Goal: Task Accomplishment & Management: Manage account settings

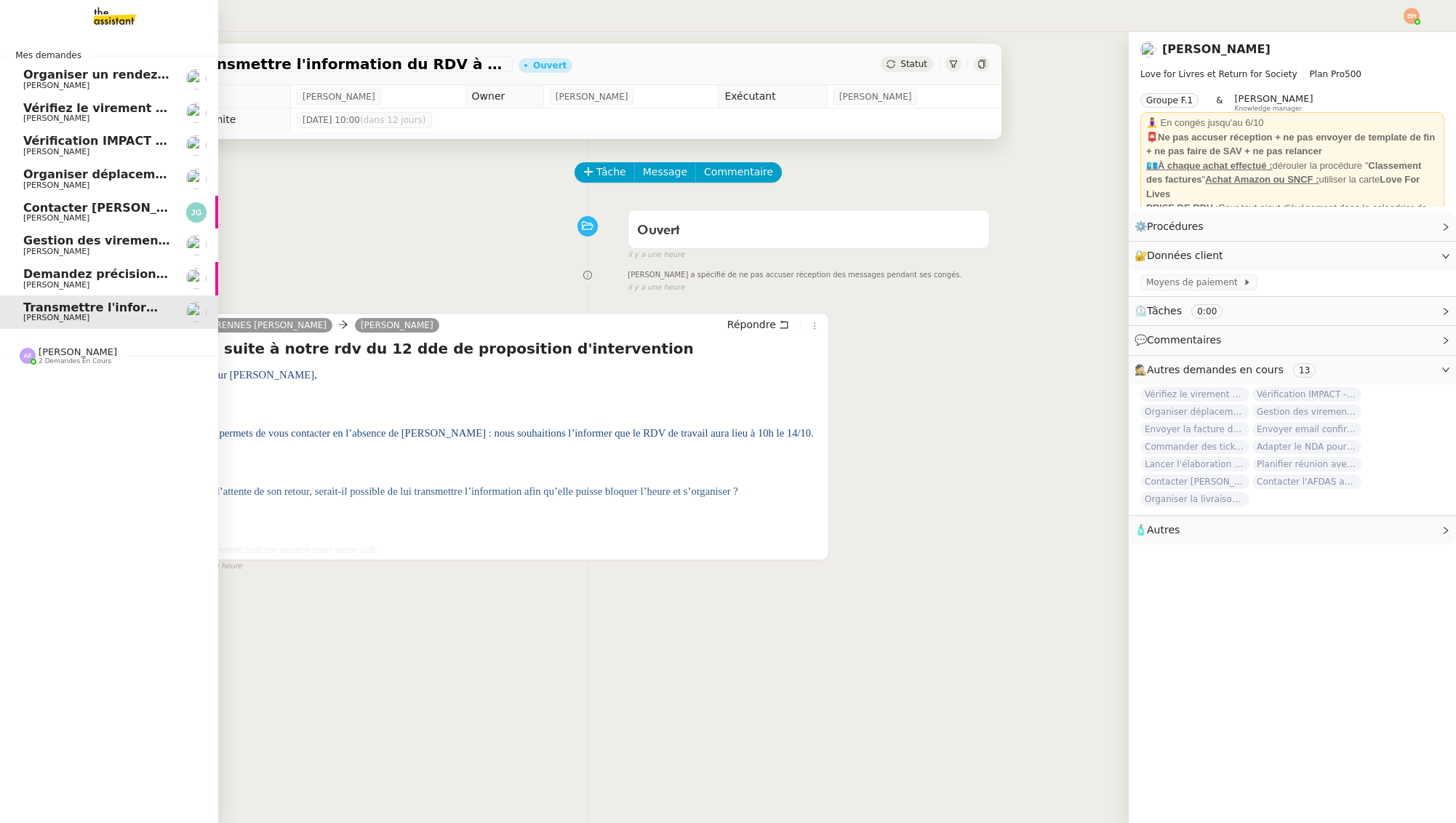
click at [84, 274] on span "Demandez précision sur demandes QUALIBAT" at bounding box center [172, 274] width 298 height 14
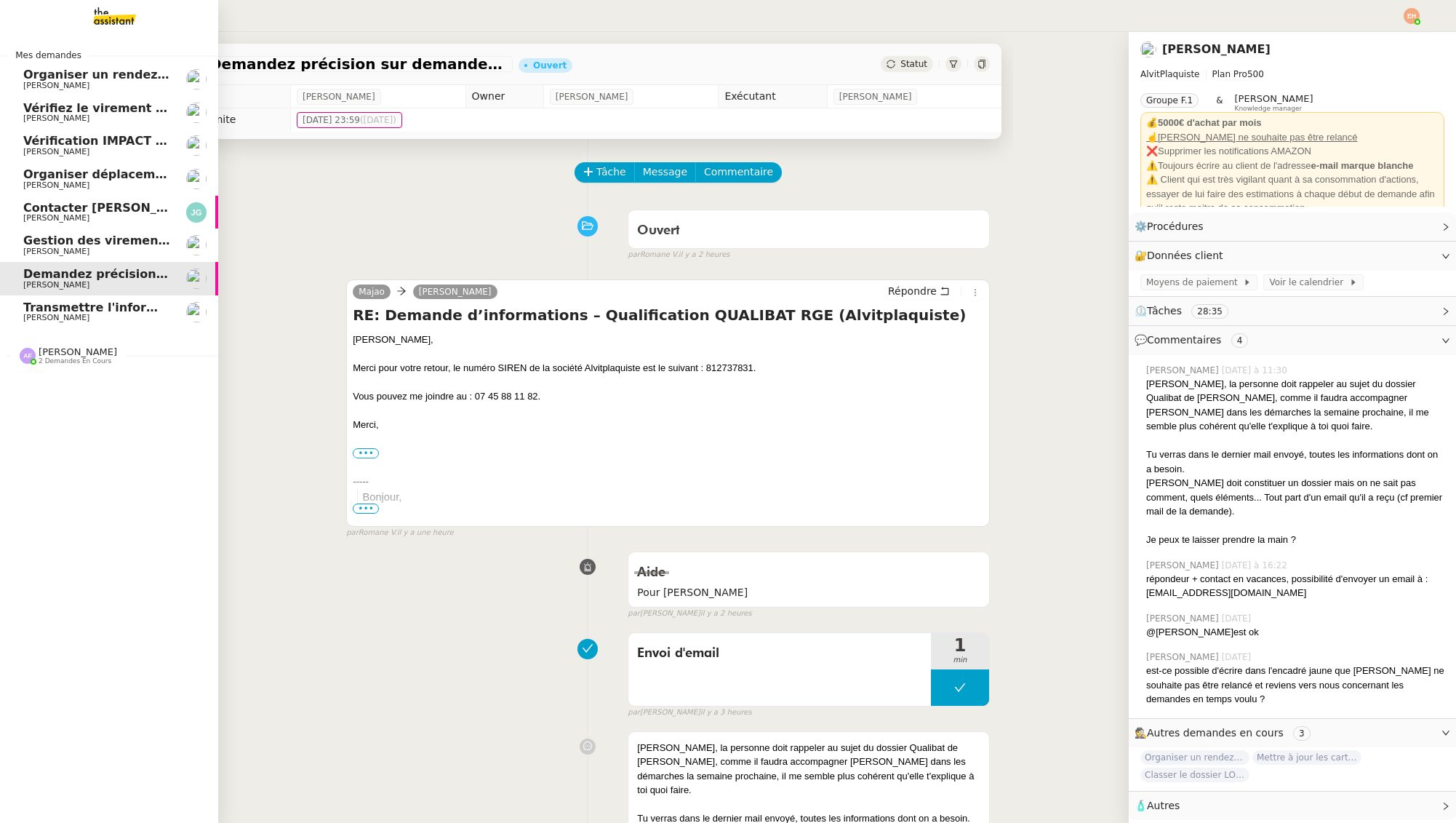
click at [109, 322] on link "Transmettre l'information du RDV à [PERSON_NAME]" at bounding box center [109, 312] width 218 height 33
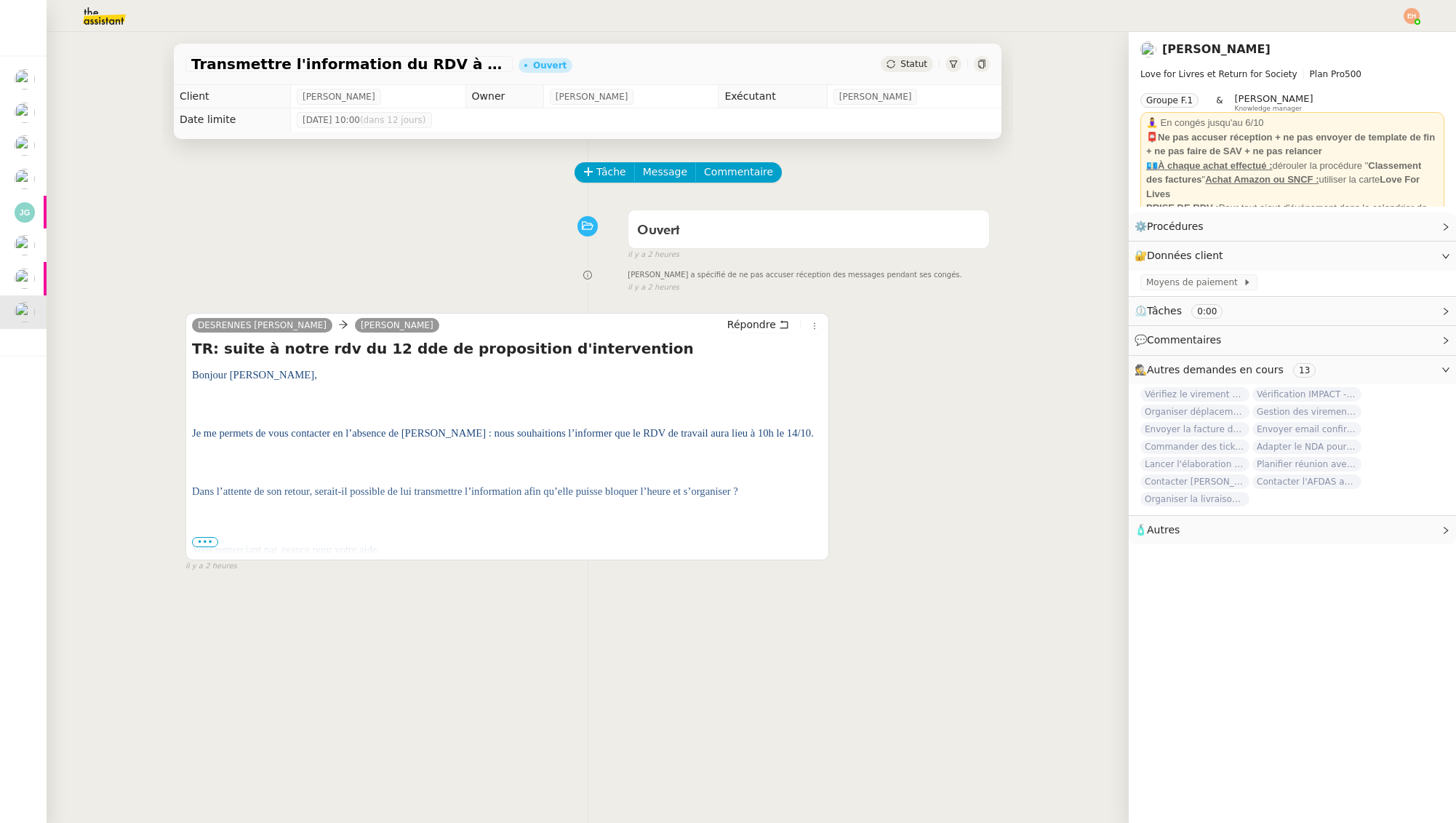
click at [200, 539] on span "•••" at bounding box center [205, 542] width 26 height 10
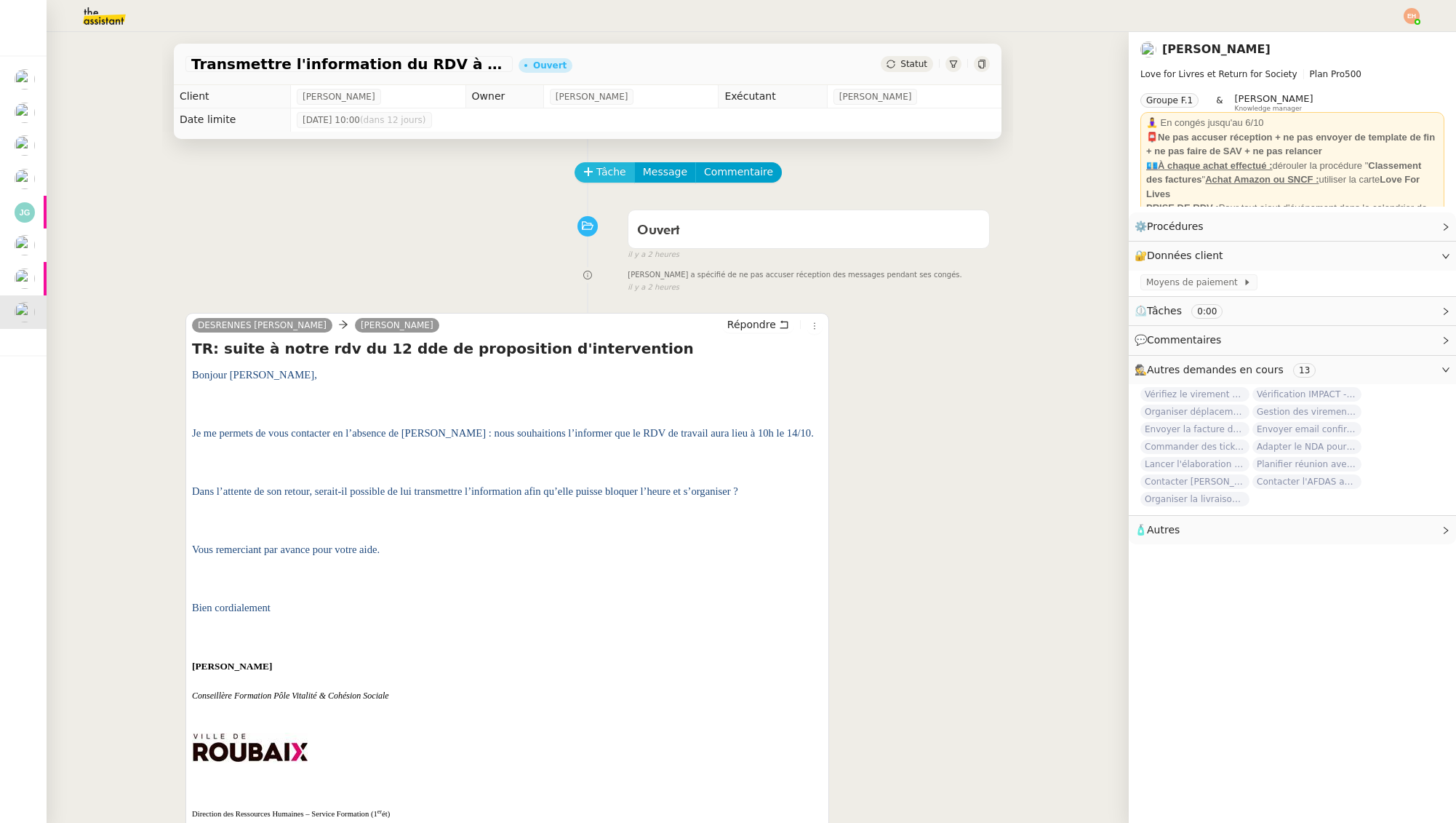
click at [597, 176] on span "Tâche" at bounding box center [611, 172] width 30 height 17
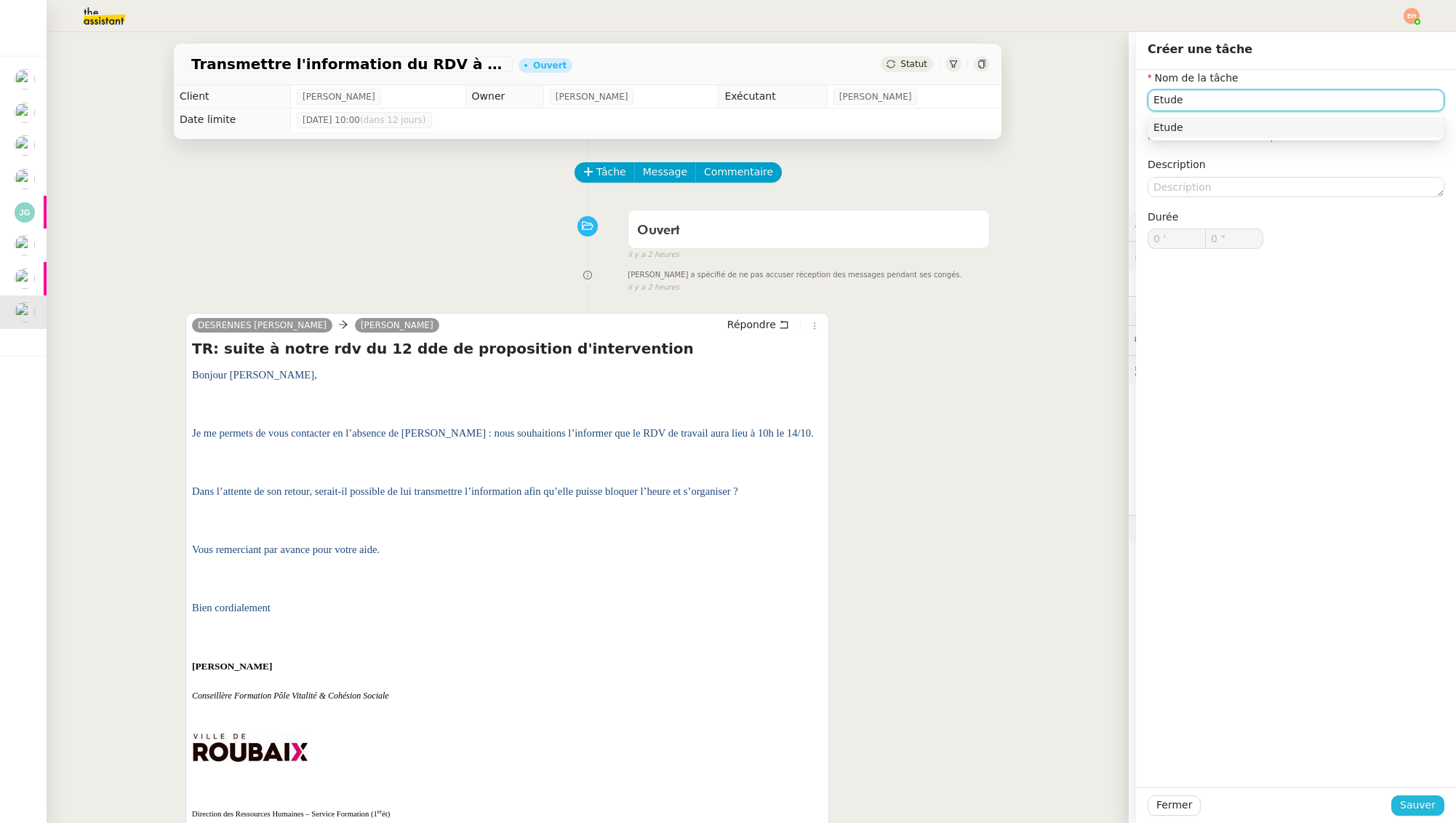
type input "Etude"
click at [1409, 809] on span "Sauver" at bounding box center [1418, 806] width 36 height 17
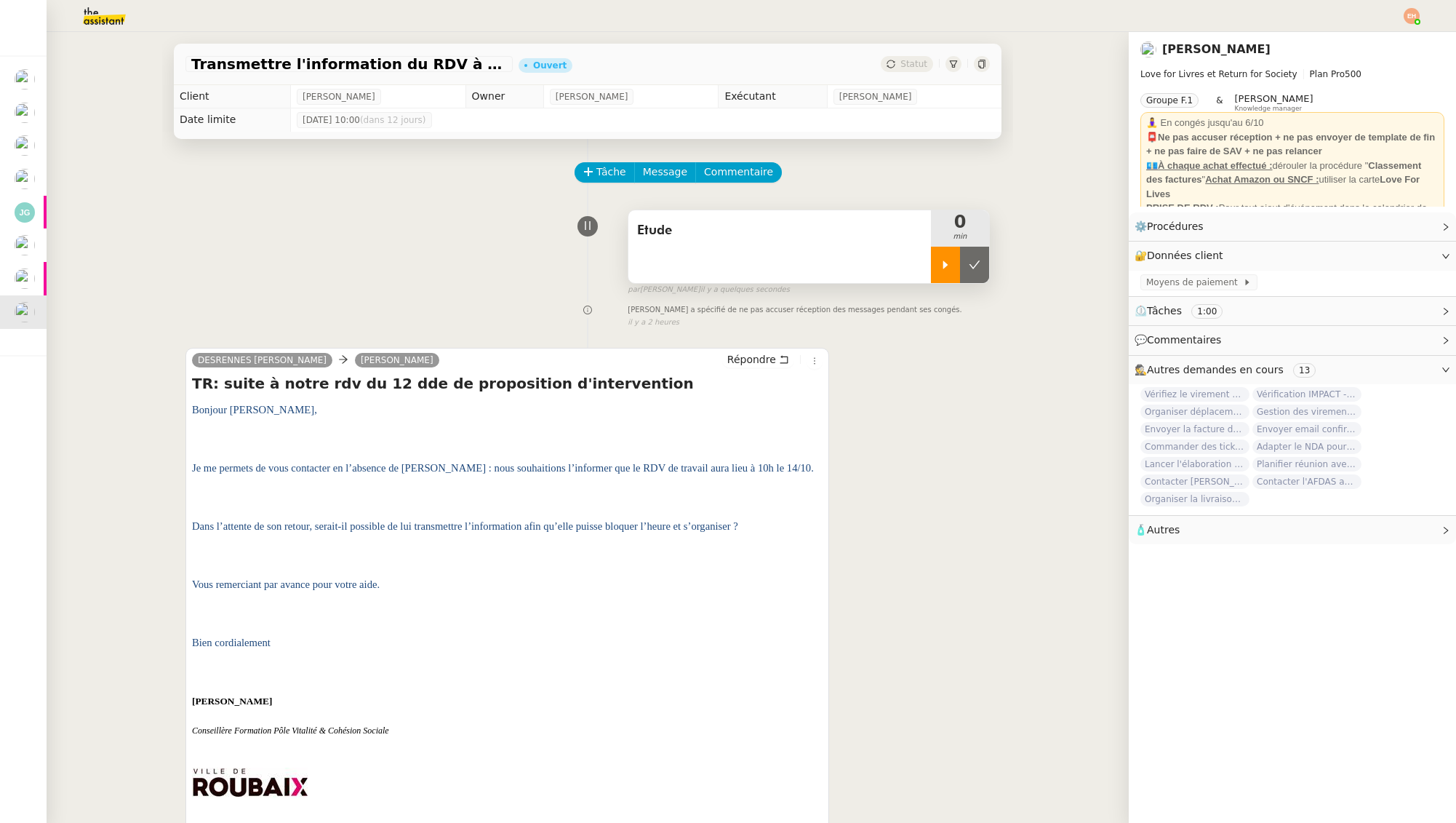
click at [936, 268] on div at bounding box center [946, 265] width 29 height 36
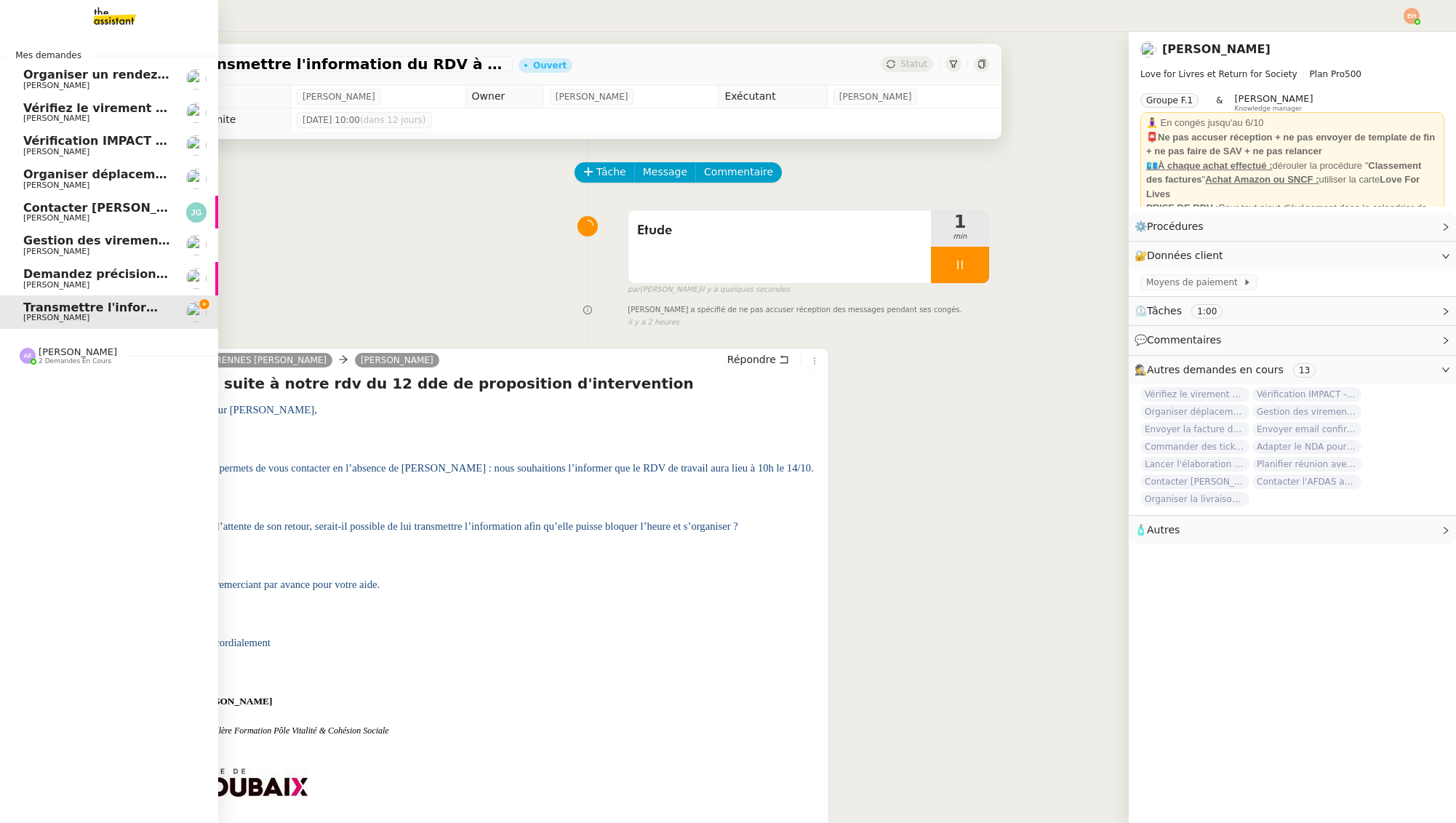
click at [51, 207] on span "Contacter [PERSON_NAME] pour régularisation facture" at bounding box center [203, 207] width 358 height 14
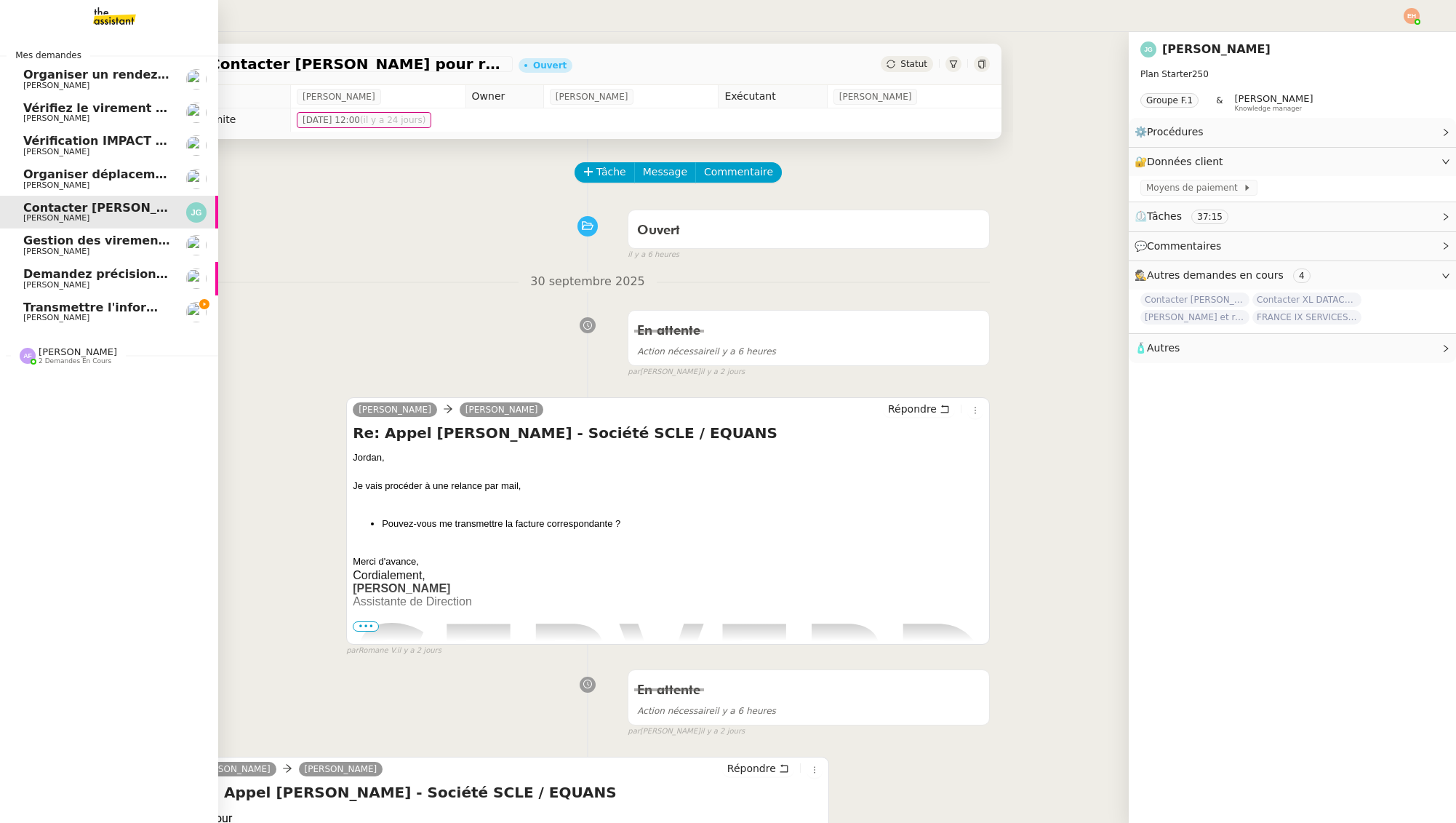
click at [55, 286] on span "[PERSON_NAME]" at bounding box center [56, 285] width 66 height 9
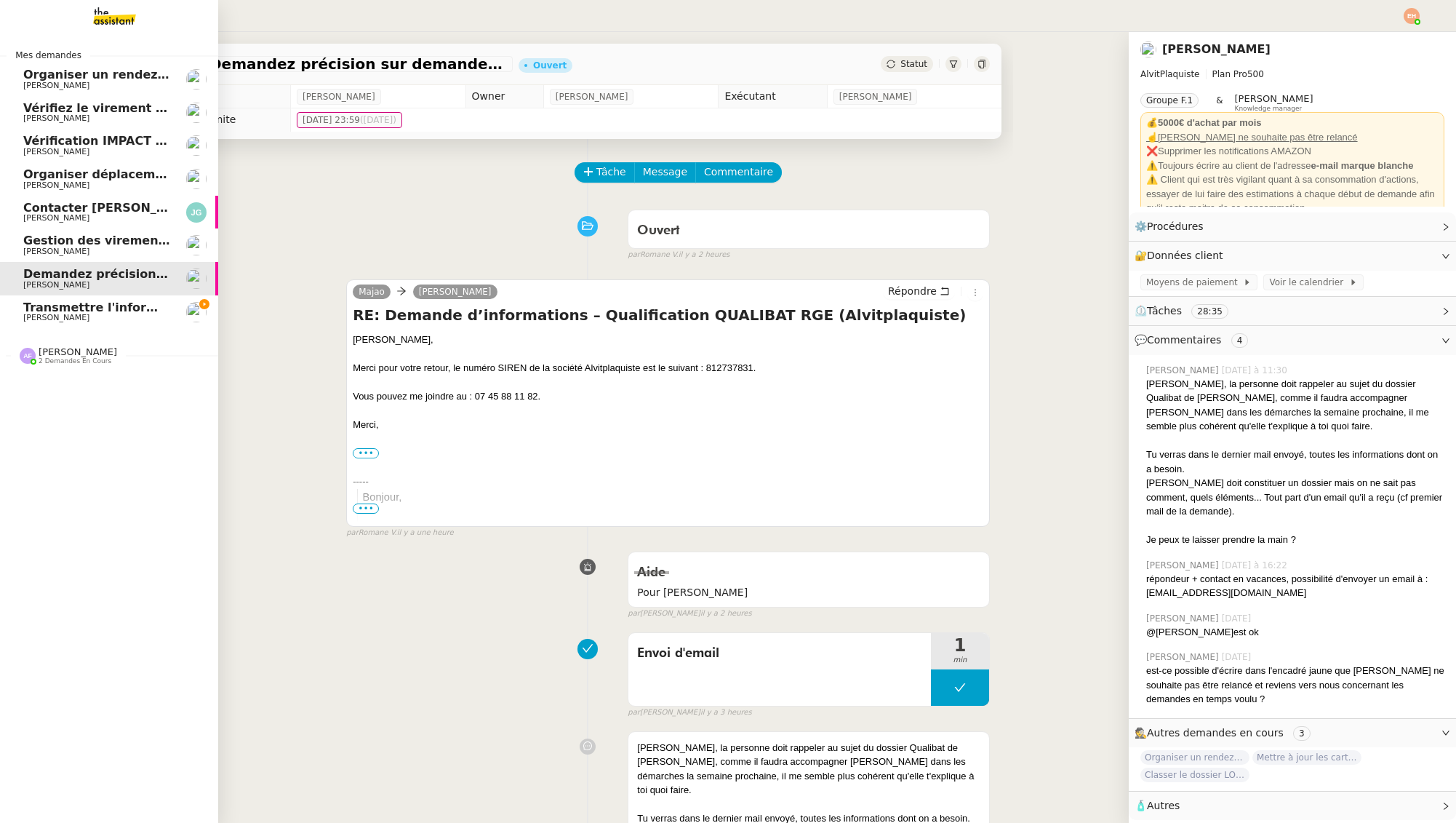
click at [70, 258] on link "Gestion des virements de salaire mensuel - [DATE] [PERSON_NAME]" at bounding box center [109, 245] width 218 height 33
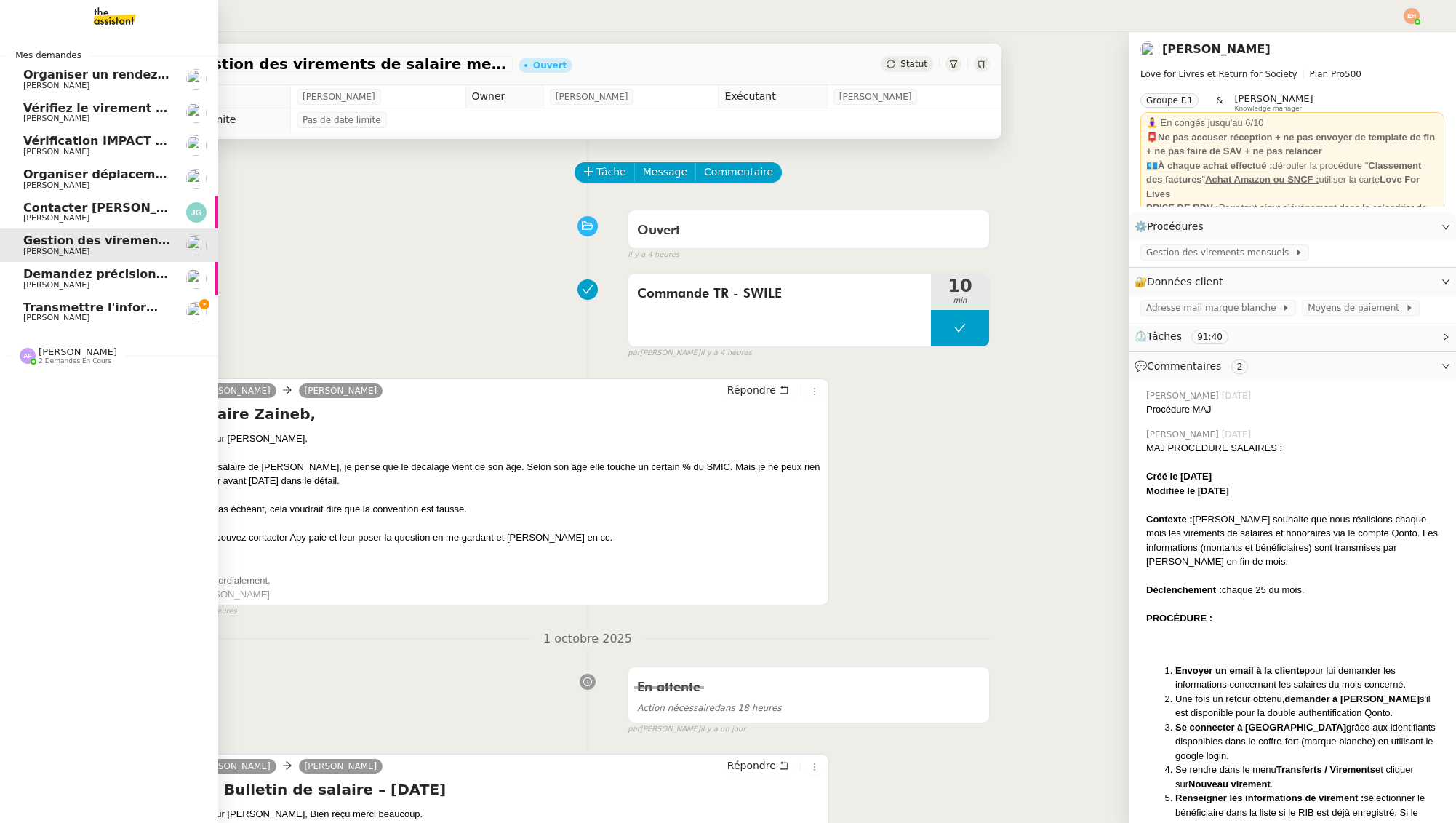
click at [52, 74] on span "Organiser un rendez-vous pour accès FFB" at bounding box center [160, 74] width 273 height 14
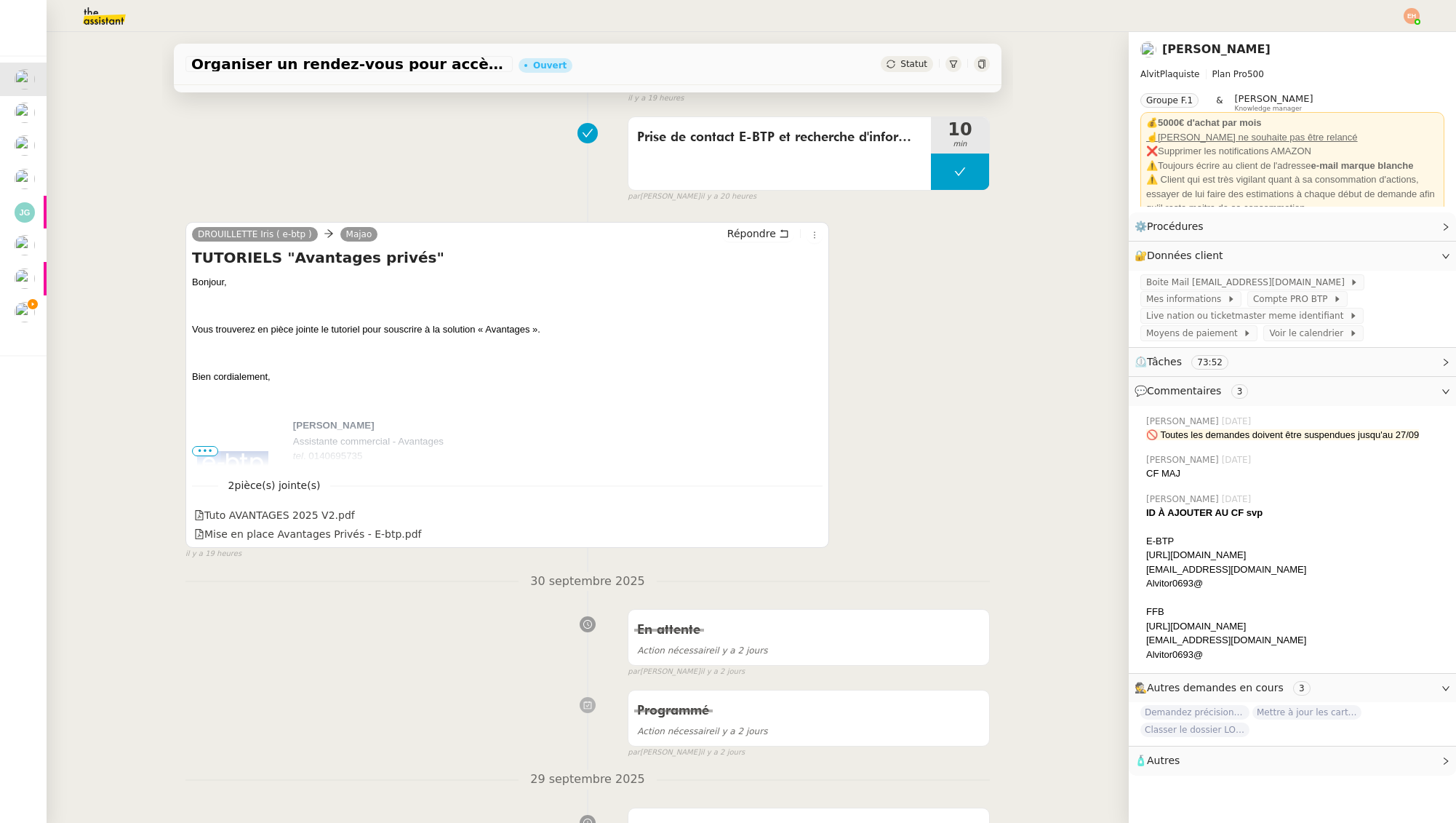
scroll to position [154, 0]
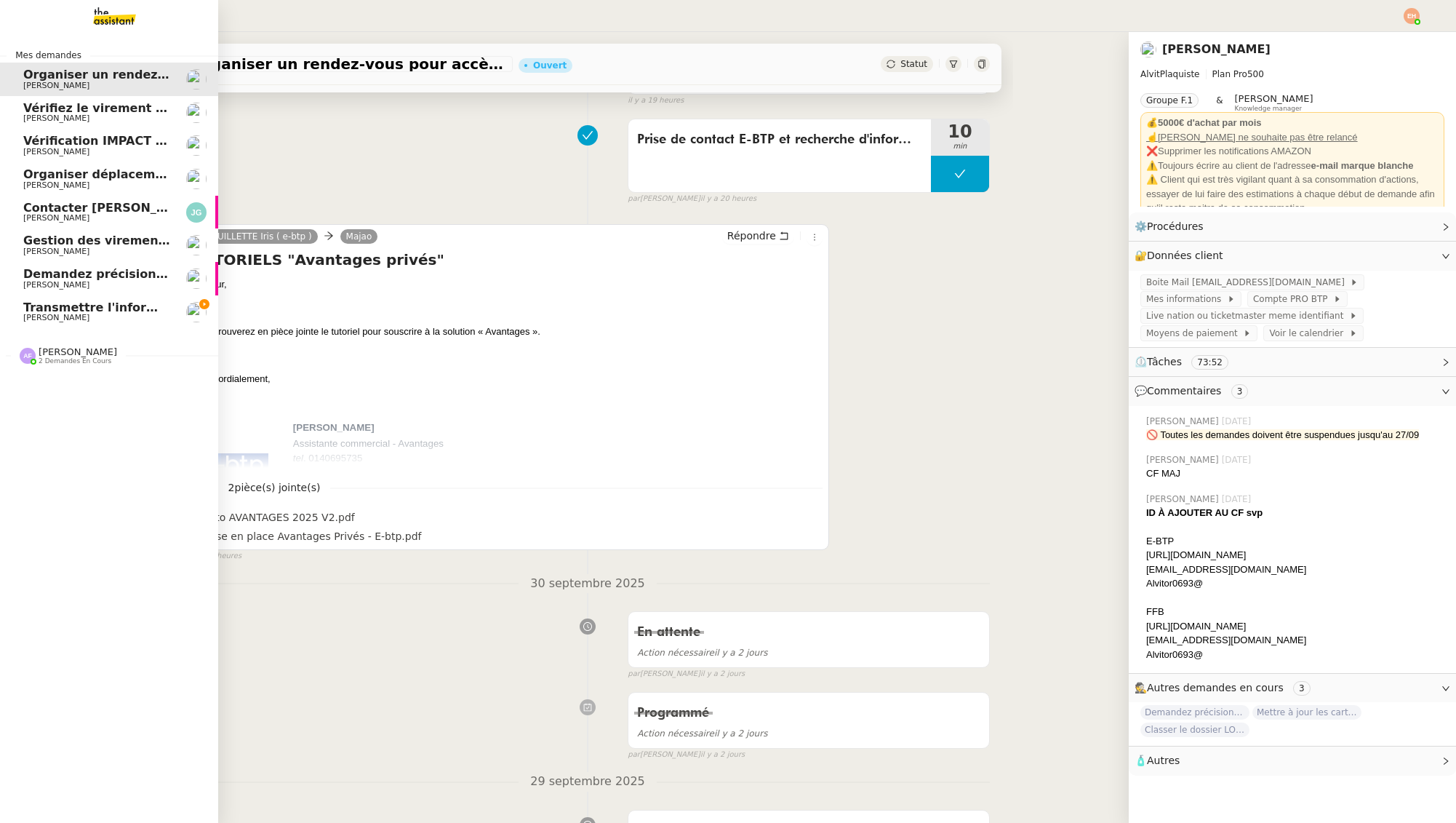
click at [64, 105] on span "Vérifiez le virement de 10 K€" at bounding box center [118, 108] width 190 height 14
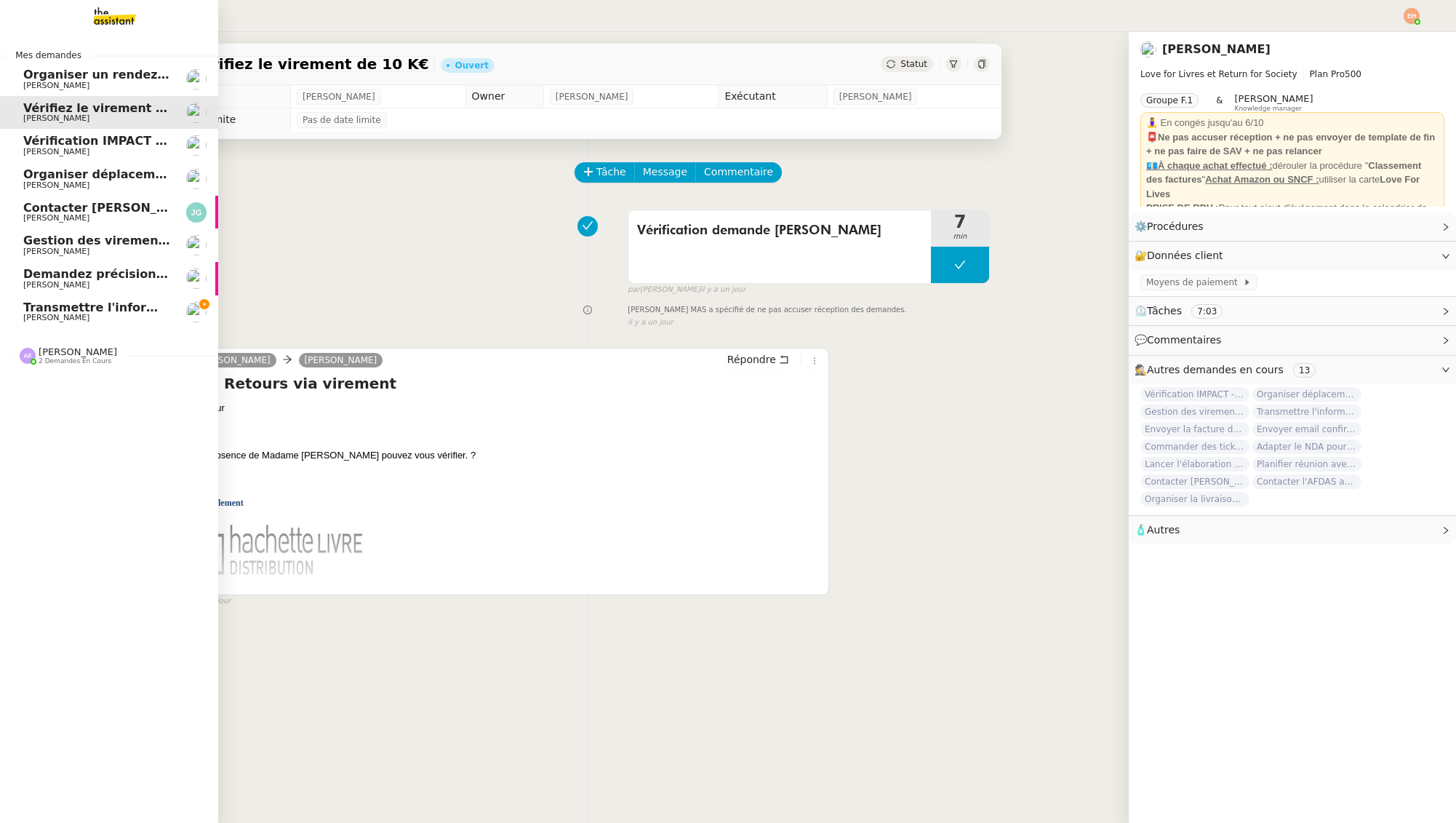
click at [92, 316] on span "[PERSON_NAME]" at bounding box center [96, 318] width 147 height 8
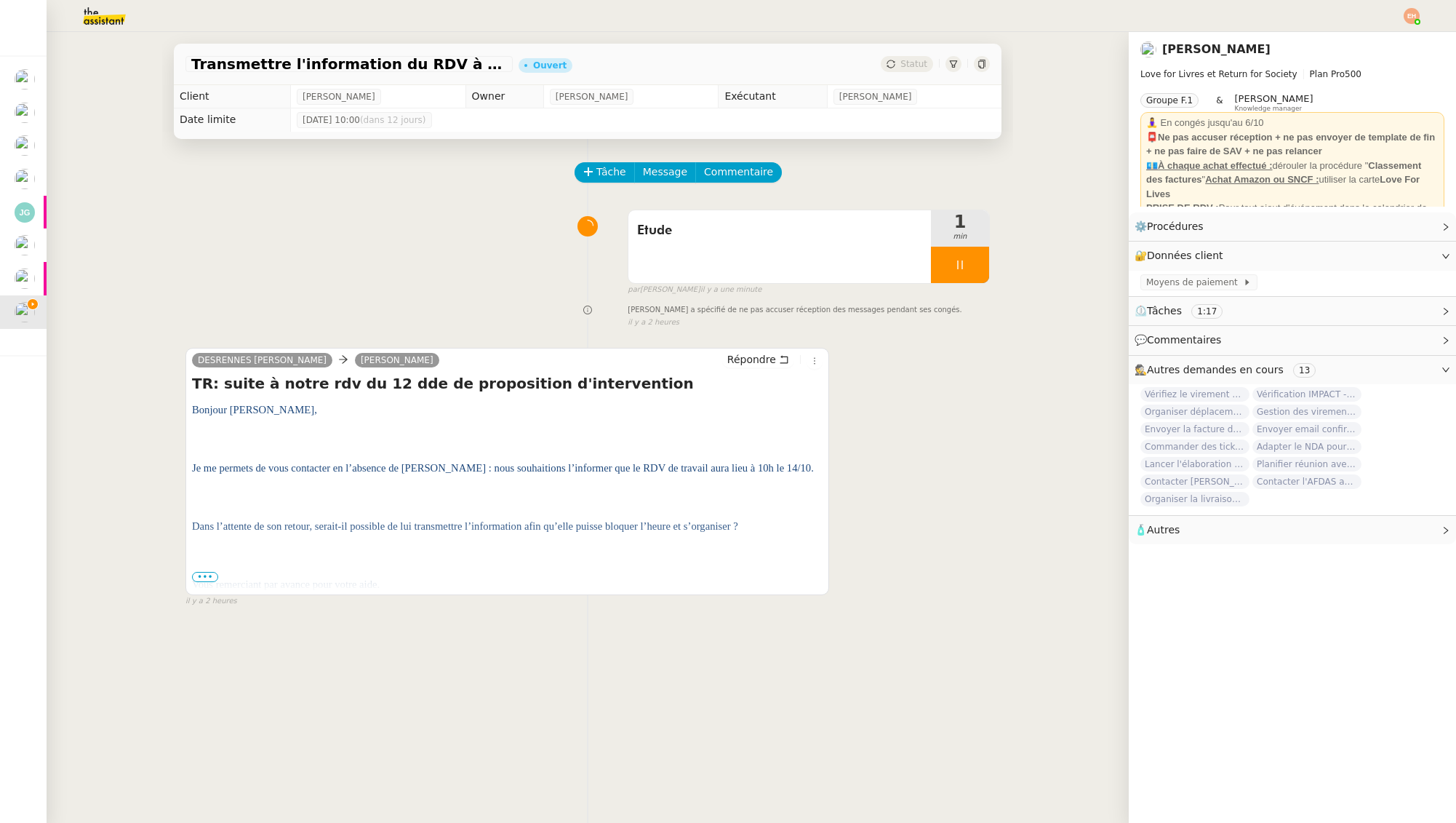
click at [204, 560] on p at bounding box center [507, 555] width 630 height 17
click at [208, 578] on span "•••" at bounding box center [205, 577] width 26 height 10
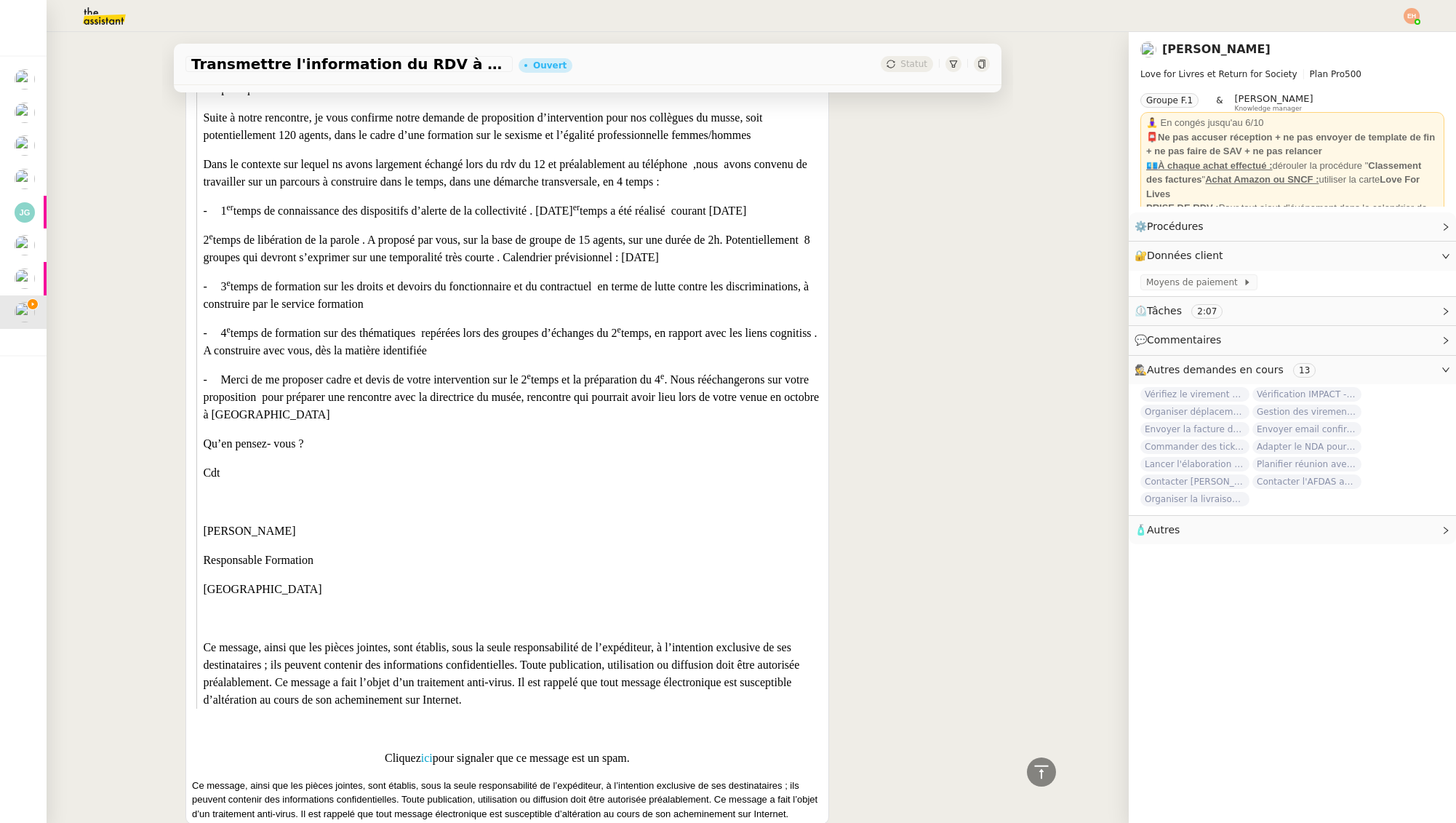
scroll to position [1956, 0]
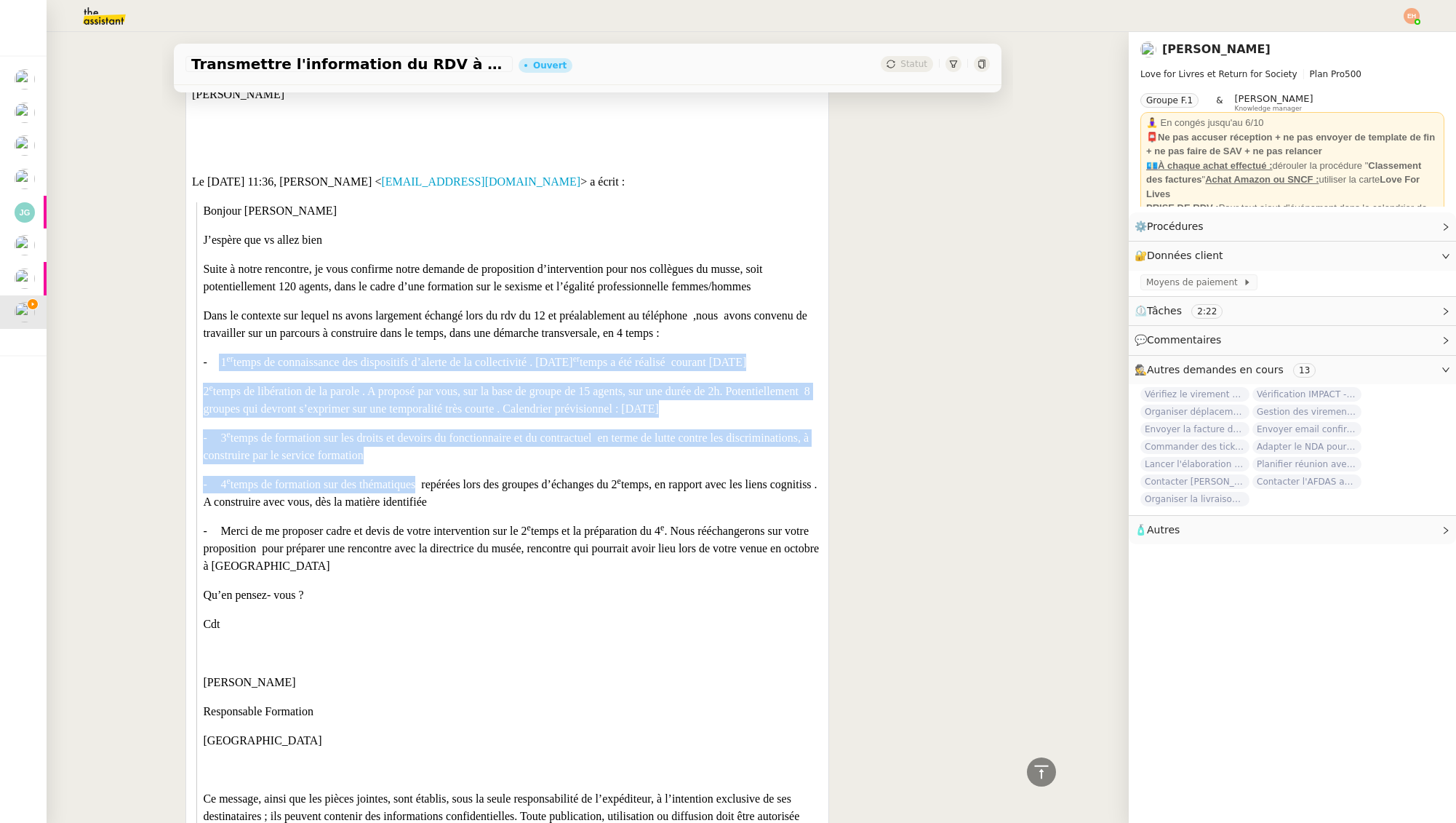
drag, startPoint x: 220, startPoint y: 362, endPoint x: 408, endPoint y: 477, distance: 220.4
click at [408, 477] on div "Bonjour [PERSON_NAME]espère que vs allez bien Suite à notre rencontre, je vous …" at bounding box center [512, 490] width 619 height 577
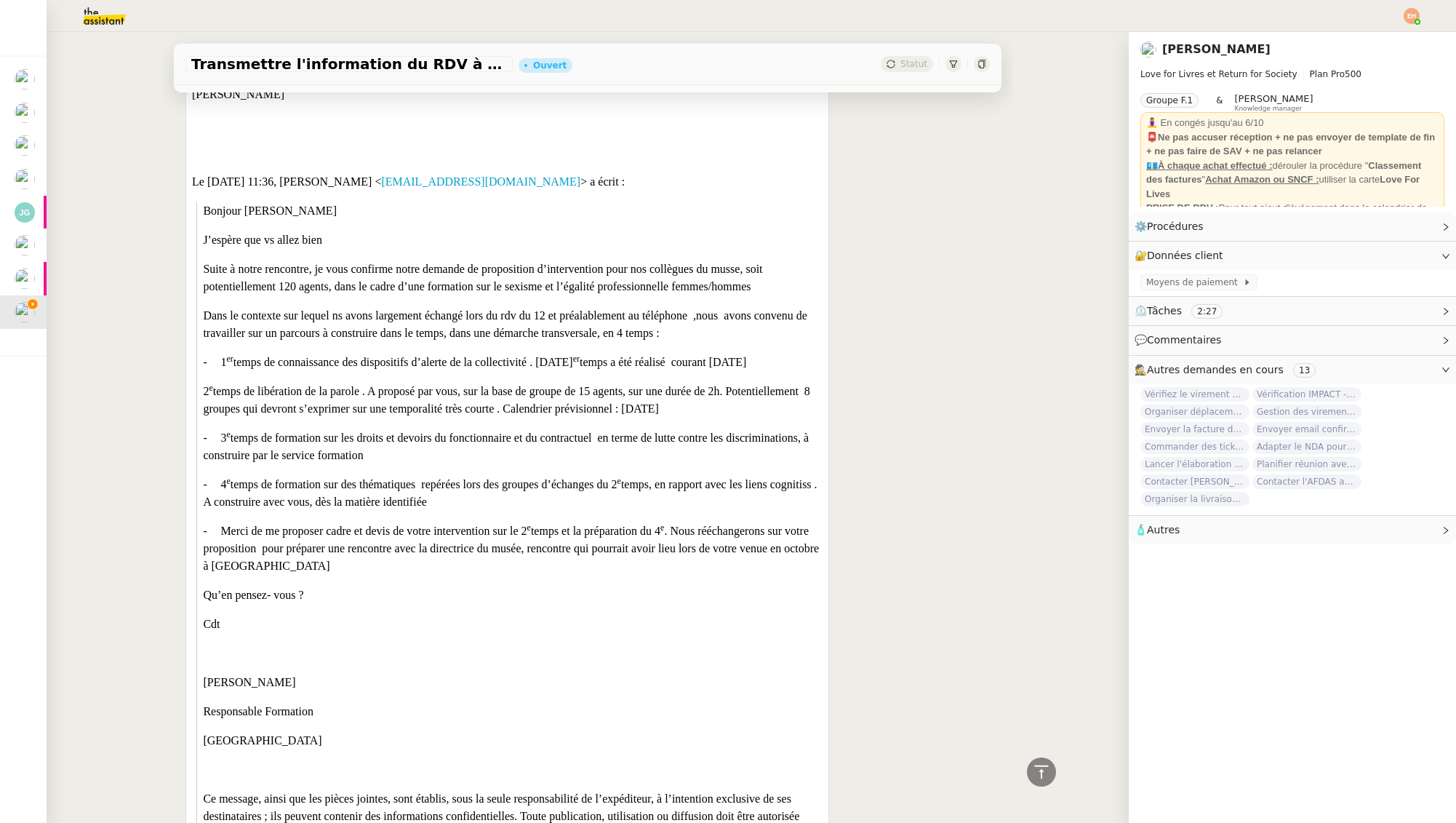
click at [414, 481] on p "- 4 e temps de formation sur des thématiques repérées lors des groupes d’échang…" at bounding box center [512, 493] width 619 height 35
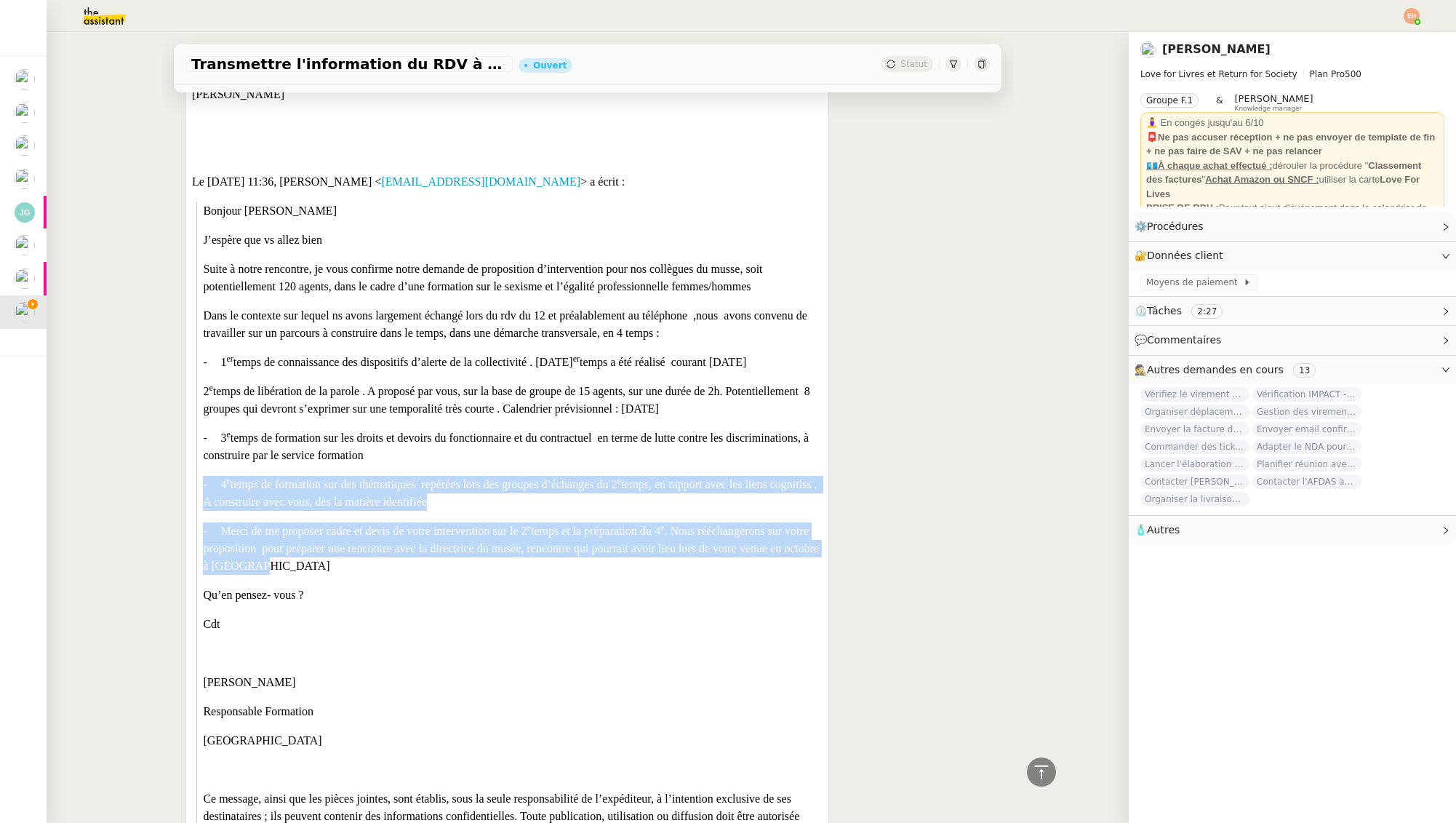
drag, startPoint x: 400, startPoint y: 464, endPoint x: 404, endPoint y: 546, distance: 82.1
click at [405, 560] on div "Bonjour [PERSON_NAME]espère que vs allez bien Suite à notre rencontre, je vous …" at bounding box center [512, 490] width 619 height 577
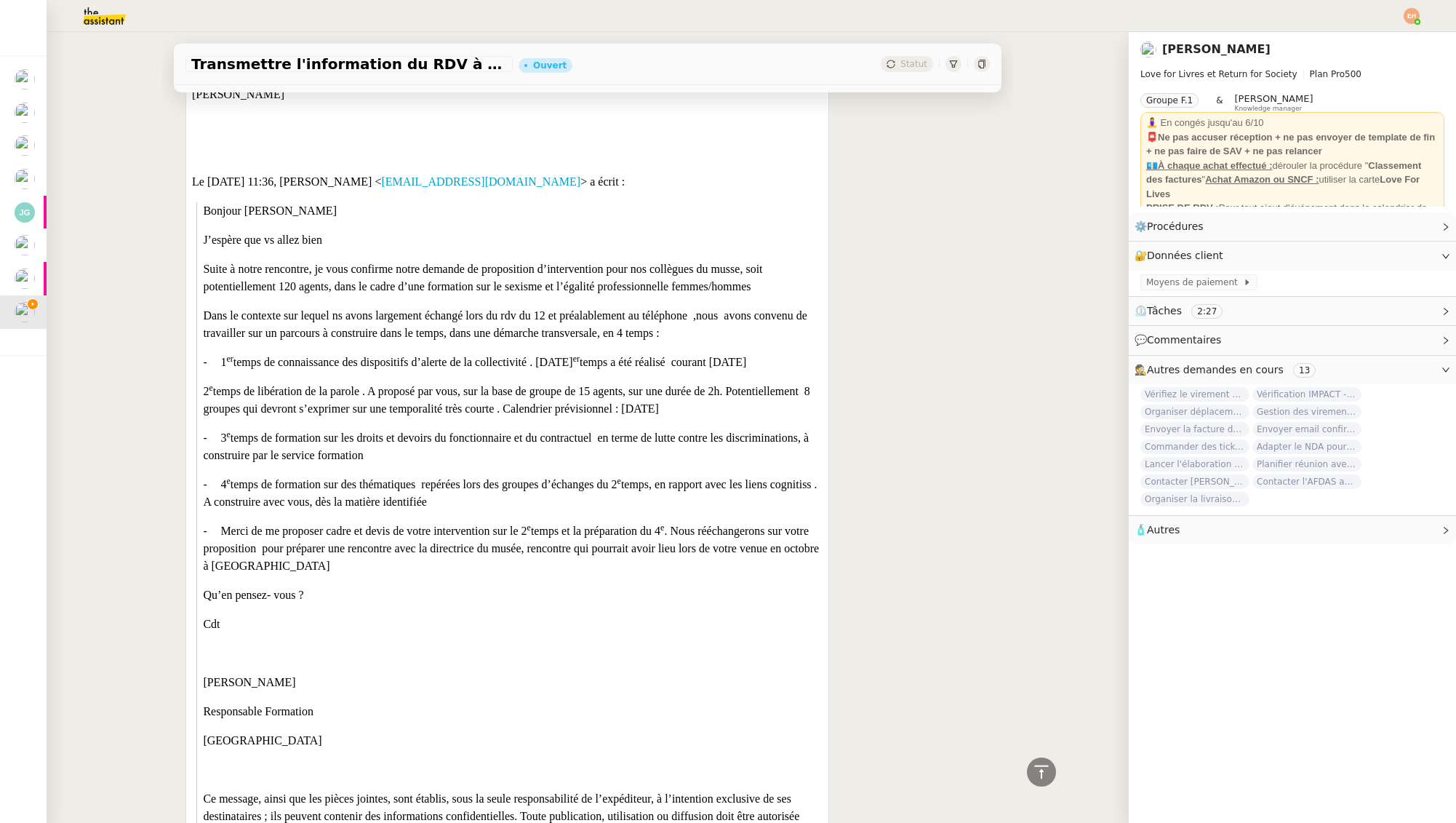
drag, startPoint x: 351, startPoint y: 581, endPoint x: 347, endPoint y: 590, distance: 9.8
click at [351, 581] on div "Bonjour [PERSON_NAME]espère que vs allez bien Suite à notre rencontre, je vous …" at bounding box center [512, 490] width 619 height 577
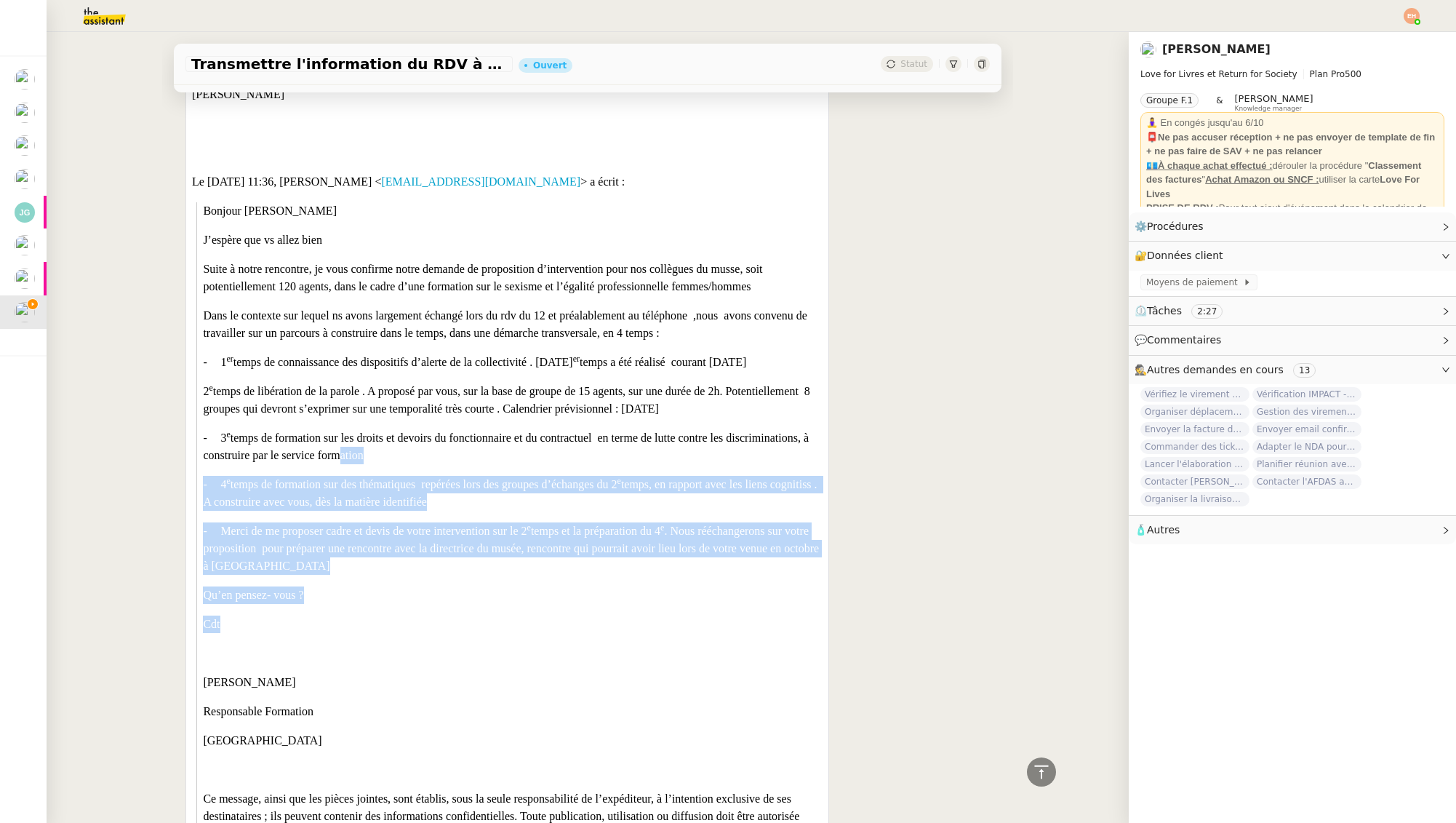
drag, startPoint x: 338, startPoint y: 598, endPoint x: 336, endPoint y: 459, distance: 139.0
click at [336, 459] on div "Bonjour [PERSON_NAME]espère que vs allez bien Suite à notre rencontre, je vous …" at bounding box center [512, 490] width 619 height 577
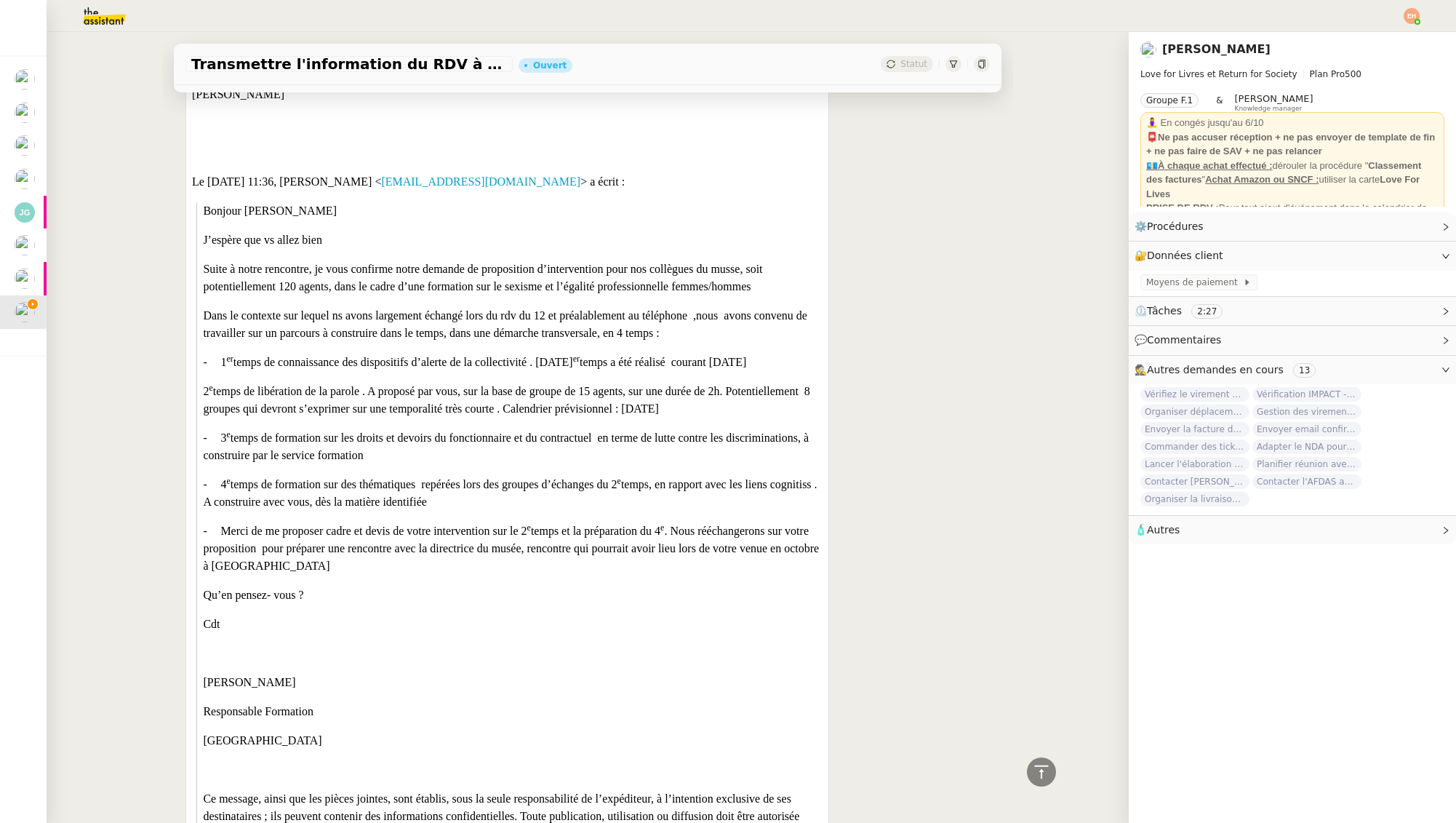
click at [340, 364] on p "- 1 er temps de connaissance des dispositifs d’alerte de la collectivité . [DAT…" at bounding box center [512, 362] width 619 height 17
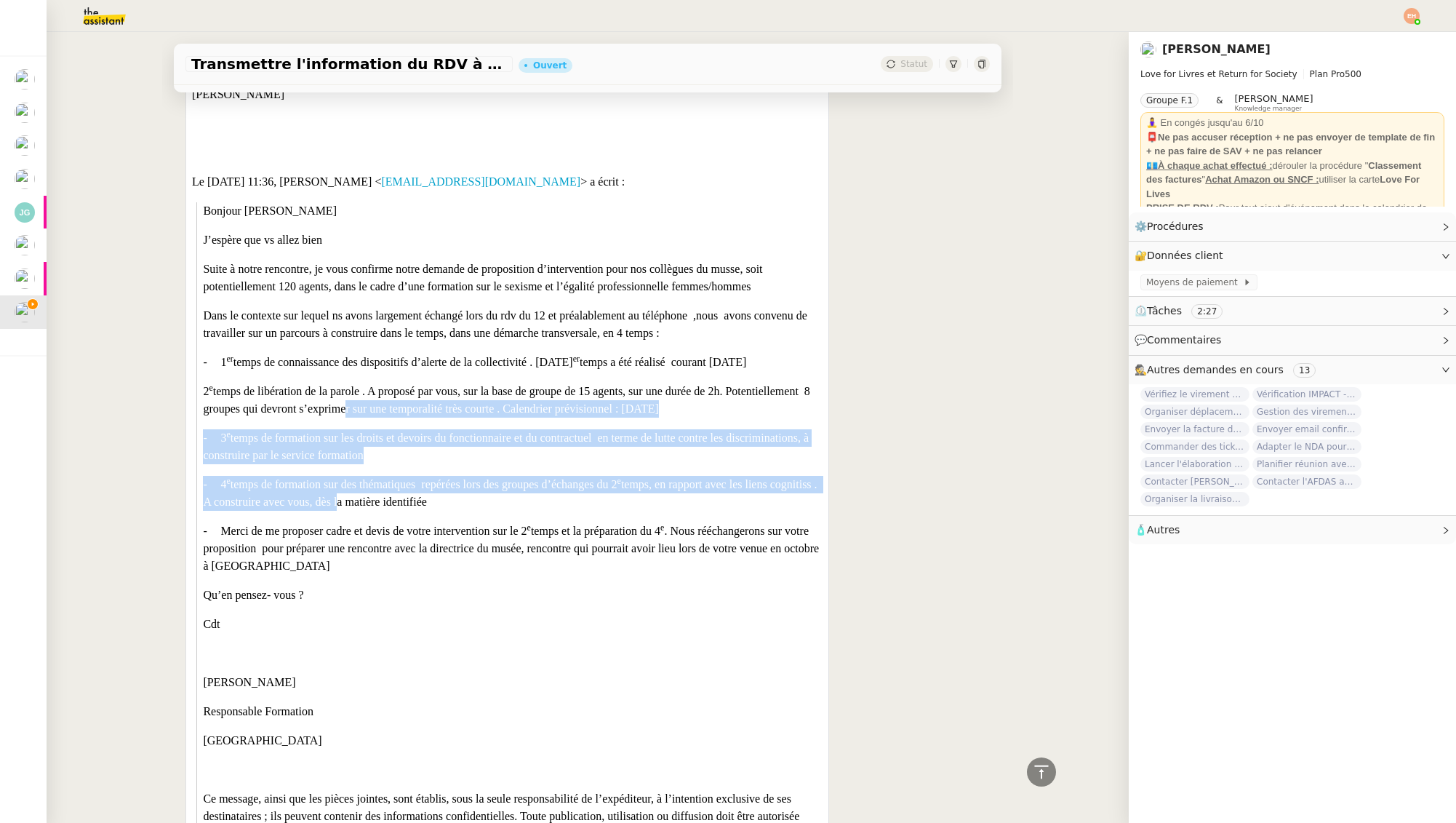
drag, startPoint x: 341, startPoint y: 486, endPoint x: 342, endPoint y: 516, distance: 30.0
click at [342, 510] on div "Bonjour [PERSON_NAME]espère que vs allez bien Suite à notre rencontre, je vous …" at bounding box center [512, 490] width 619 height 577
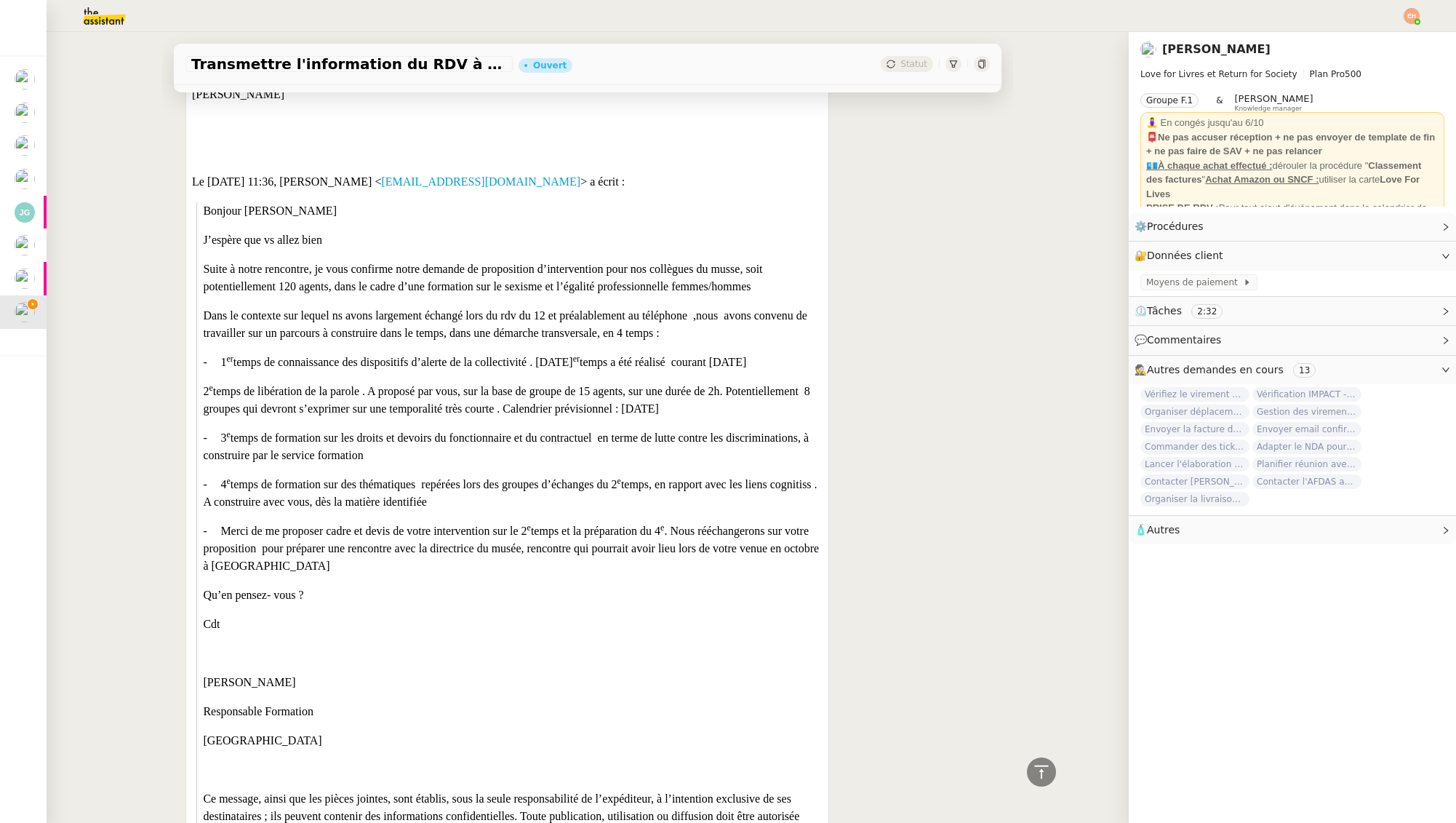
click at [340, 533] on p "- Merci de me proposer cadre et devis de votre intervention sur le 2 e temps et…" at bounding box center [512, 549] width 619 height 52
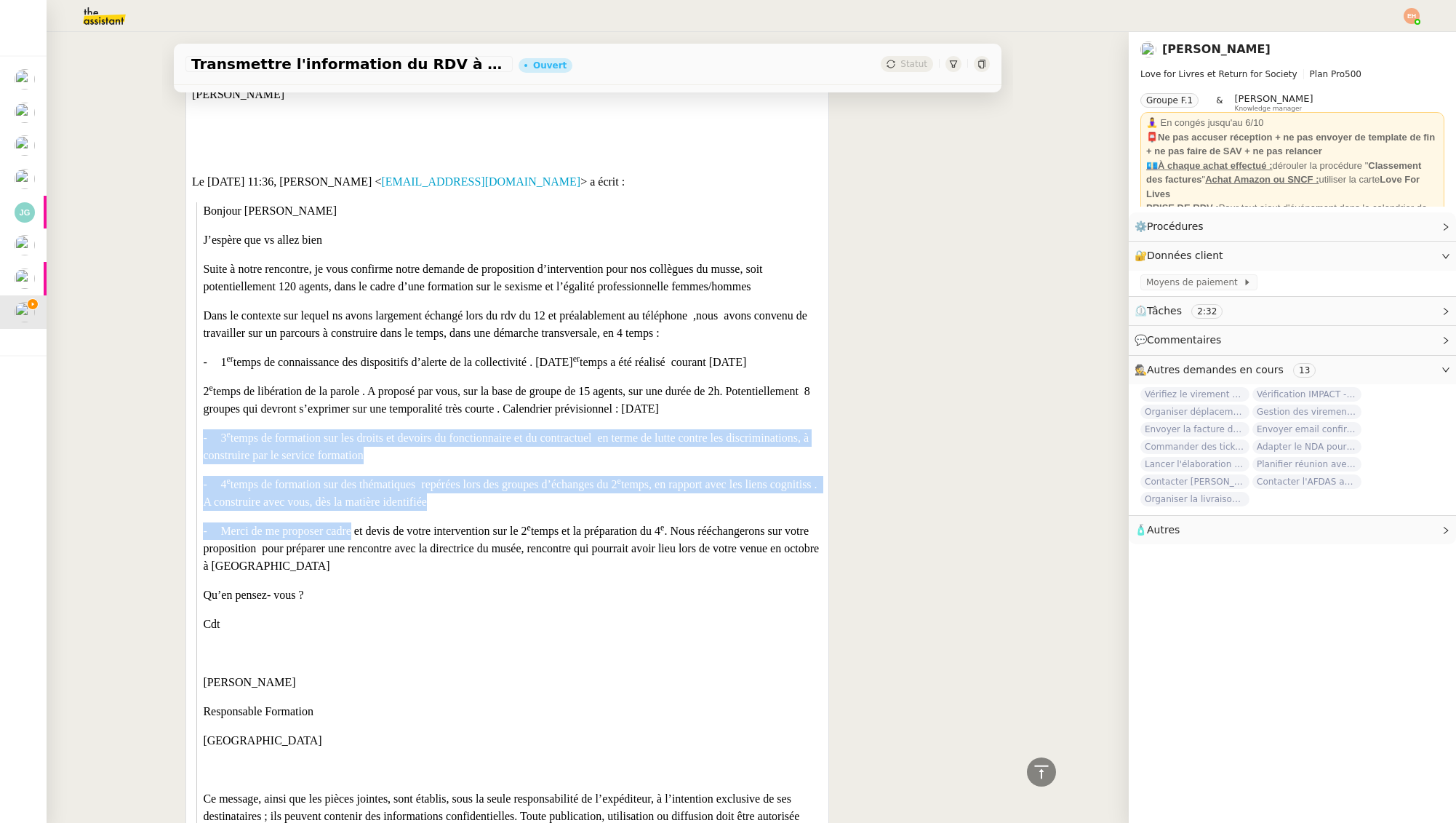
drag, startPoint x: 340, startPoint y: 533, endPoint x: 363, endPoint y: 431, distance: 104.6
click at [365, 419] on div "Bonjour [PERSON_NAME]espère que vs allez bien Suite à notre rencontre, je vous …" at bounding box center [512, 490] width 619 height 577
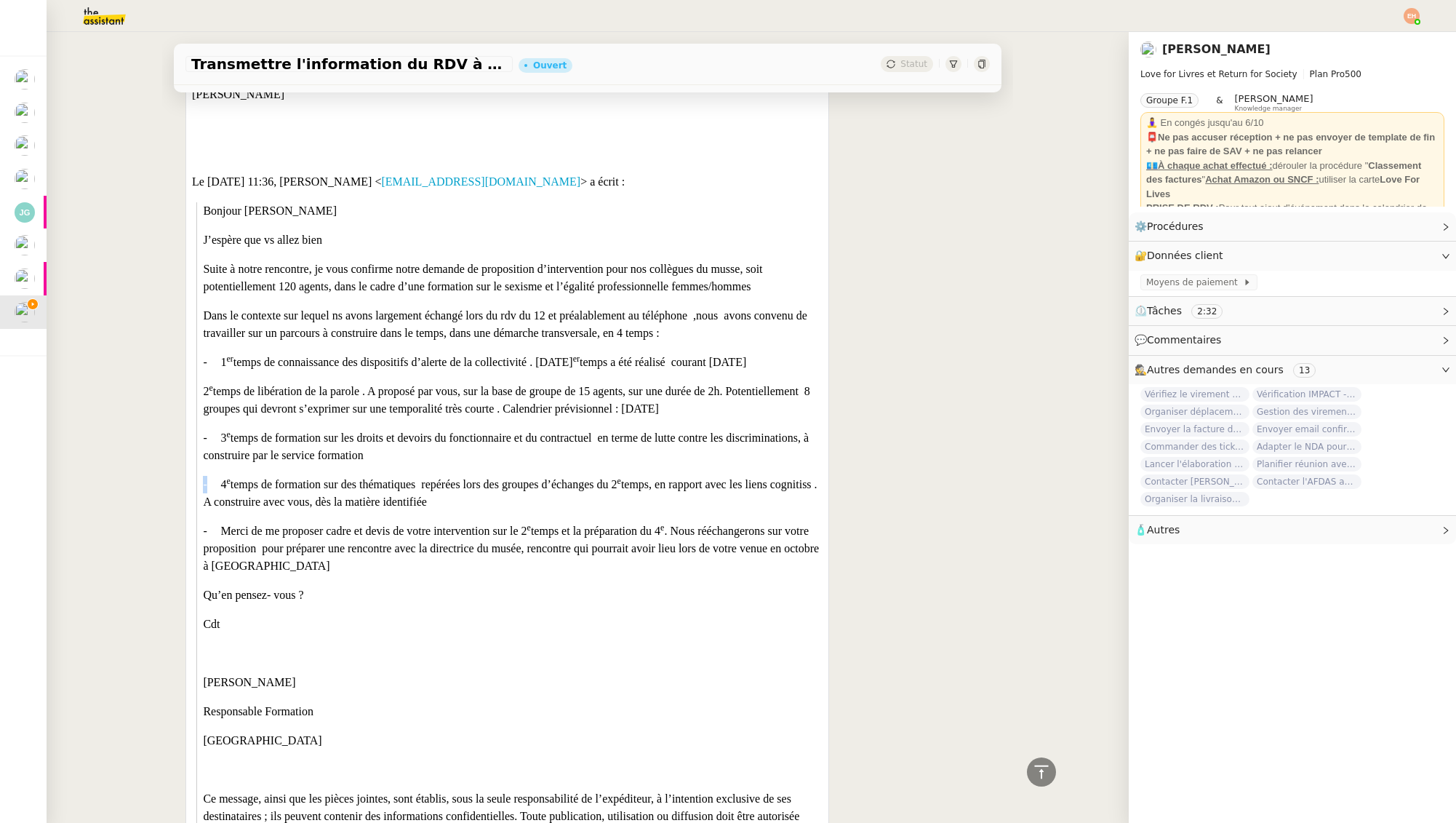
click at [369, 467] on div "Bonjour [PERSON_NAME]espère que vs allez bien Suite à notre rencontre, je vous …" at bounding box center [512, 490] width 619 height 577
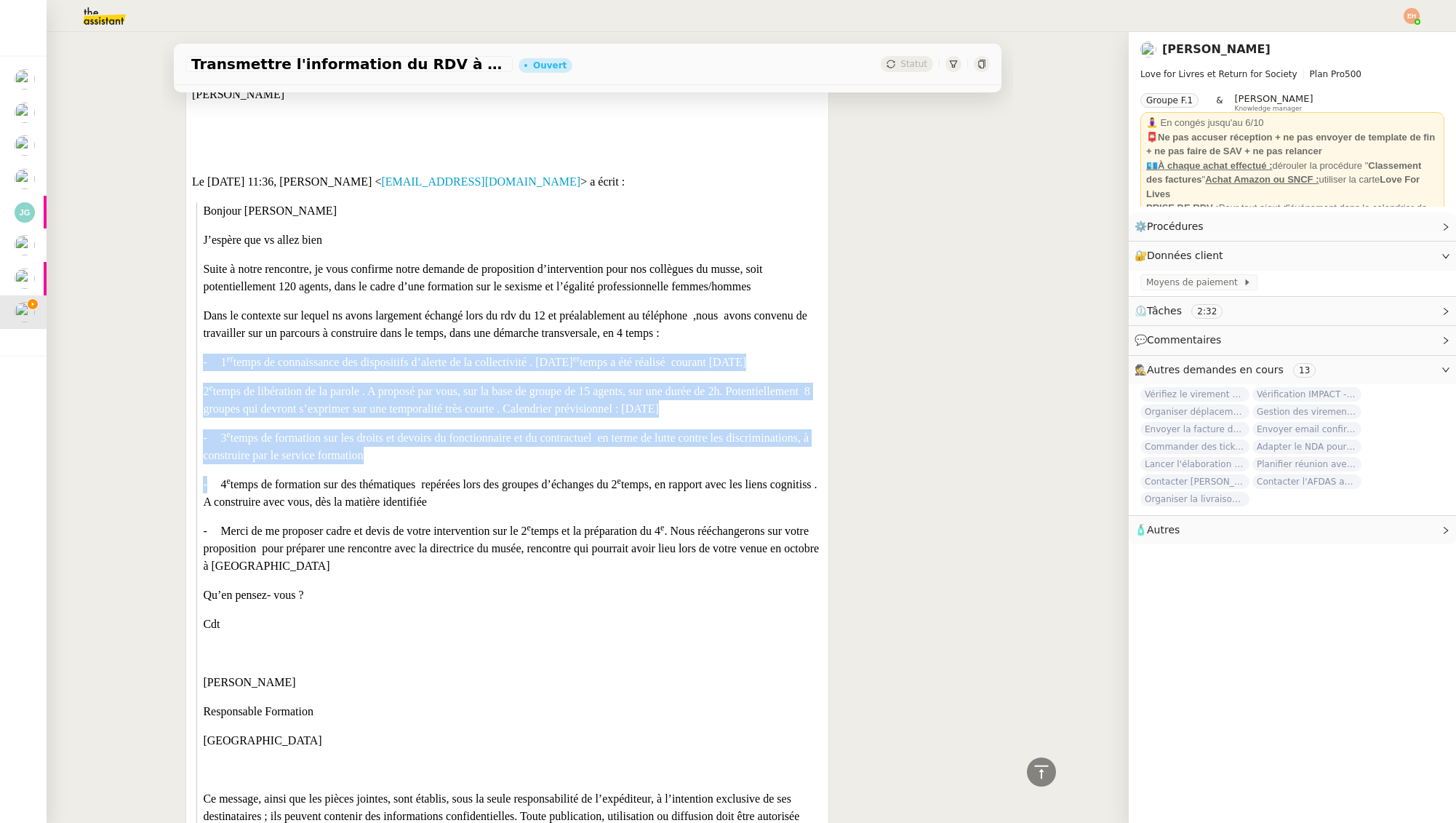
drag, startPoint x: 369, startPoint y: 467, endPoint x: 365, endPoint y: 344, distance: 123.1
click at [365, 344] on div "Bonjour [PERSON_NAME]espère que vs allez bien Suite à notre rencontre, je vous …" at bounding box center [512, 490] width 619 height 577
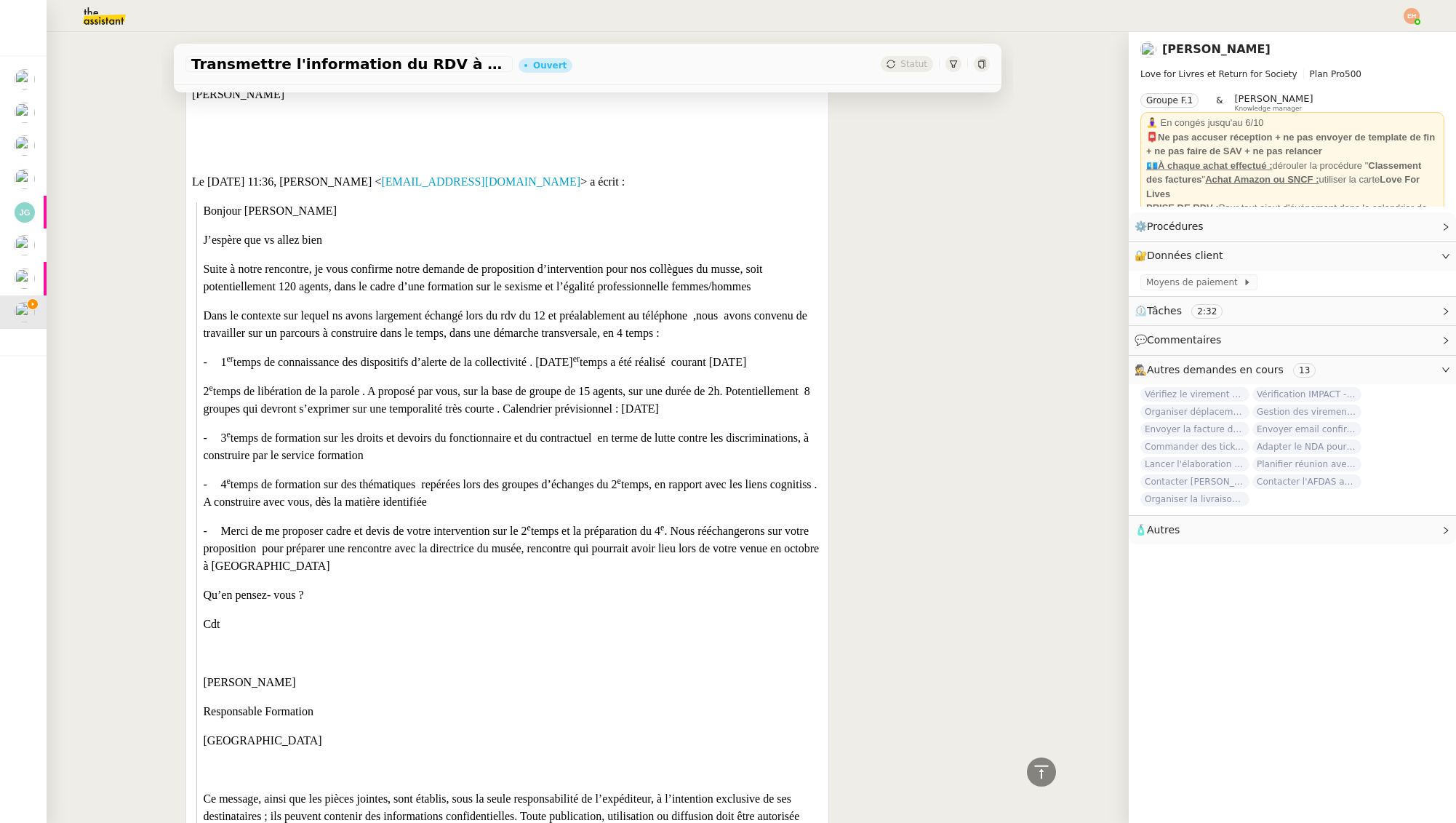
click at [368, 306] on div "Bonjour [PERSON_NAME]espère que vs allez bien Suite à notre rencontre, je vous …" at bounding box center [512, 490] width 619 height 577
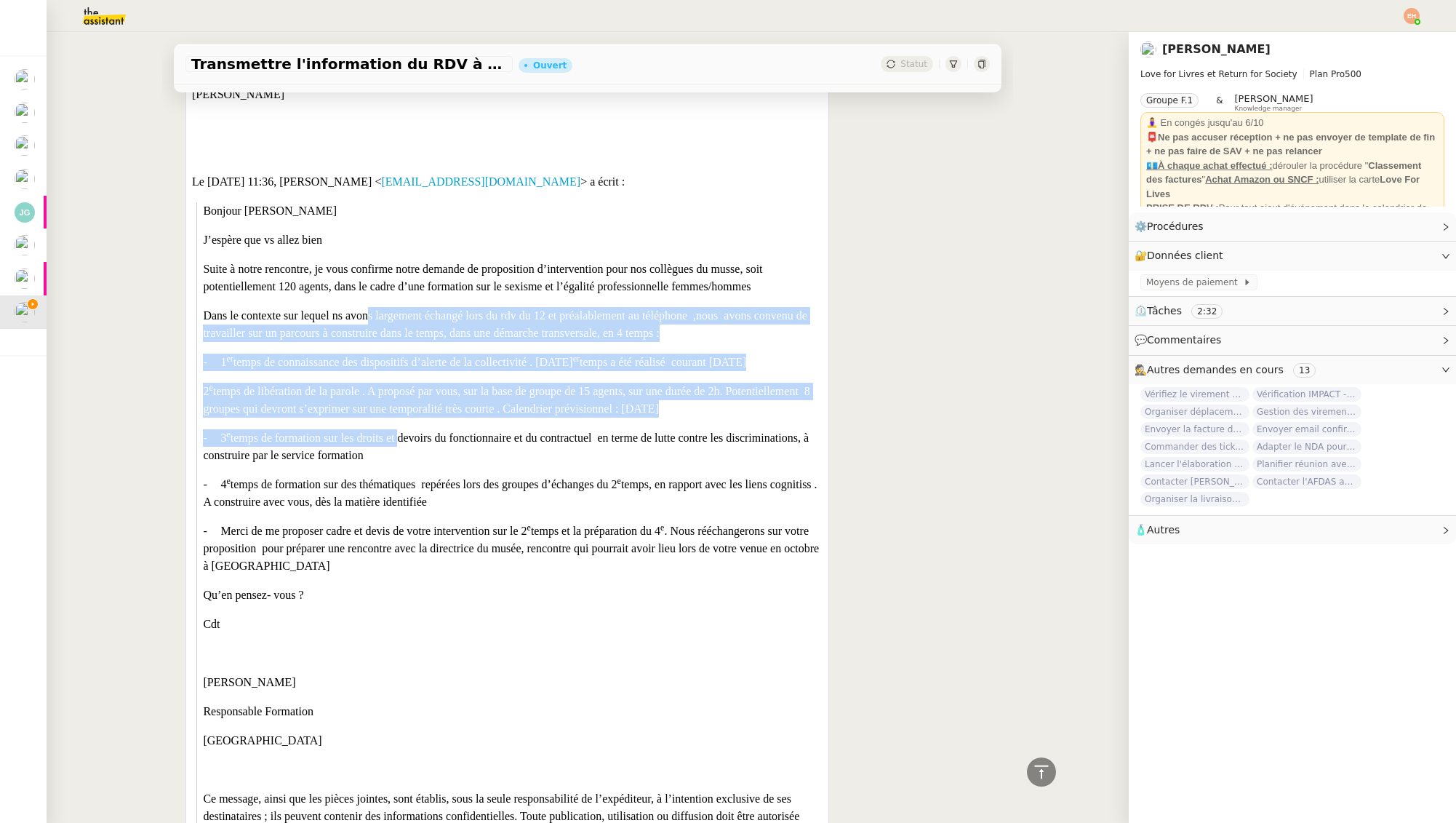
drag, startPoint x: 375, startPoint y: 349, endPoint x: 397, endPoint y: 445, distance: 98.5
click at [397, 445] on div "Bonjour [PERSON_NAME]espère que vs allez bien Suite à notre rencontre, je vous …" at bounding box center [512, 490] width 619 height 577
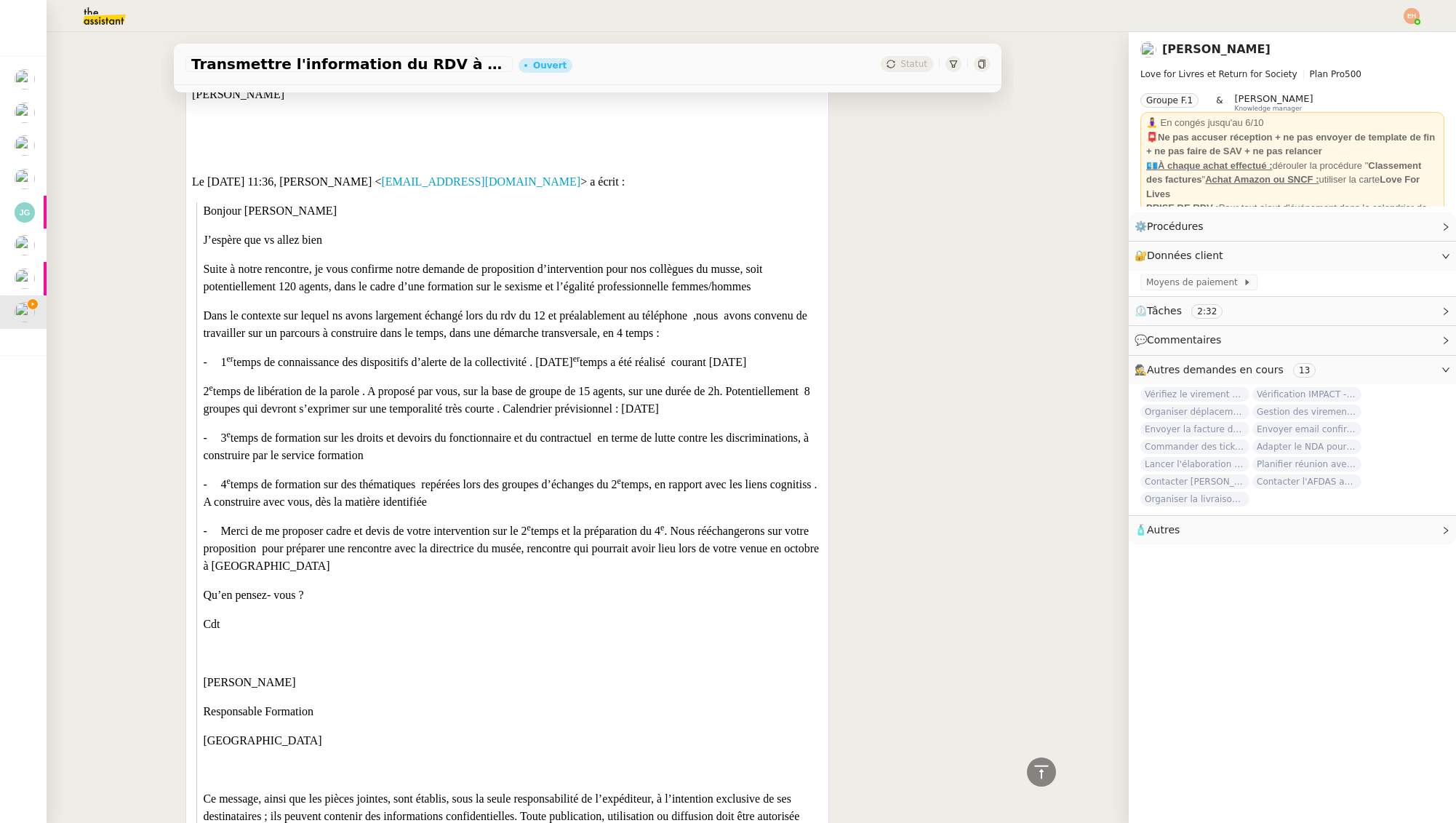
click at [393, 458] on p "- 3 e temps de formation sur les droits et devoirs du fonctionnaire et du contr…" at bounding box center [512, 447] width 619 height 35
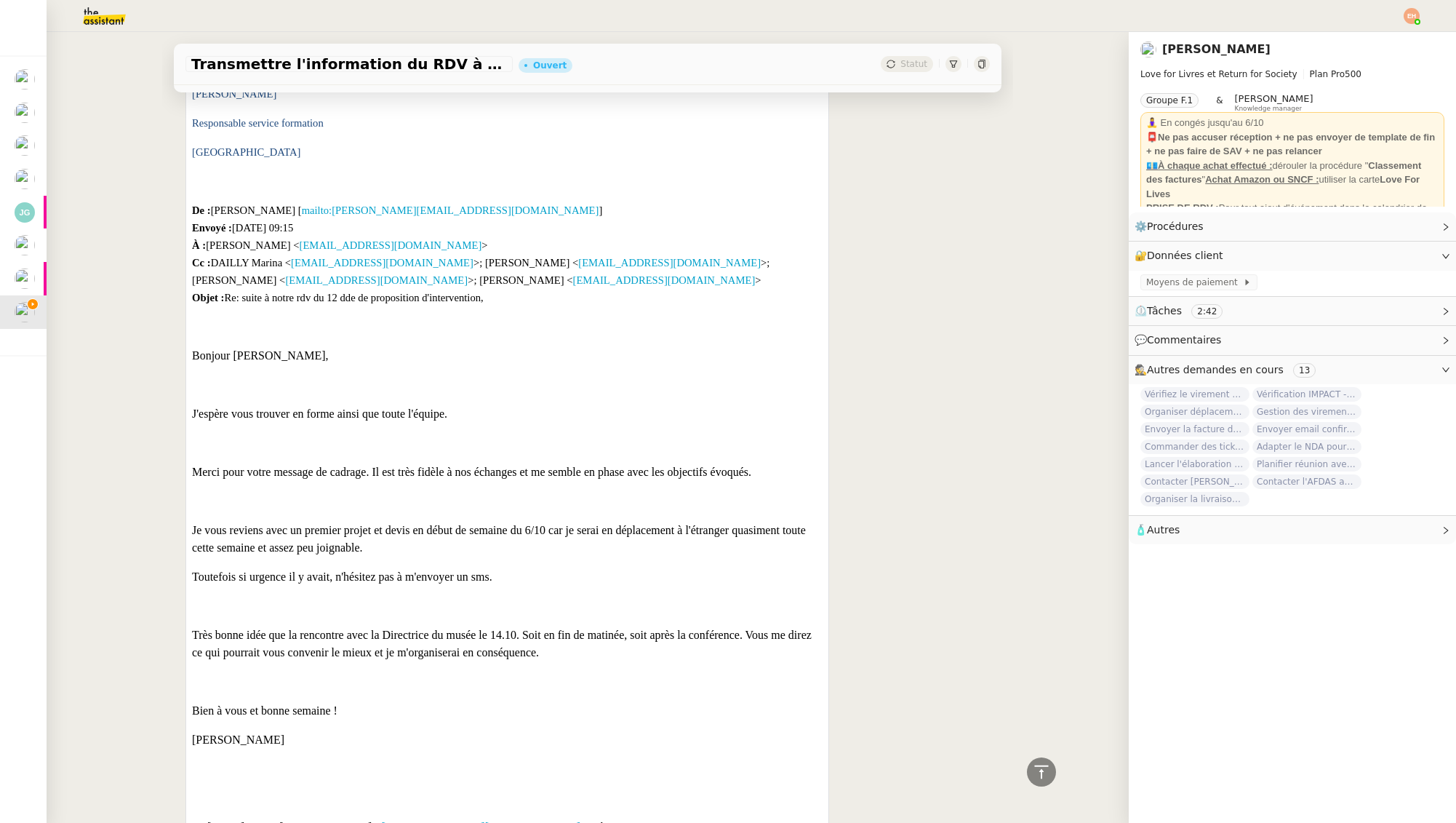
scroll to position [1310, 0]
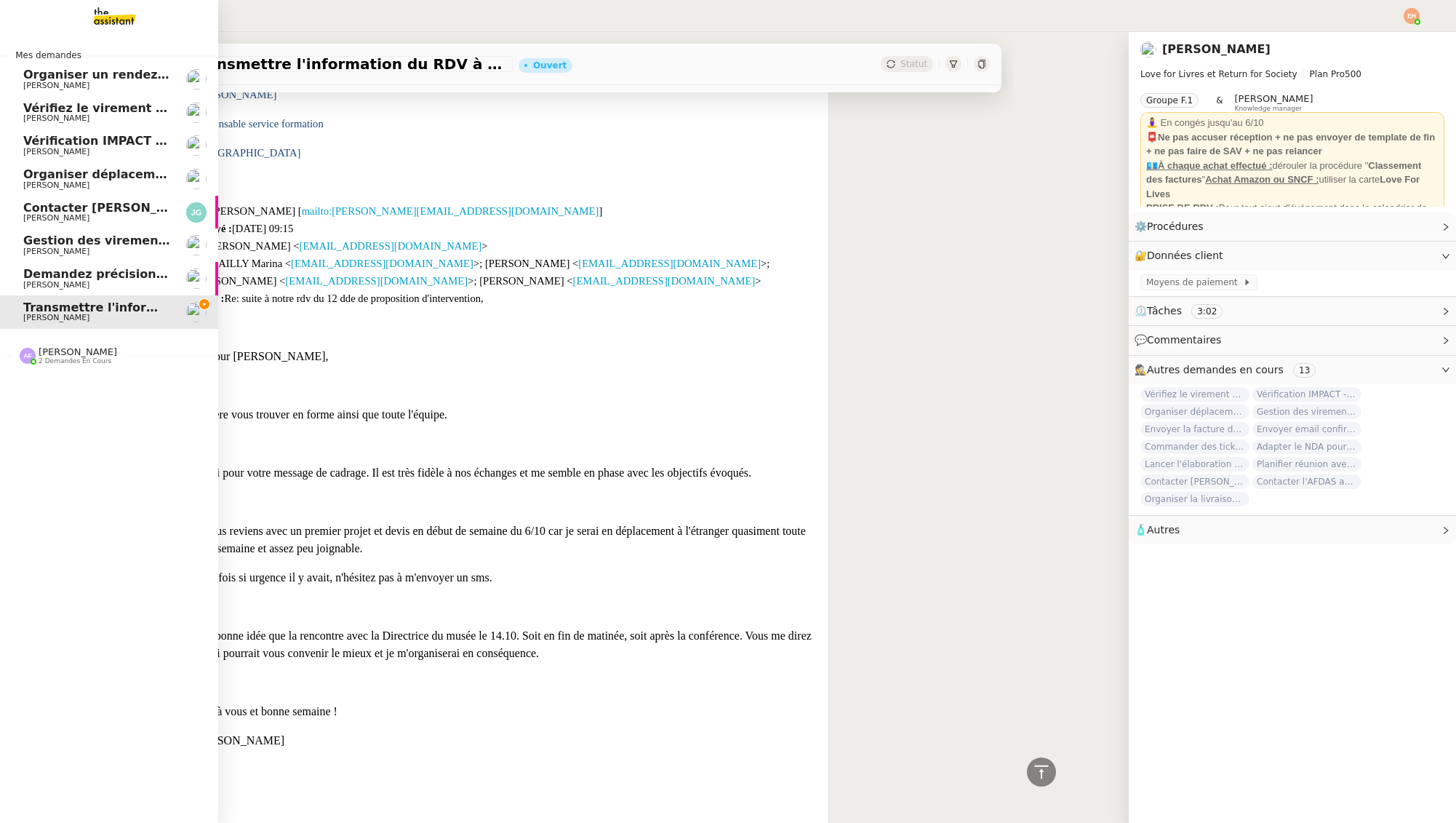
click at [61, 350] on span "[PERSON_NAME]" at bounding box center [77, 352] width 78 height 11
click at [86, 422] on span "Vendre part sociale et clôturer compte" at bounding box center [153, 416] width 259 height 14
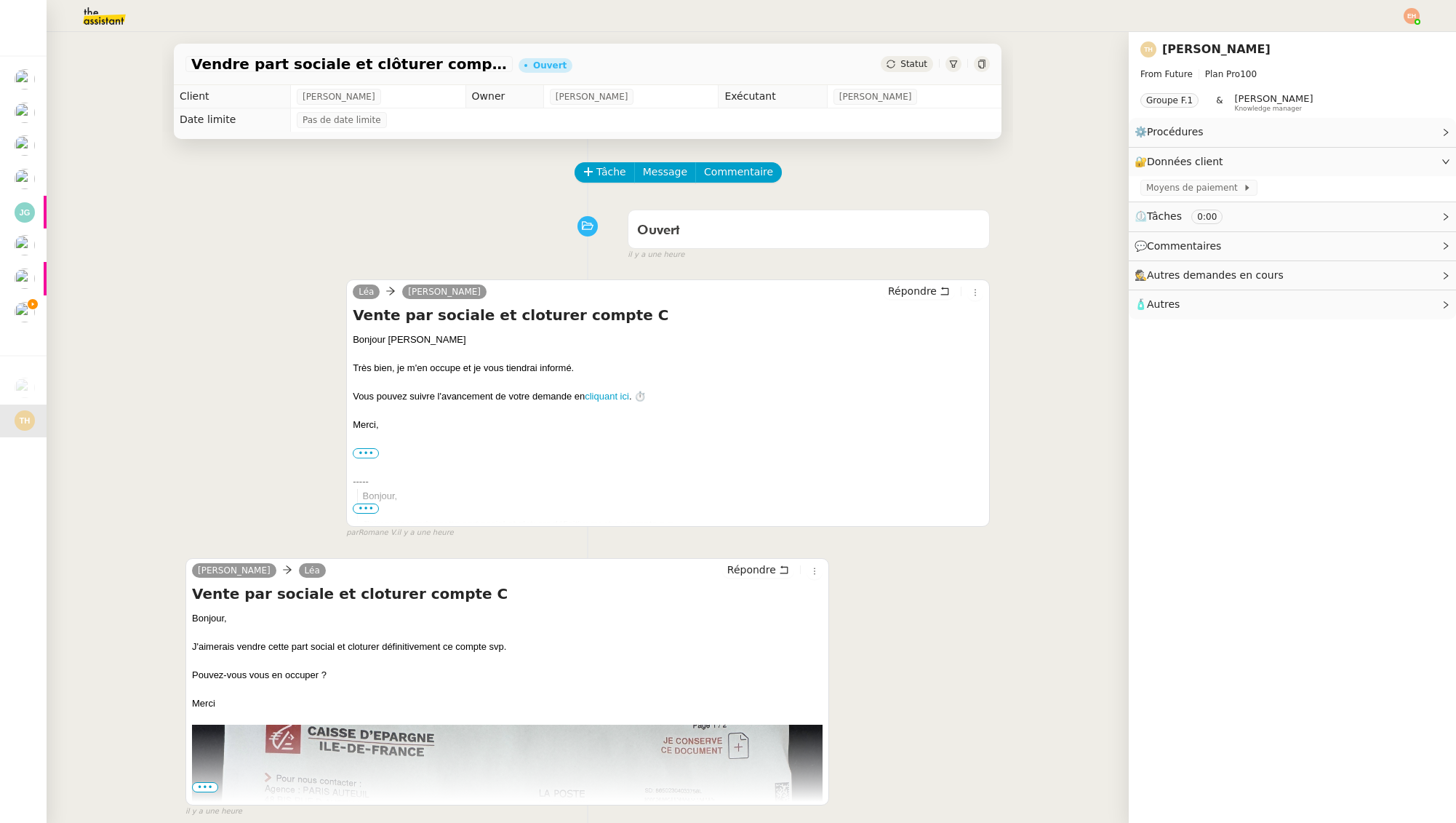
scroll to position [185, 0]
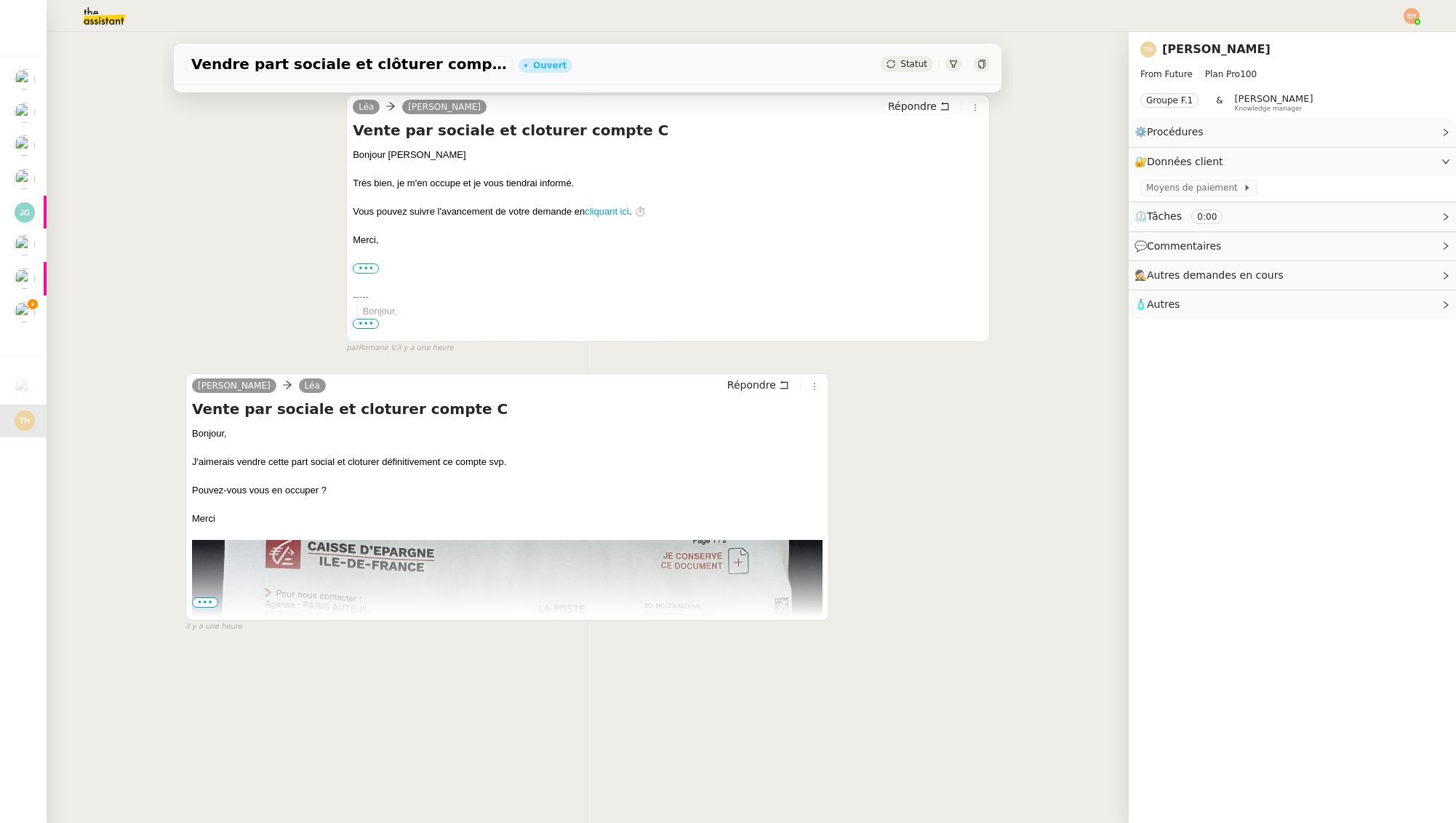
click at [211, 601] on span "•••" at bounding box center [205, 602] width 26 height 10
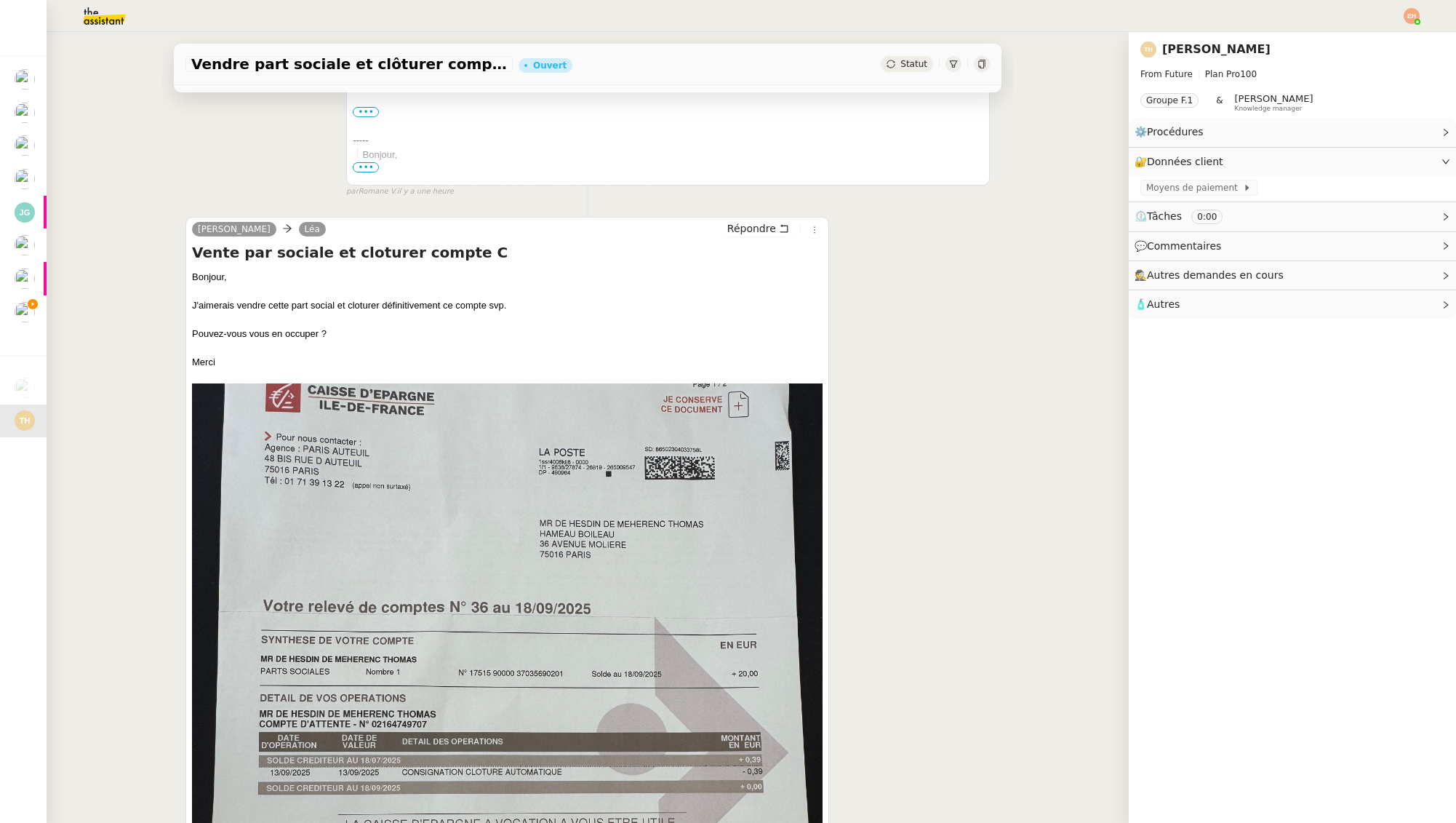
scroll to position [342, 0]
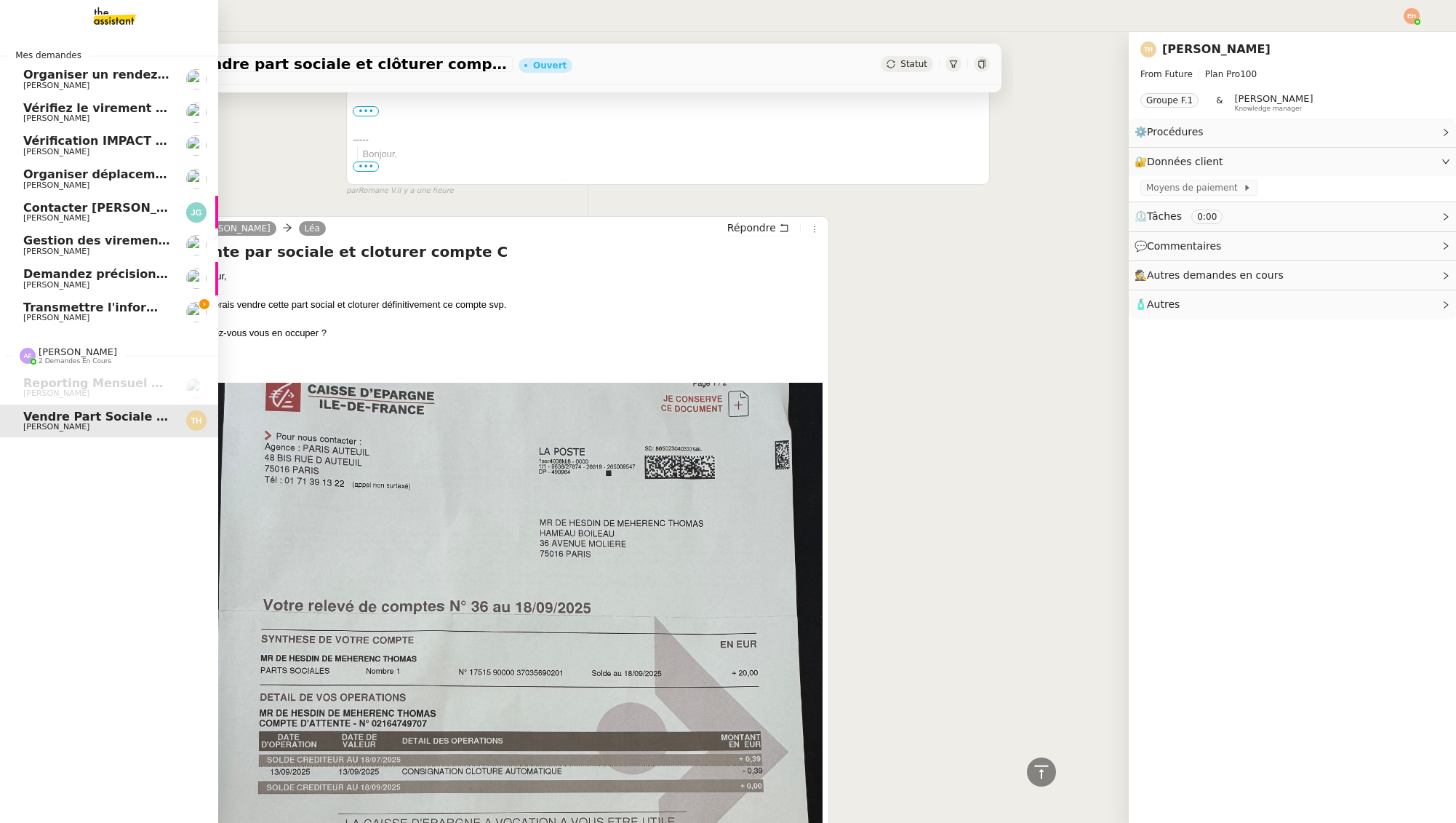
click at [60, 299] on link "Transmettre l'information du RDV à [PERSON_NAME]" at bounding box center [109, 312] width 218 height 33
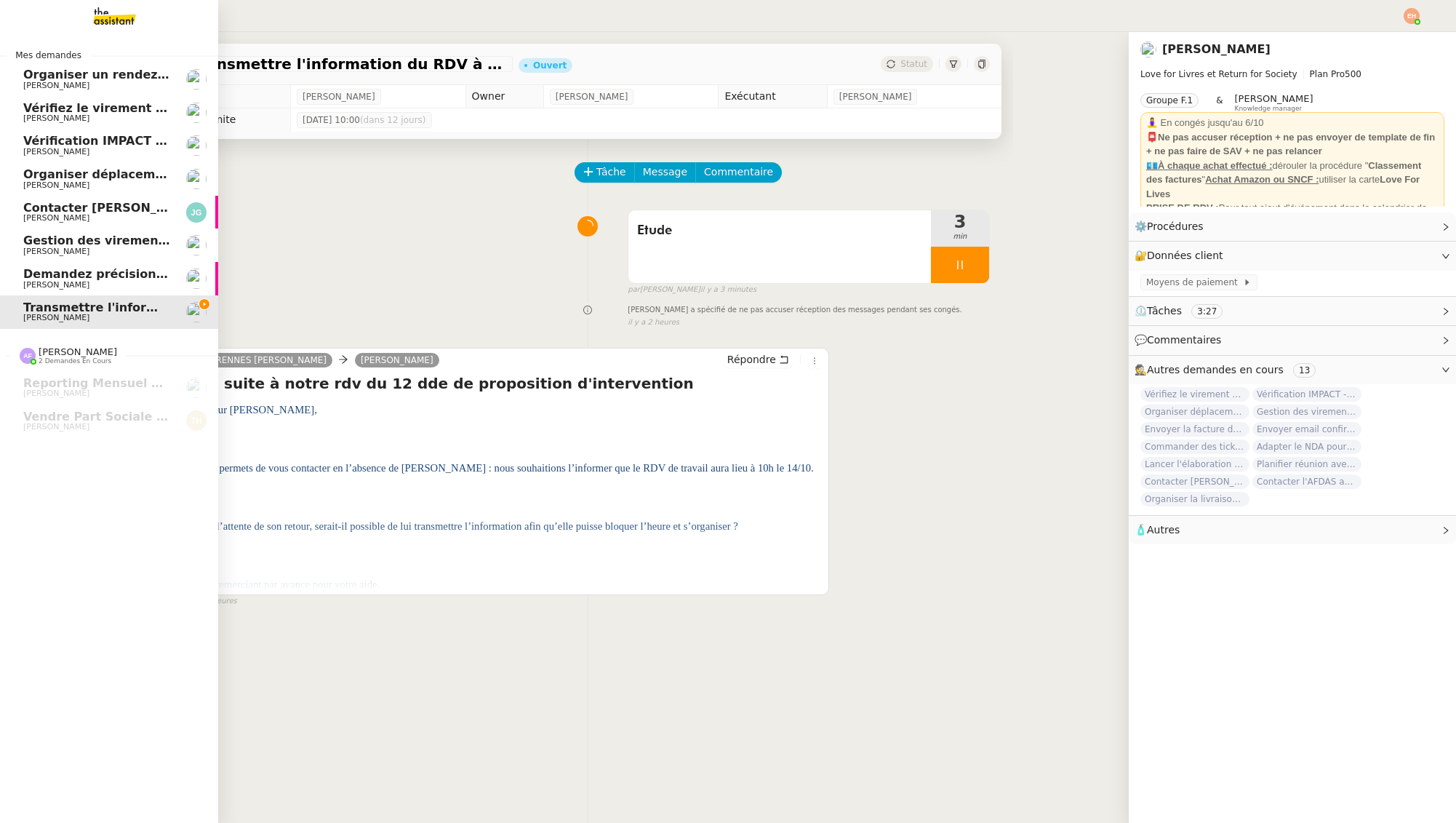
click at [45, 144] on span "Vérification IMPACT - AEPC CONCORDE" at bounding box center [150, 141] width 252 height 14
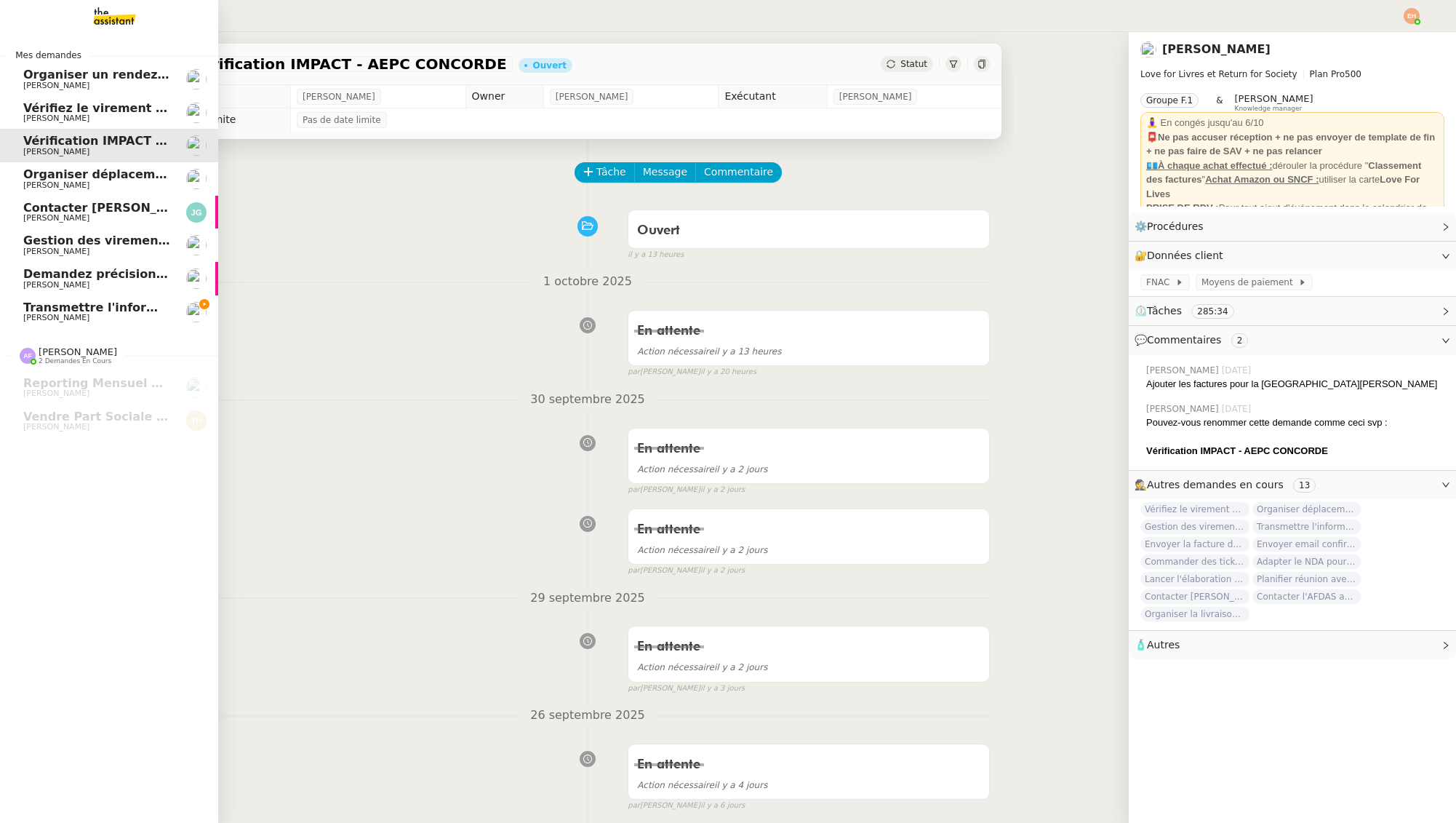
drag, startPoint x: 67, startPoint y: 175, endPoint x: 72, endPoint y: 197, distance: 22.6
click at [67, 175] on span "Organiser déplacement à [GEOGRAPHIC_DATA]" at bounding box center [176, 174] width 306 height 14
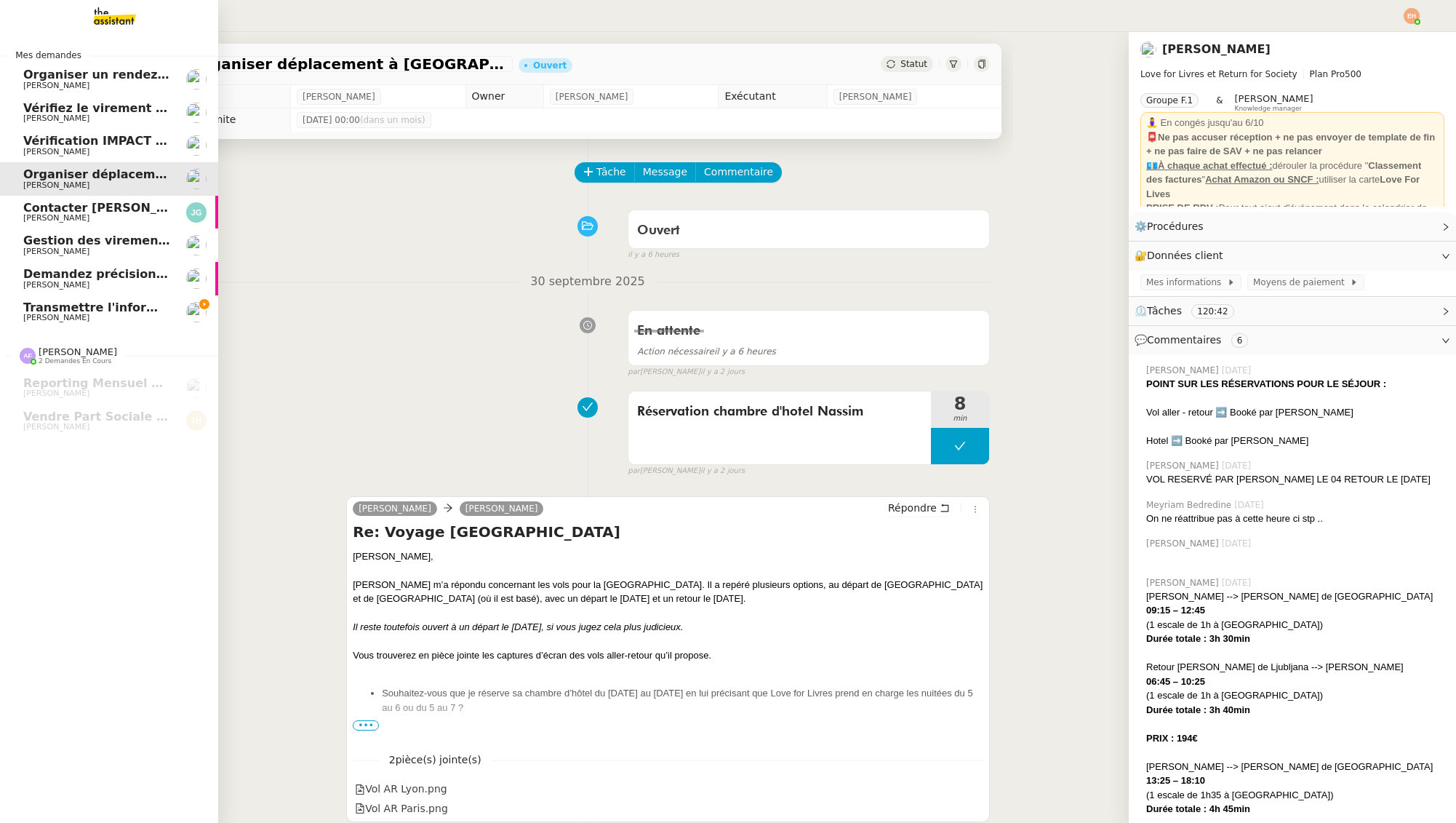
drag, startPoint x: 87, startPoint y: 221, endPoint x: 101, endPoint y: 245, distance: 27.8
click at [87, 221] on span "[PERSON_NAME]" at bounding box center [56, 218] width 66 height 9
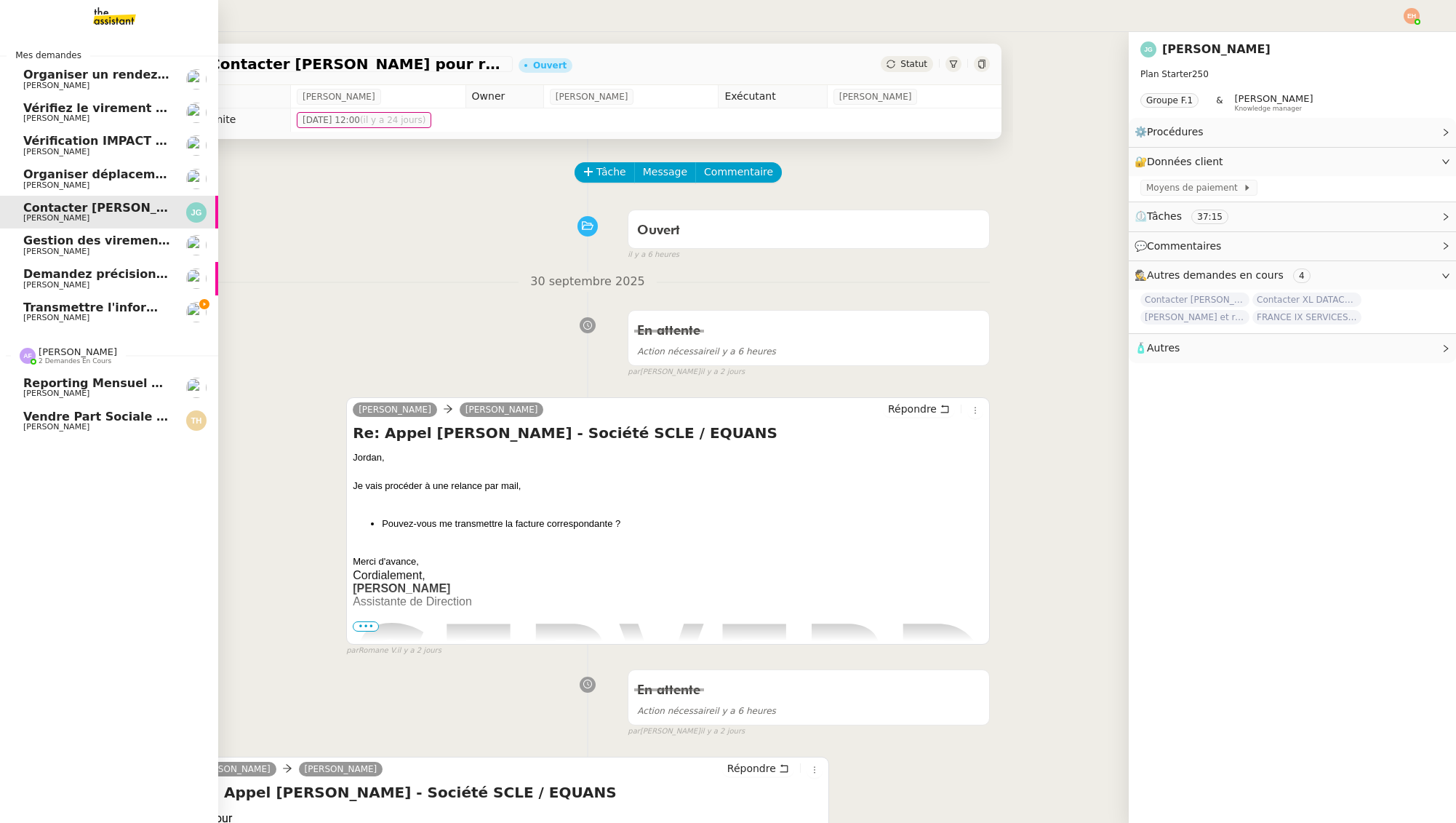
drag, startPoint x: 116, startPoint y: 281, endPoint x: 122, endPoint y: 328, distance: 47.4
click at [116, 281] on span "[PERSON_NAME]" at bounding box center [96, 285] width 147 height 8
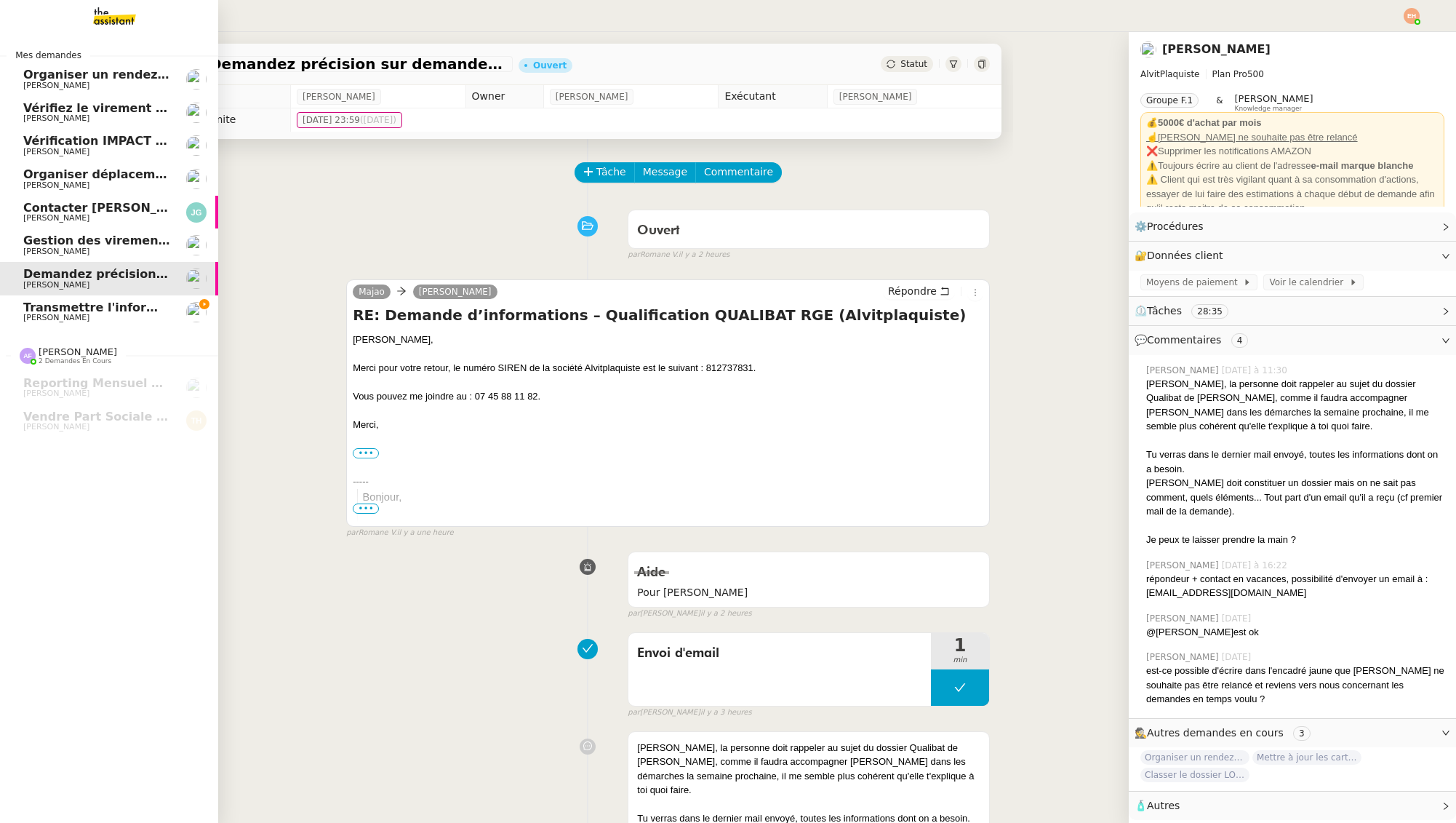
click at [127, 304] on span "Transmettre l'information du RDV à [PERSON_NAME]" at bounding box center [196, 308] width 346 height 14
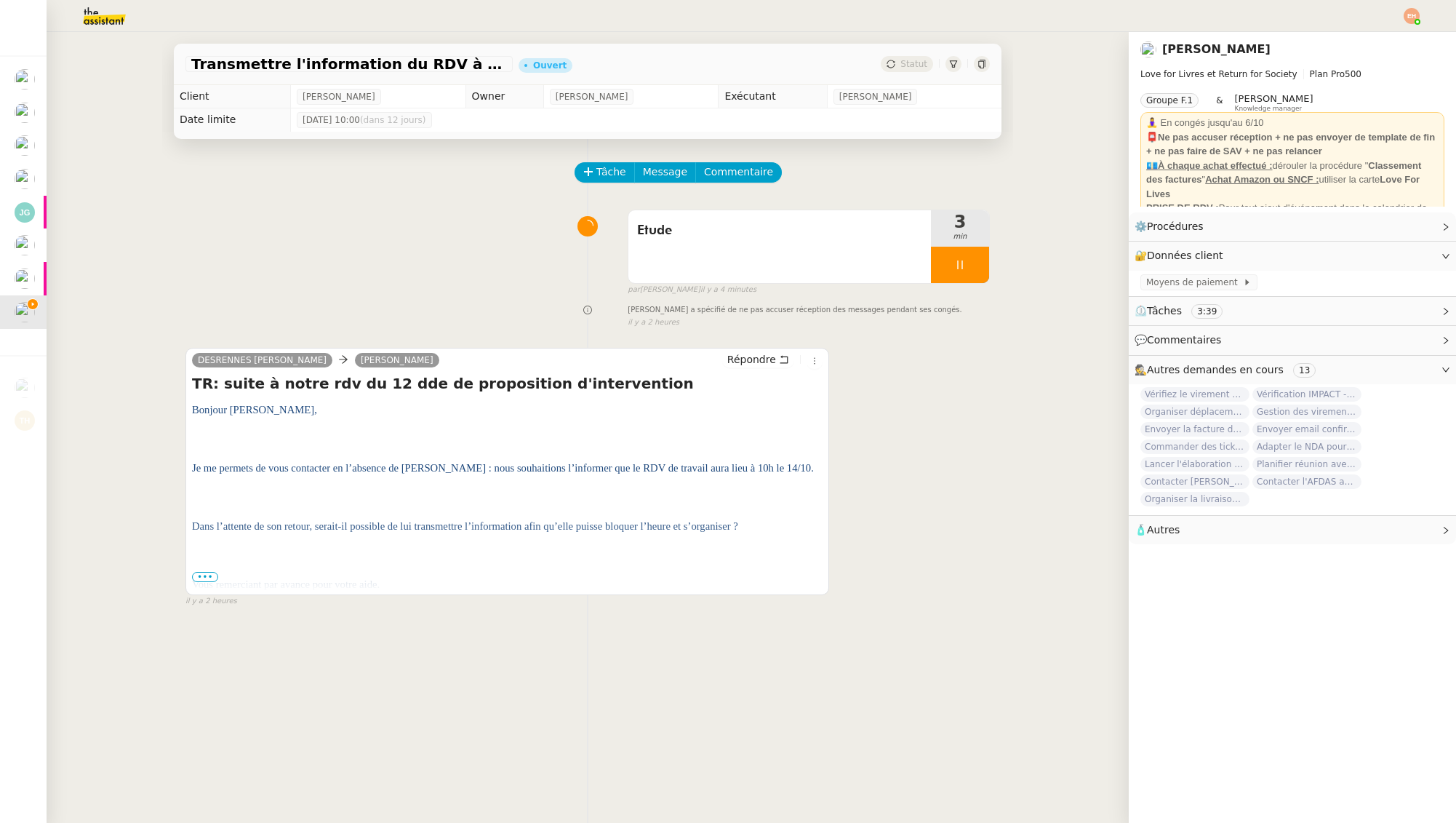
click at [212, 576] on span "•••" at bounding box center [205, 577] width 26 height 10
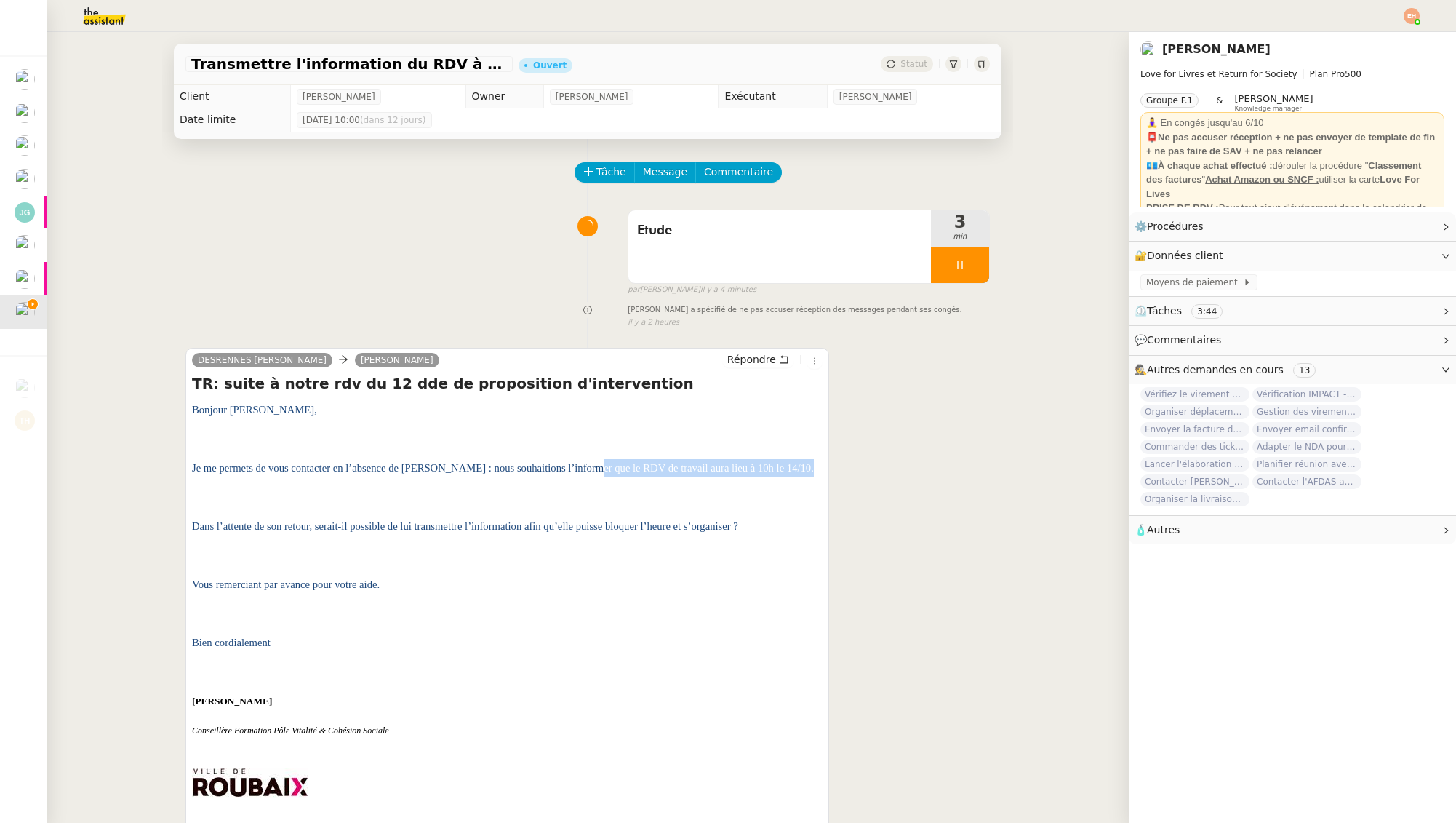
drag, startPoint x: 293, startPoint y: 477, endPoint x: 570, endPoint y: 473, distance: 277.0
click at [504, 475] on p "Je me permets de vous contacter en l’absence de [PERSON_NAME] : nous souhaition…" at bounding box center [507, 467] width 630 height 17
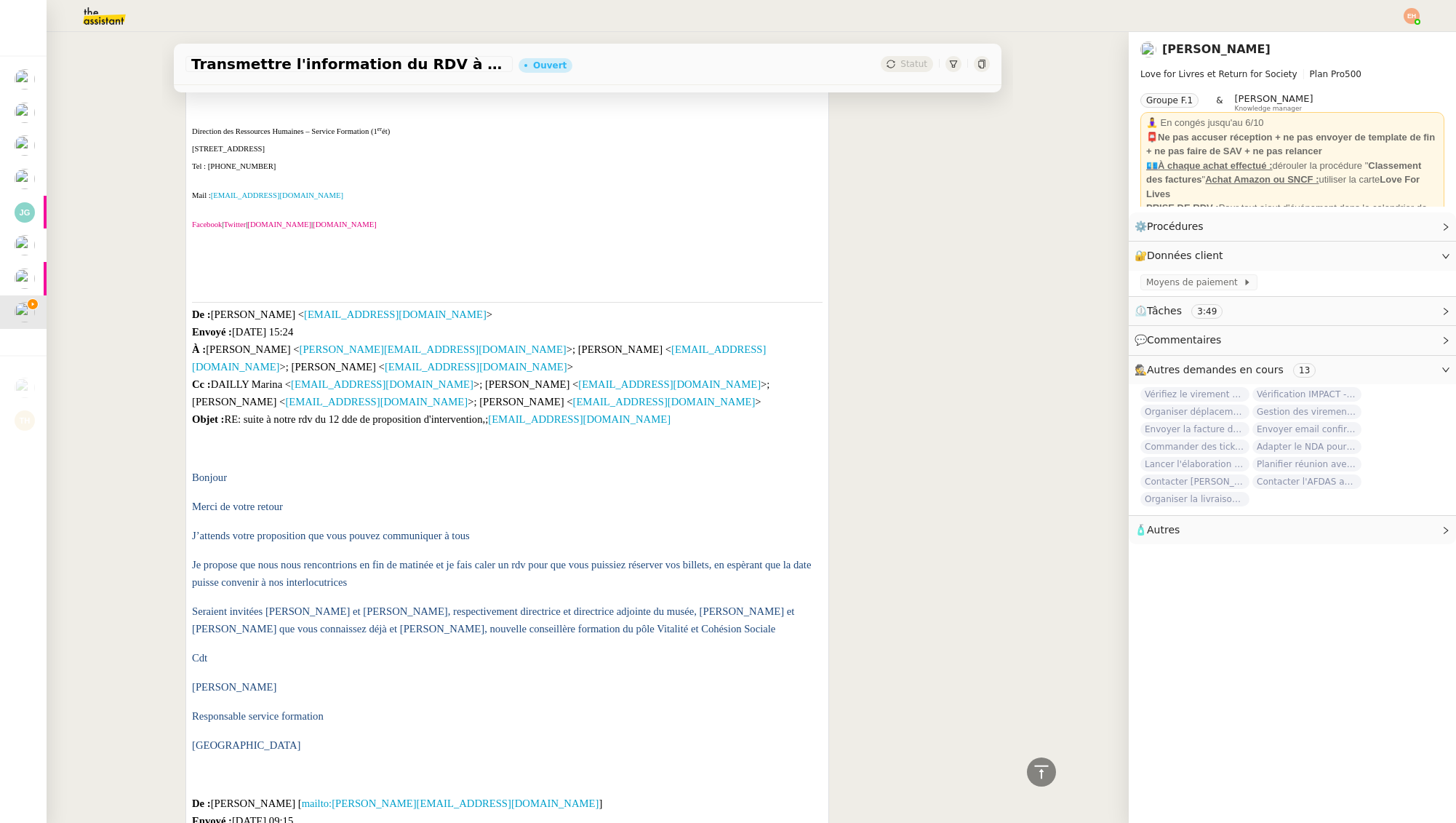
scroll to position [842, 0]
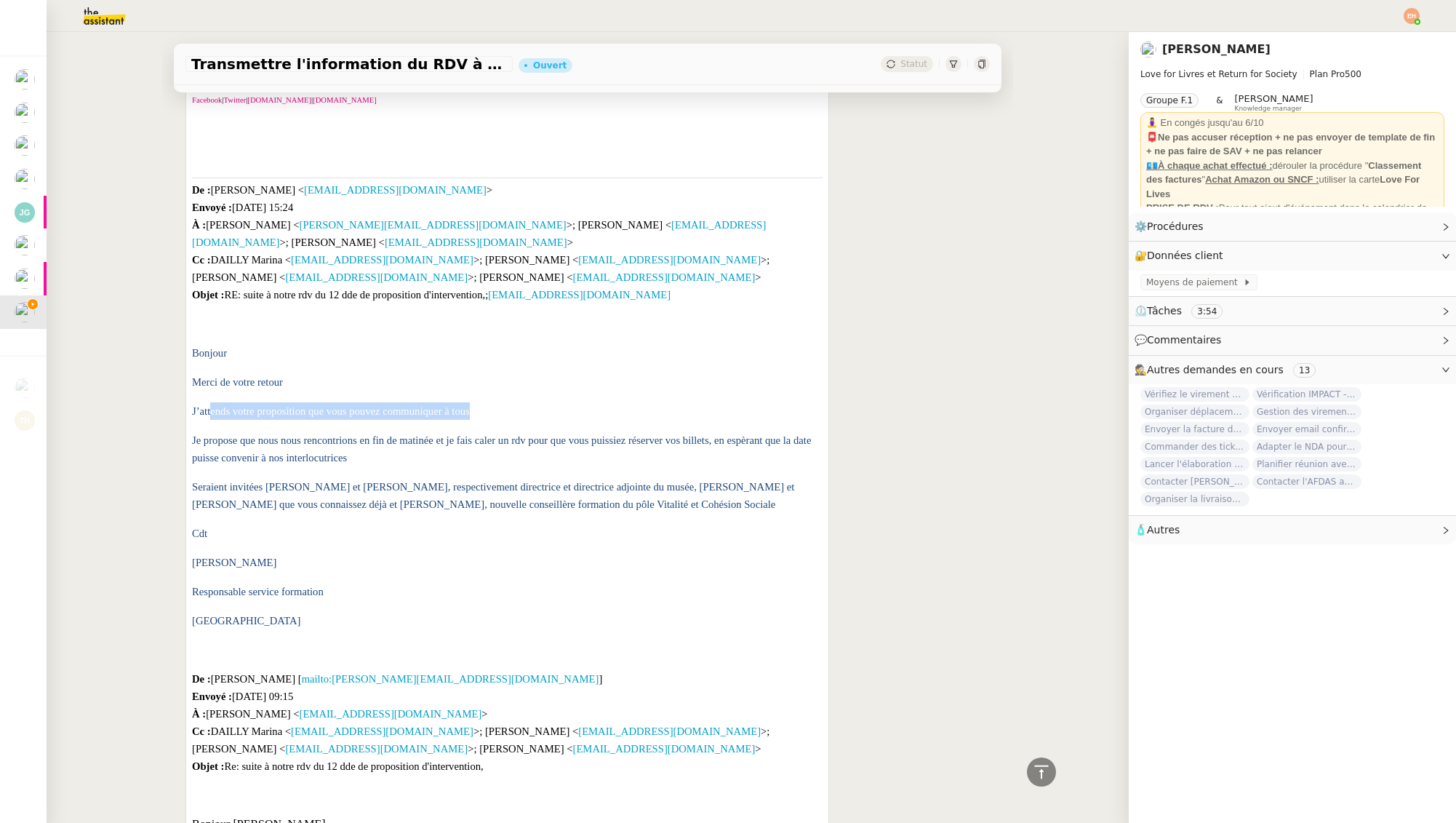
drag, startPoint x: 239, startPoint y: 397, endPoint x: 365, endPoint y: 405, distance: 126.3
click at [365, 405] on div "Bonjour [PERSON_NAME], Je me permets de vous contacter en l’absence de [PERSON_…" at bounding box center [507, 796] width 630 height 2474
click at [216, 435] on span "Je propose que nous nous rencontrions en fin de matinée et je fais caler un rdv…" at bounding box center [501, 449] width 619 height 29
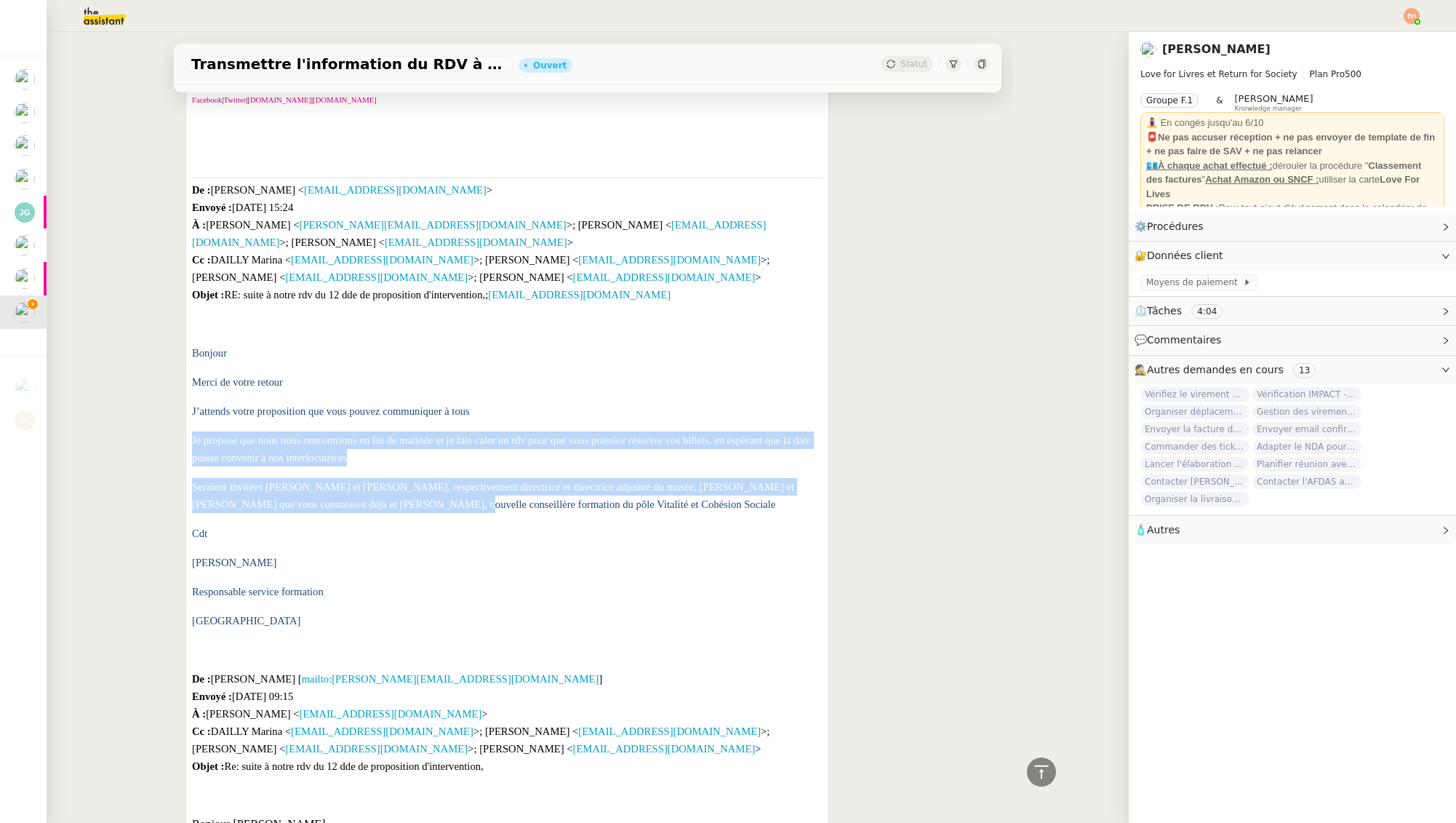
drag, startPoint x: 234, startPoint y: 421, endPoint x: 353, endPoint y: 485, distance: 135.1
click at [354, 482] on div "Bonjour [PERSON_NAME], Je me permets de vous contacter en l’absence de [PERSON_…" at bounding box center [507, 796] width 630 height 2474
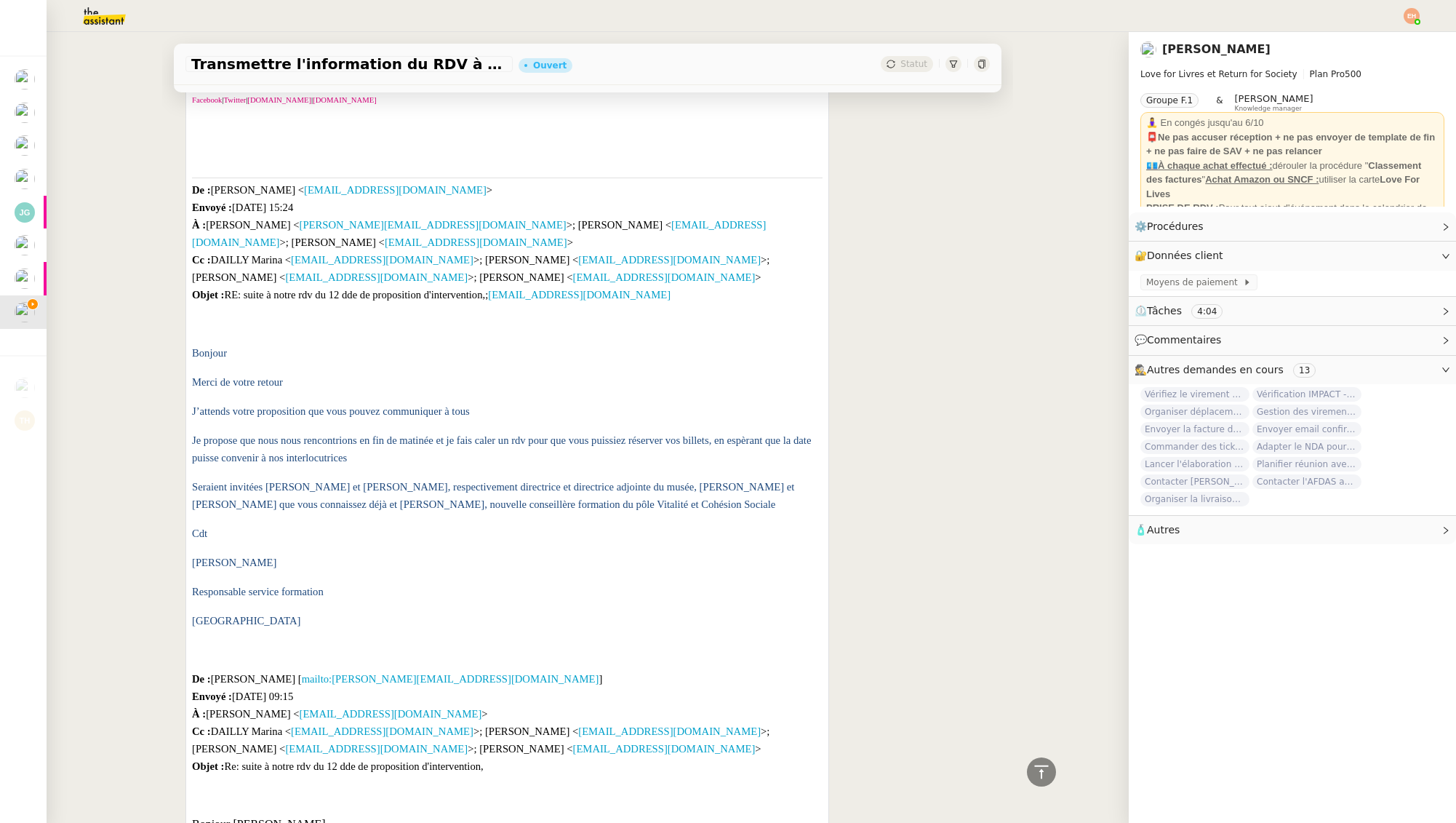
click at [351, 490] on span "Seraient invitées [PERSON_NAME] et [PERSON_NAME], respectivement directrice et …" at bounding box center [493, 495] width 602 height 29
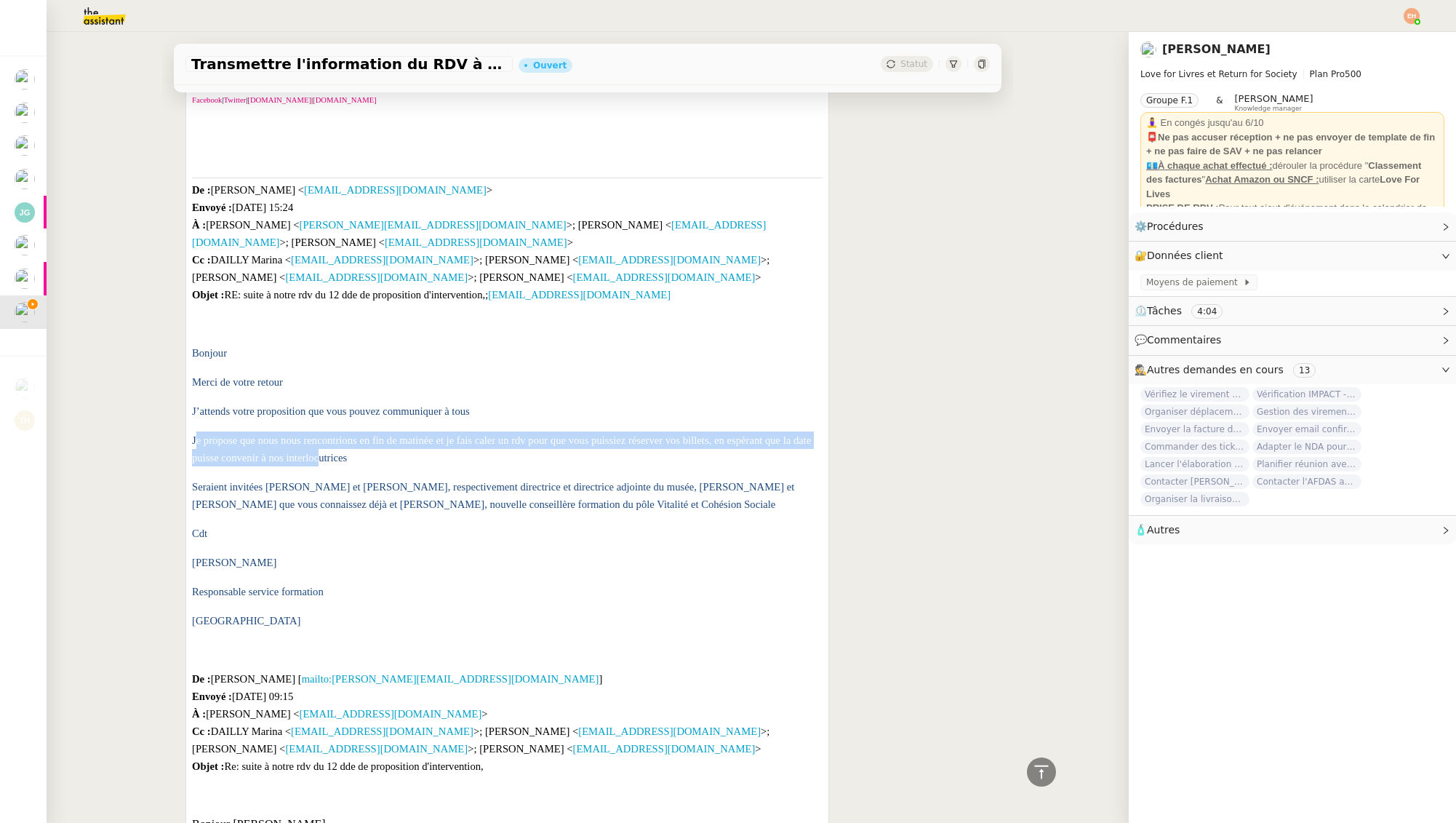
drag, startPoint x: 198, startPoint y: 423, endPoint x: 327, endPoint y: 447, distance: 131.2
click at [321, 444] on span "Je propose que nous nous rencontrions en fin de matinée et je fais caler un rdv…" at bounding box center [501, 449] width 619 height 29
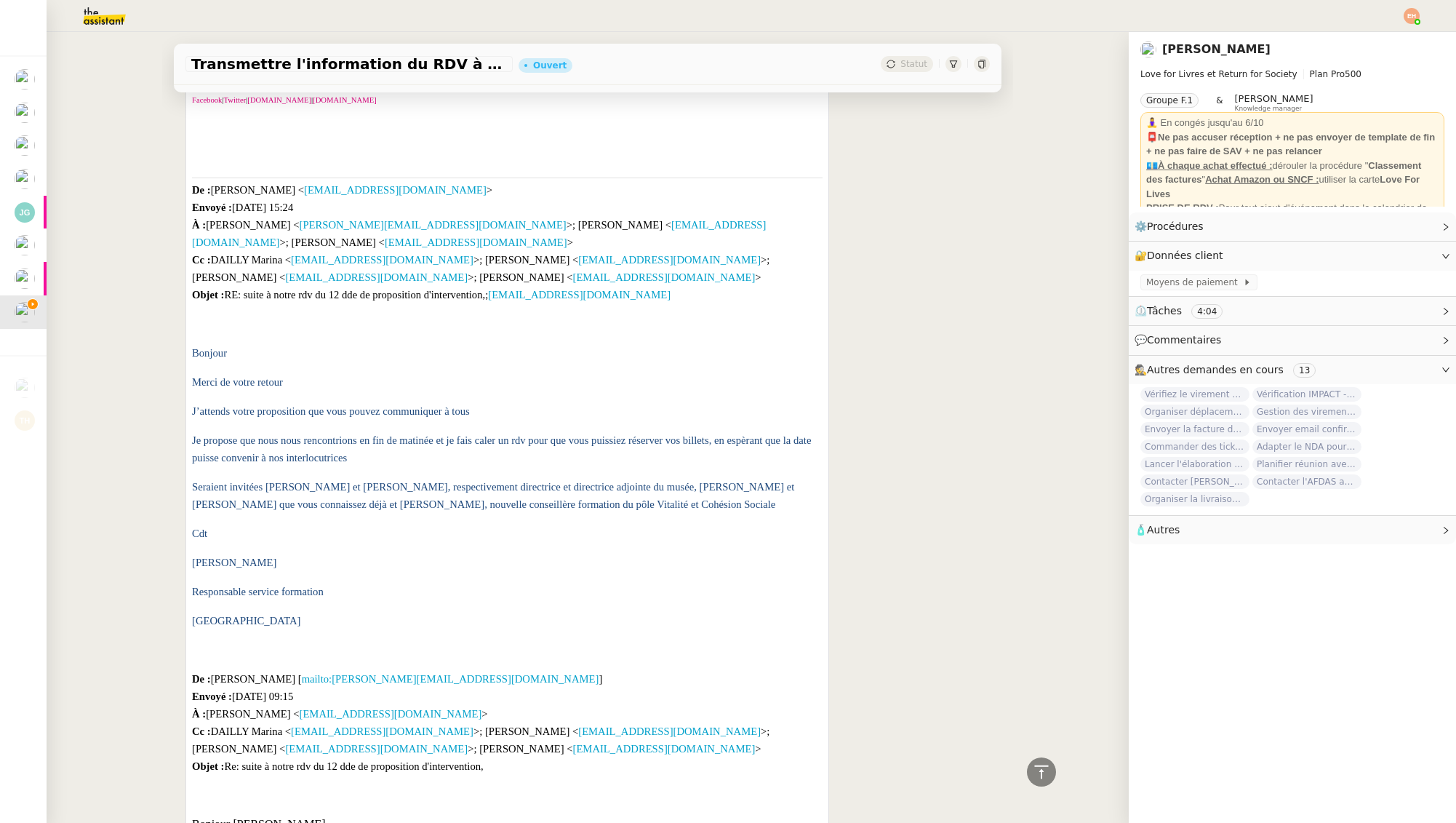
drag, startPoint x: 333, startPoint y: 461, endPoint x: 324, endPoint y: 461, distance: 9.0
click at [333, 478] on p "Seraient invitées [PERSON_NAME] et [PERSON_NAME], respectivement directrice et …" at bounding box center [507, 495] width 630 height 35
drag, startPoint x: 332, startPoint y: 466, endPoint x: 654, endPoint y: 491, distance: 323.0
click at [655, 492] on p "Seraient invitées [PERSON_NAME] et [PERSON_NAME], respectivement directrice et …" at bounding box center [507, 495] width 630 height 35
click at [658, 491] on p "Seraient invitées [PERSON_NAME] et [PERSON_NAME], respectivement directrice et …" at bounding box center [507, 495] width 630 height 35
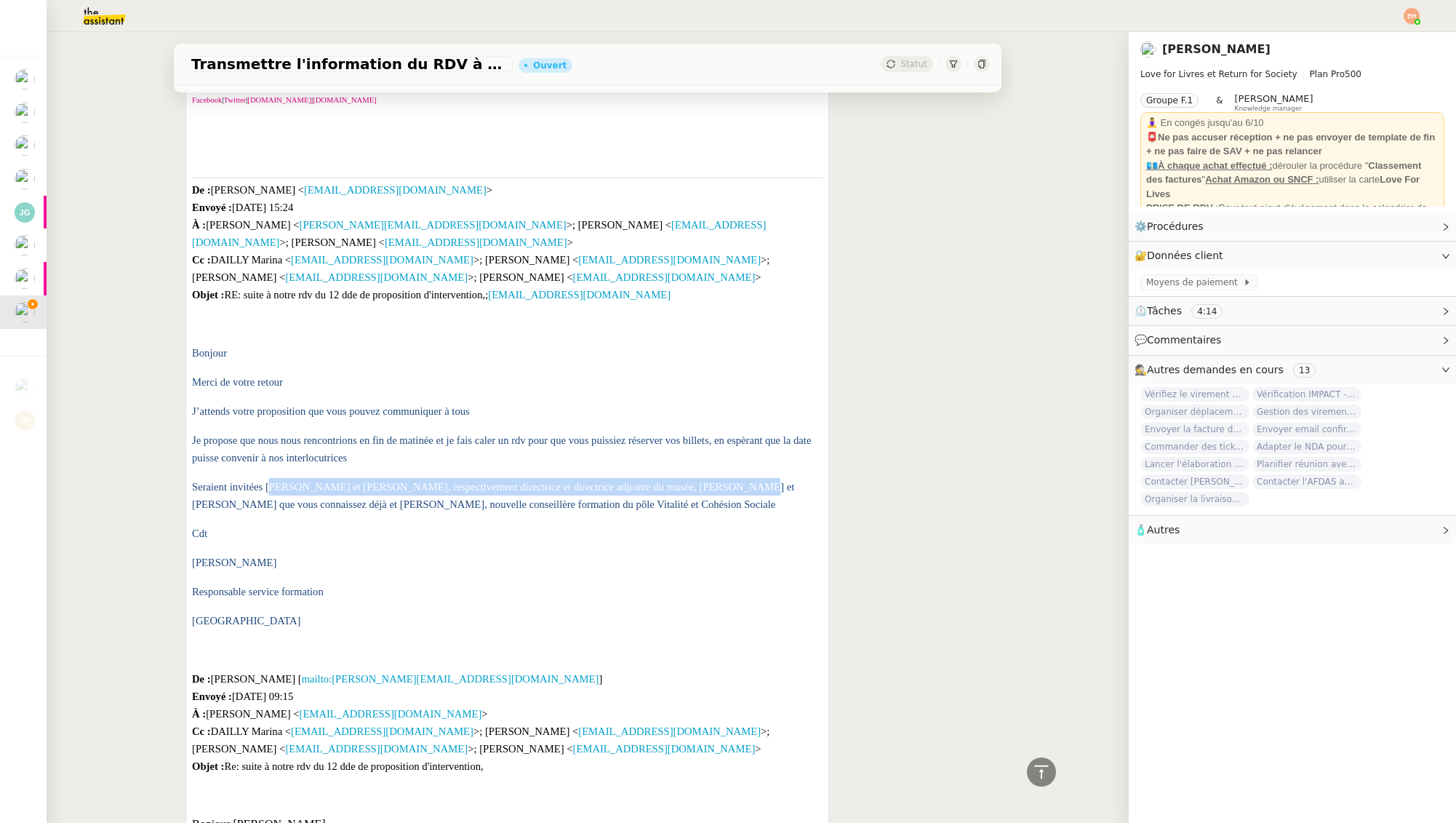
drag, startPoint x: 713, startPoint y: 469, endPoint x: 274, endPoint y: 456, distance: 439.2
click at [270, 478] on p "Seraient invitées [PERSON_NAME] et [PERSON_NAME], respectivement directrice et …" at bounding box center [507, 495] width 630 height 35
click at [312, 435] on span "Je propose que nous nous rencontrions en fin de matinée et je fais caler un rdv…" at bounding box center [501, 449] width 619 height 29
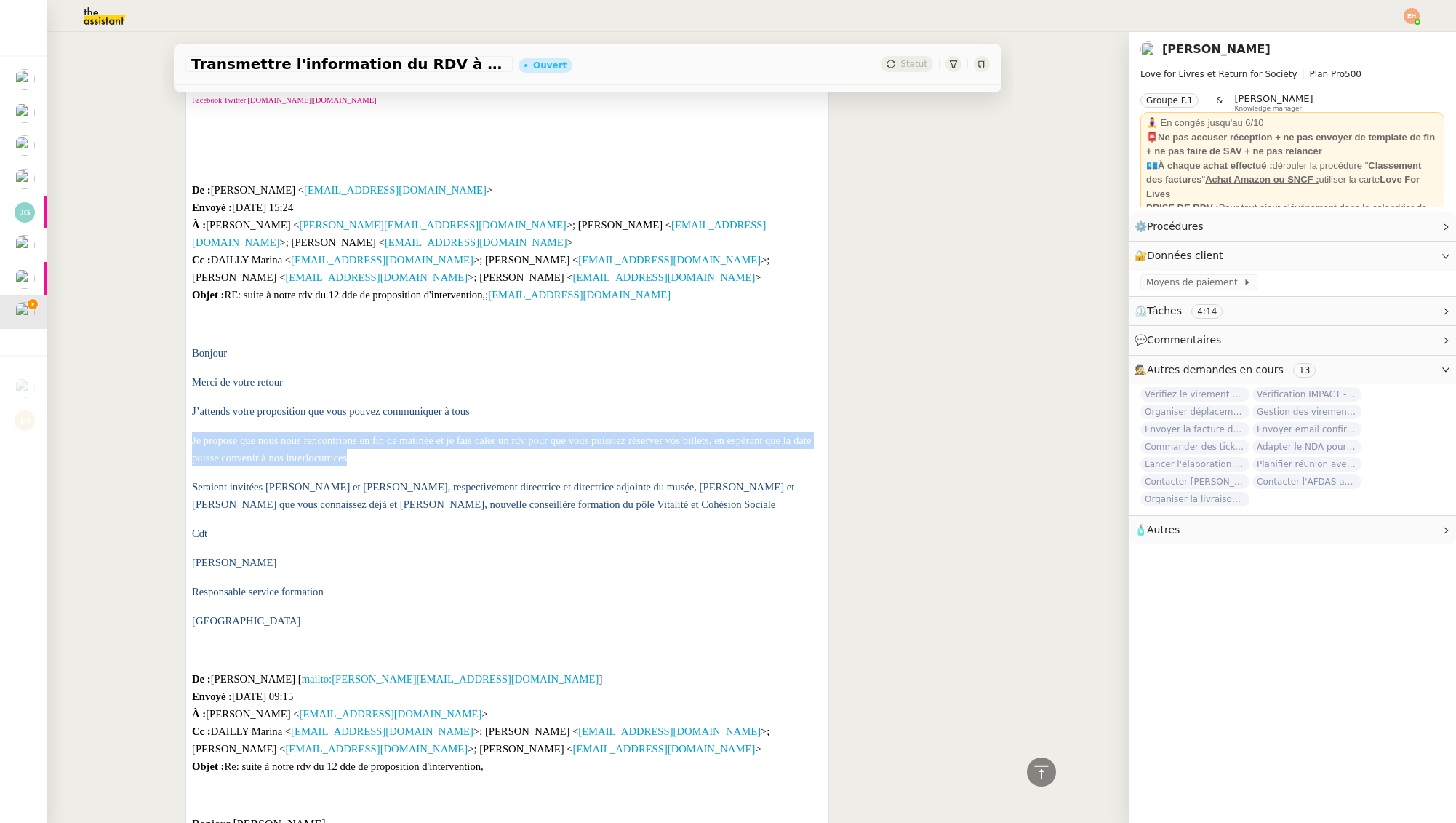
click at [311, 435] on span "Je propose que nous nous rencontrions en fin de matinée et je fais caler un rdv…" at bounding box center [501, 449] width 619 height 29
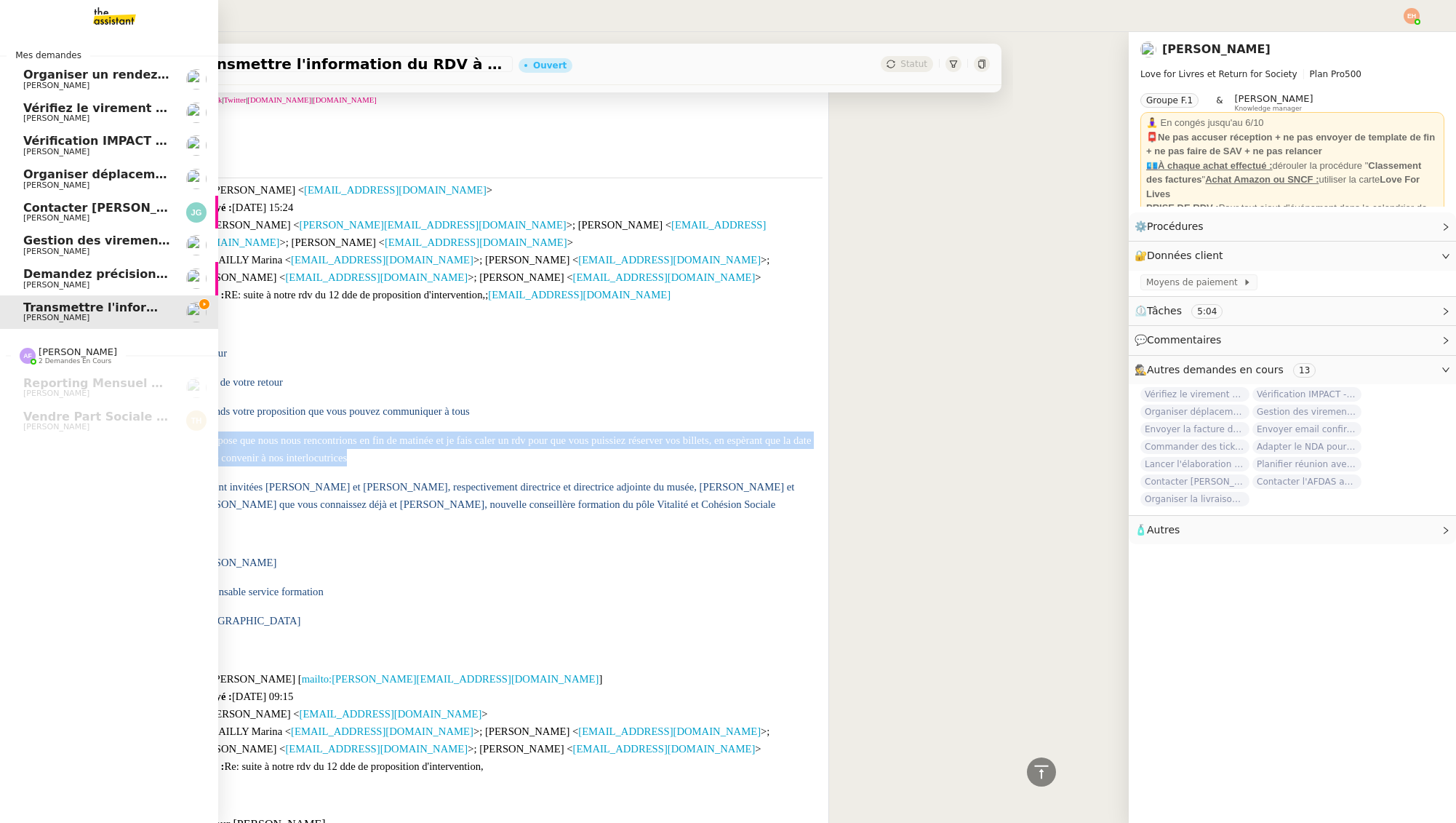
click at [103, 150] on span "[PERSON_NAME]" at bounding box center [96, 151] width 147 height 8
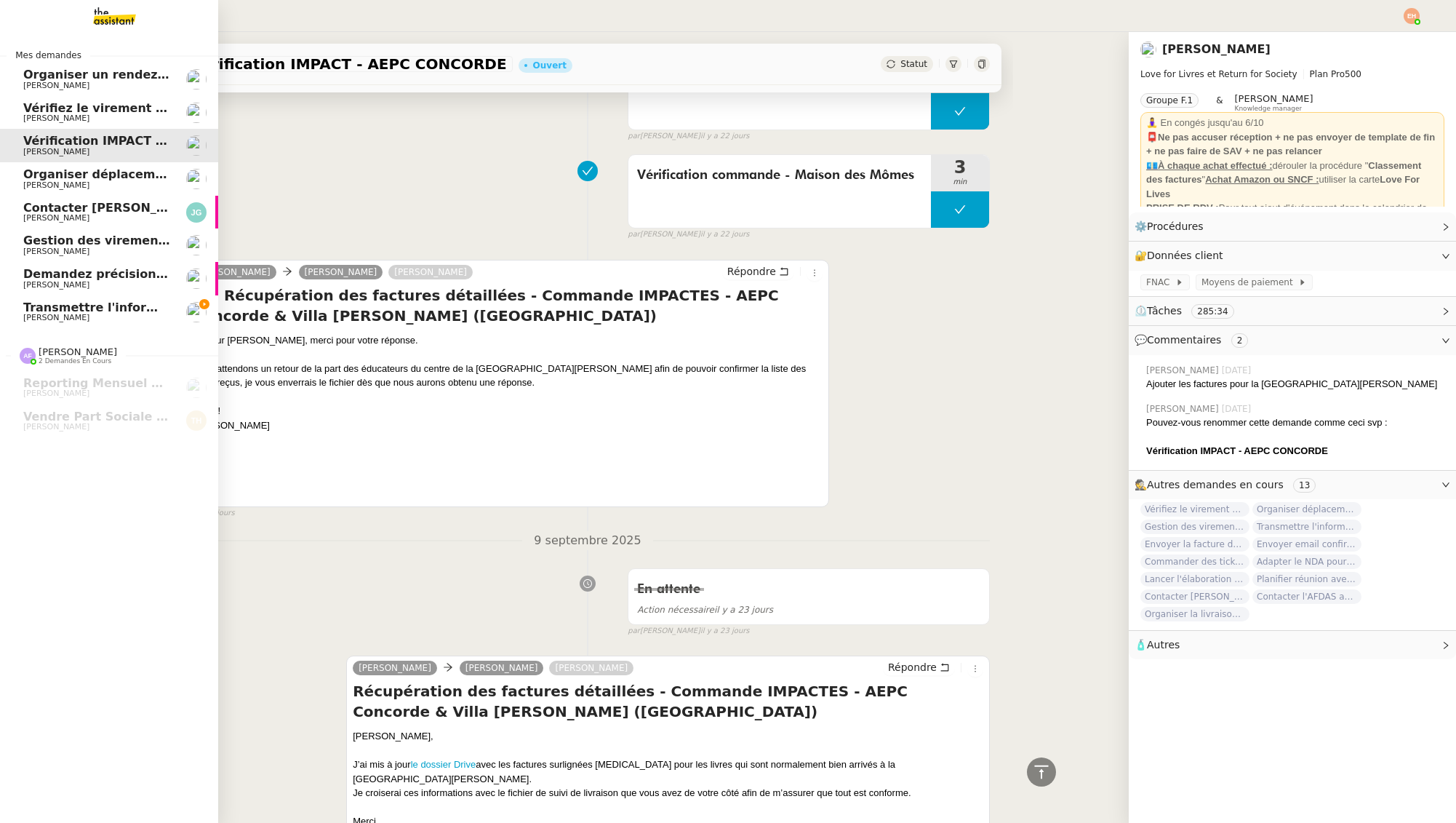
click at [115, 116] on span "[PERSON_NAME]" at bounding box center [96, 118] width 147 height 8
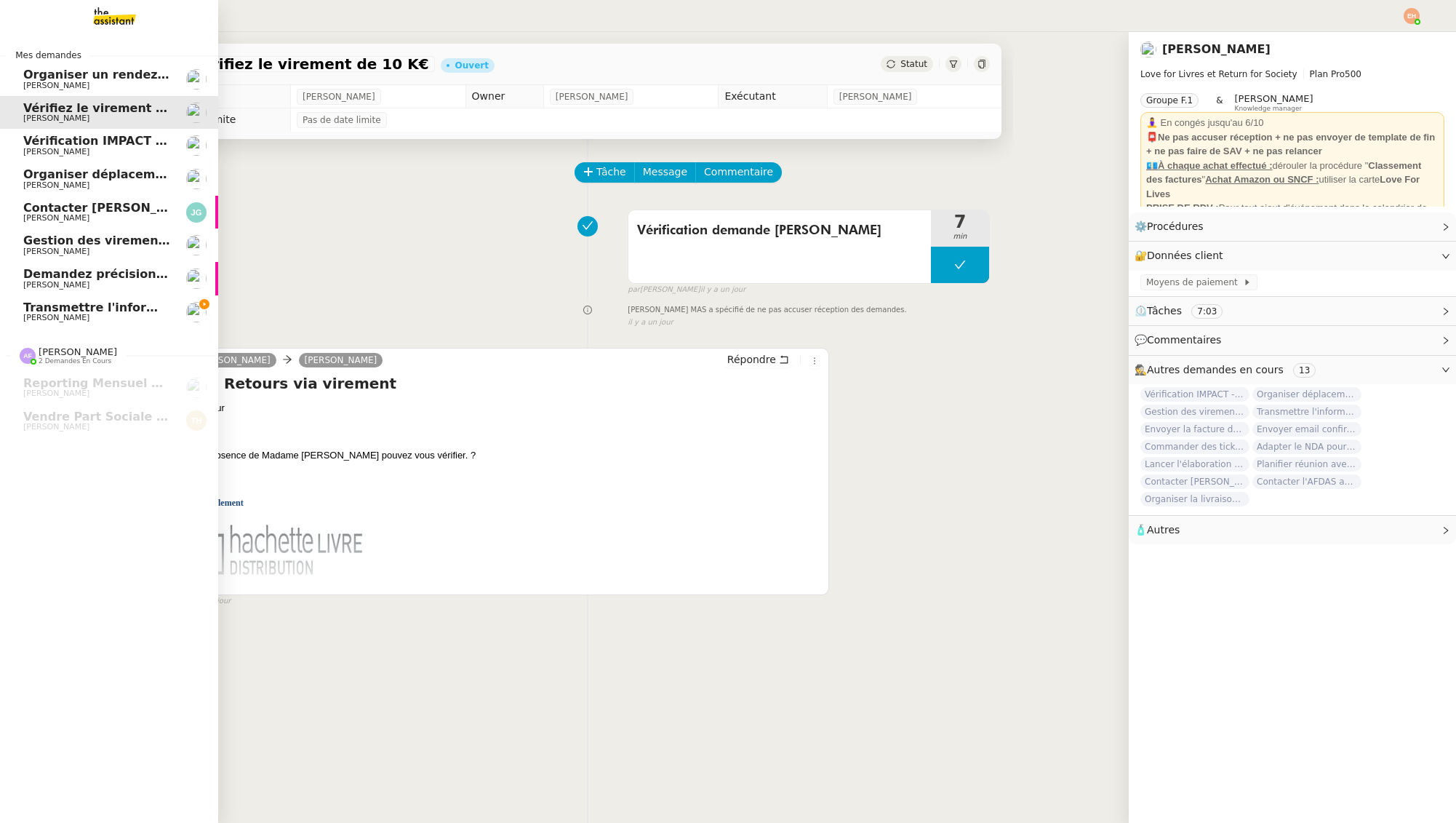
click at [113, 141] on span "Vérification IMPACT - AEPC CONCORDE" at bounding box center [150, 141] width 252 height 14
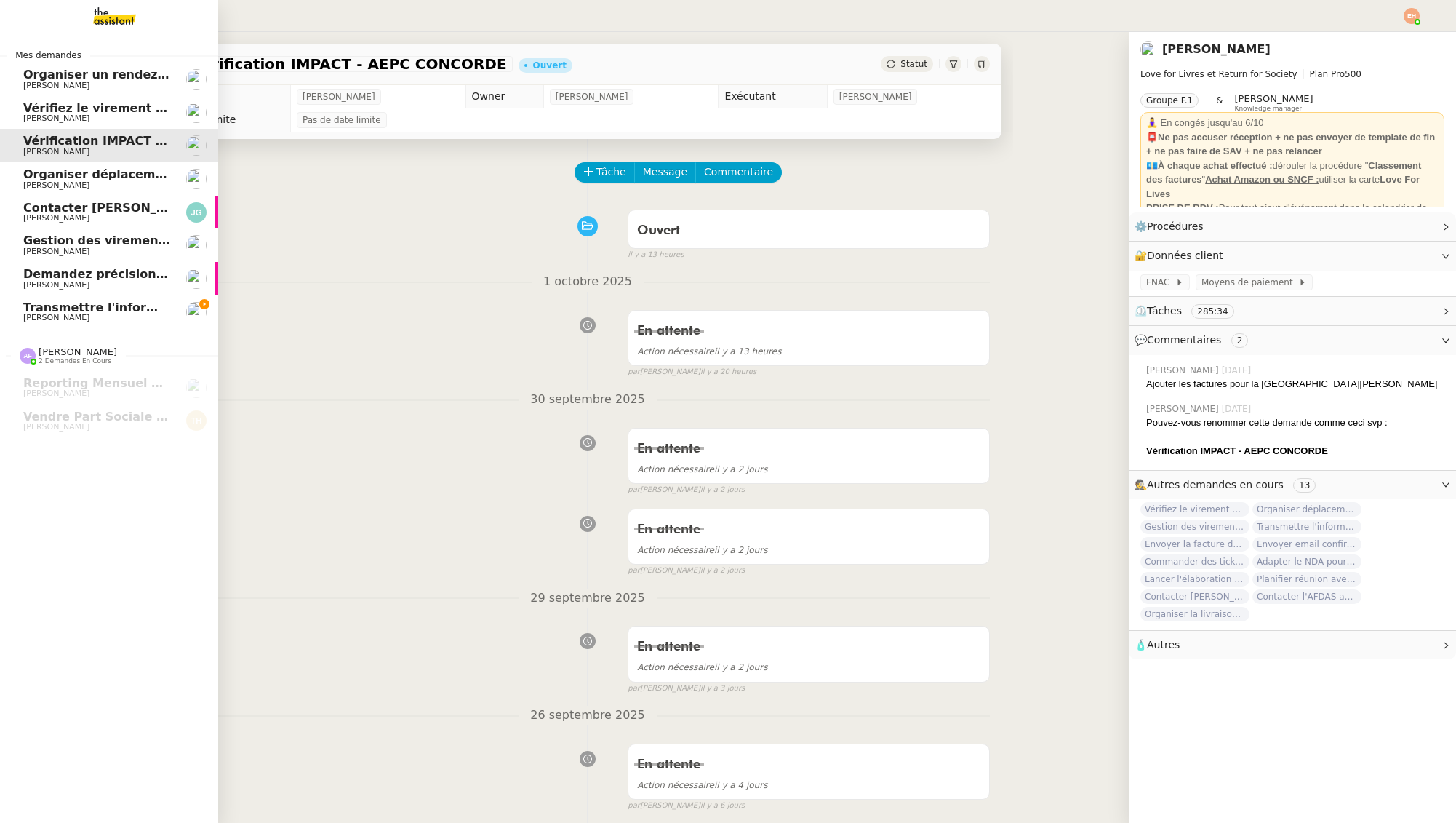
click at [106, 176] on span "Organiser déplacement à [GEOGRAPHIC_DATA]" at bounding box center [176, 174] width 306 height 14
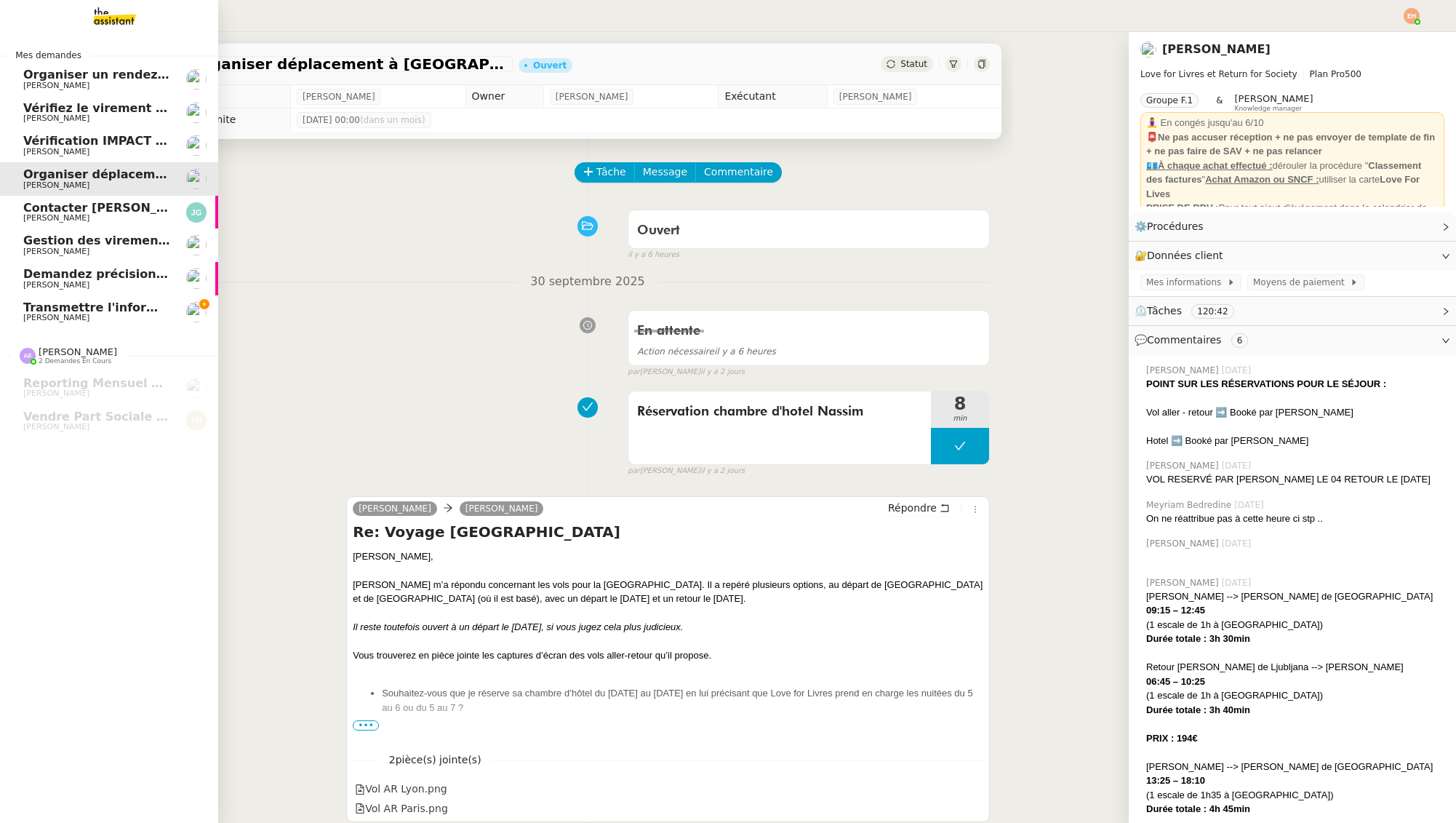
click at [125, 315] on span "[PERSON_NAME]" at bounding box center [96, 318] width 147 height 8
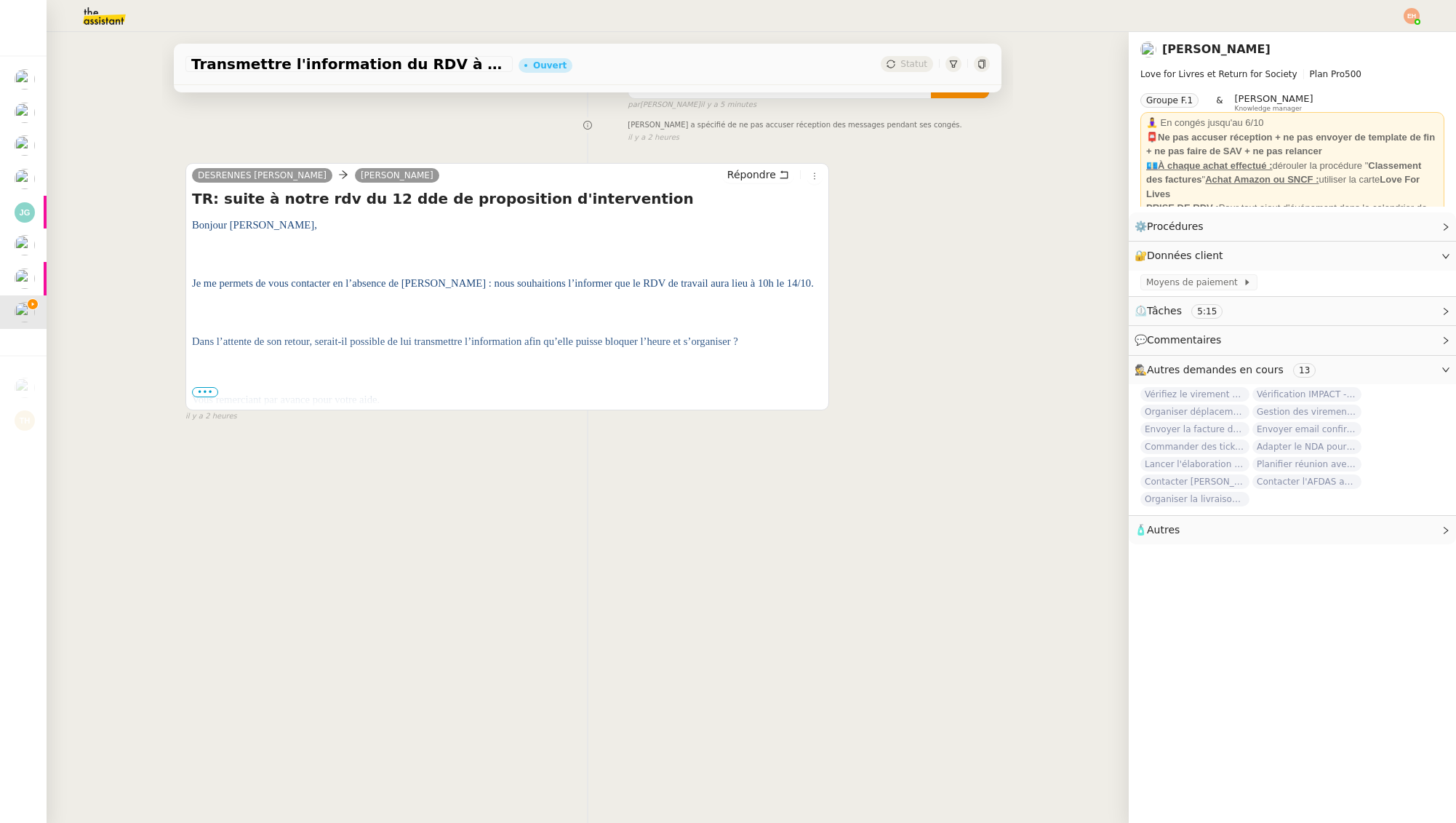
scroll to position [185, 0]
click at [200, 388] on span "•••" at bounding box center [205, 392] width 26 height 10
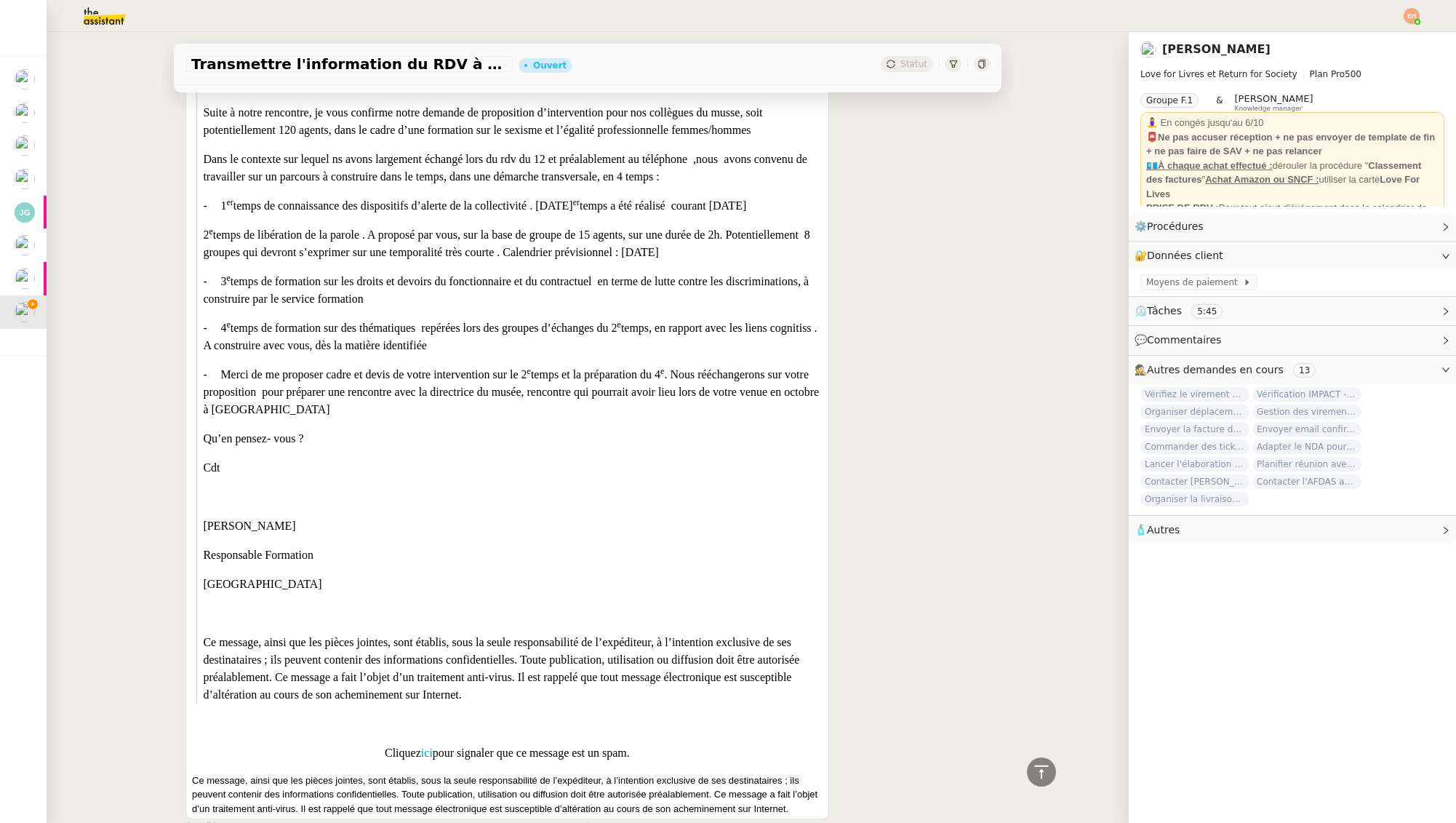
scroll to position [2111, 0]
drag, startPoint x: 247, startPoint y: 528, endPoint x: 217, endPoint y: 462, distance: 72.5
click at [217, 463] on div "Bonjour [PERSON_NAME]espère que vs allez bien Suite à notre rencontre, je vous …" at bounding box center [512, 335] width 619 height 577
click at [247, 451] on div "Bonjour [PERSON_NAME]espère que vs allez bien Suite à notre rencontre, je vous …" at bounding box center [512, 335] width 619 height 577
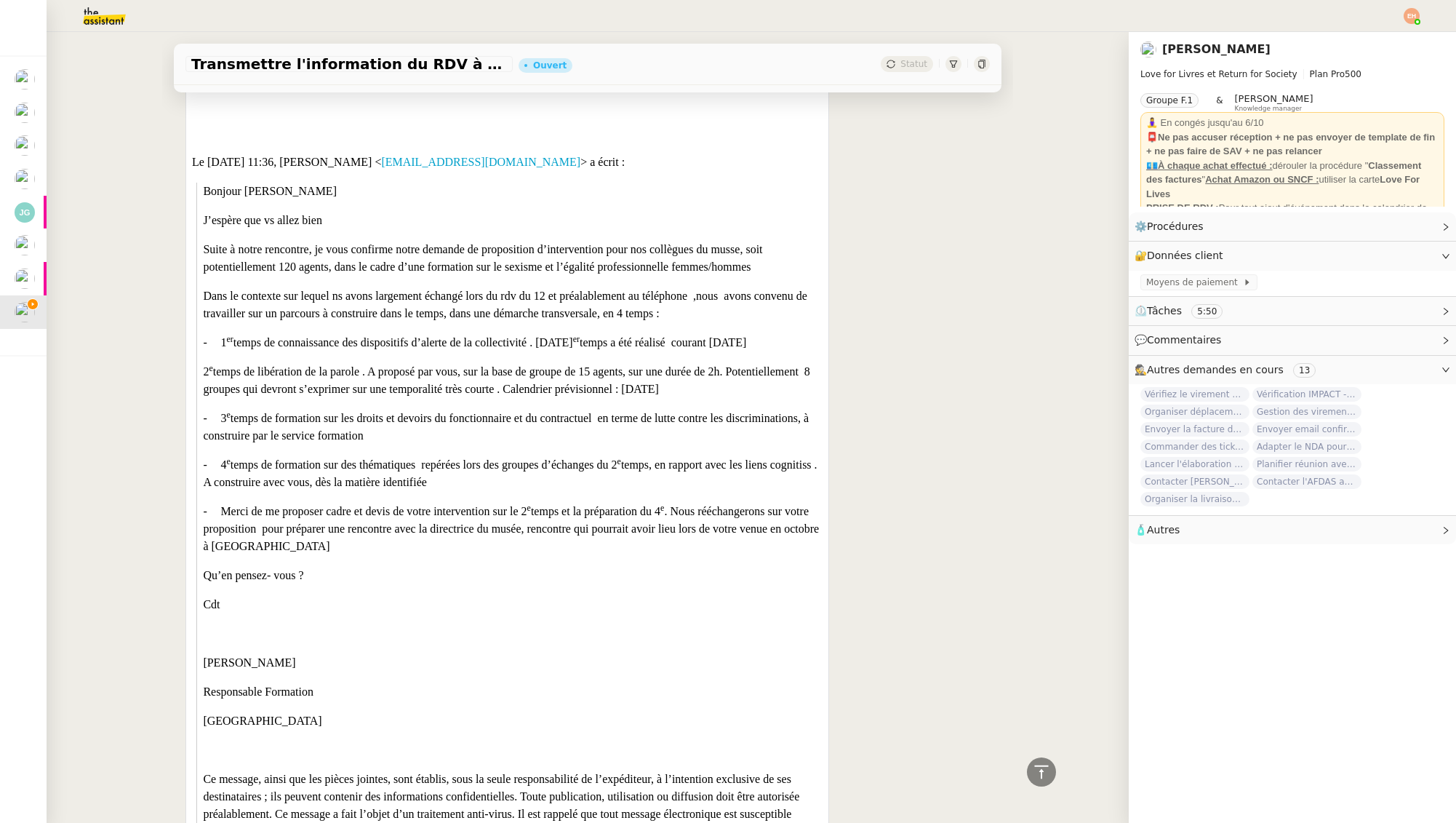
scroll to position [1980, 0]
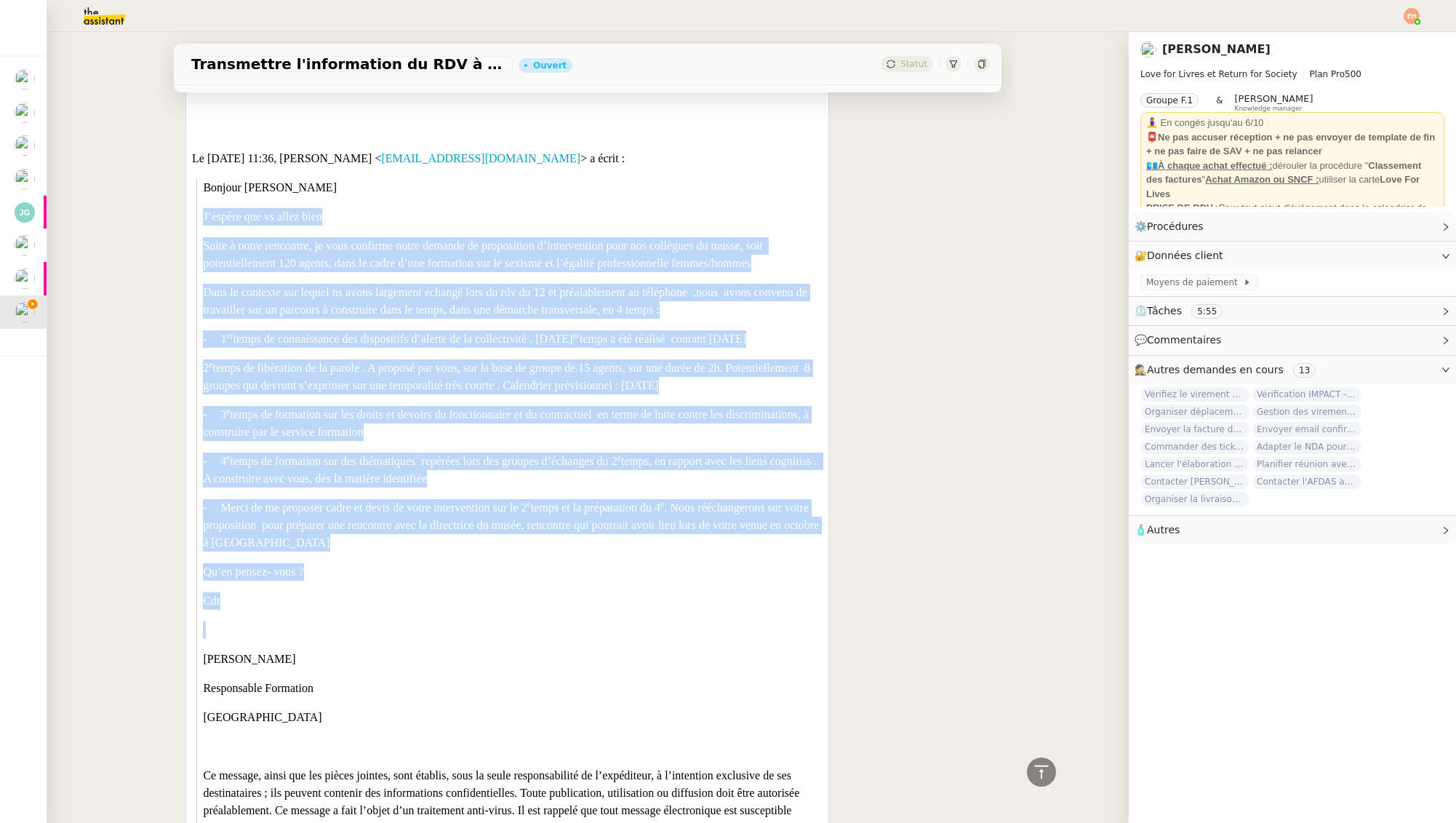
drag, startPoint x: 210, startPoint y: 297, endPoint x: 456, endPoint y: 646, distance: 427.0
click at [456, 646] on div "Bonjour [PERSON_NAME]espère que vs allez bien Suite à notre rencontre, je vous …" at bounding box center [512, 467] width 619 height 577
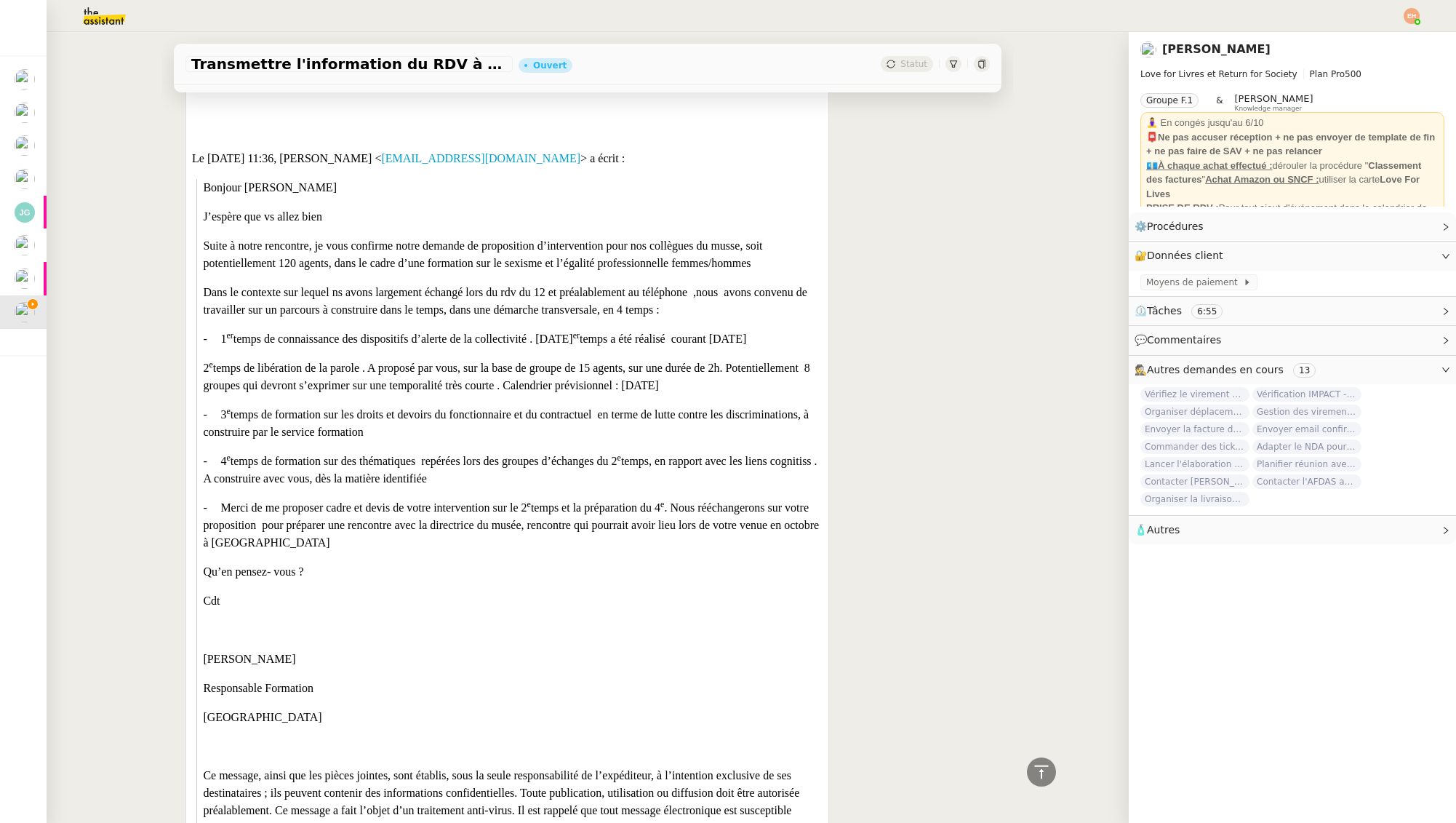
click at [345, 296] on p "Dans le contexte sur lequel ns avons largement échangé lors du rdv du 12 et pré…" at bounding box center [512, 302] width 619 height 35
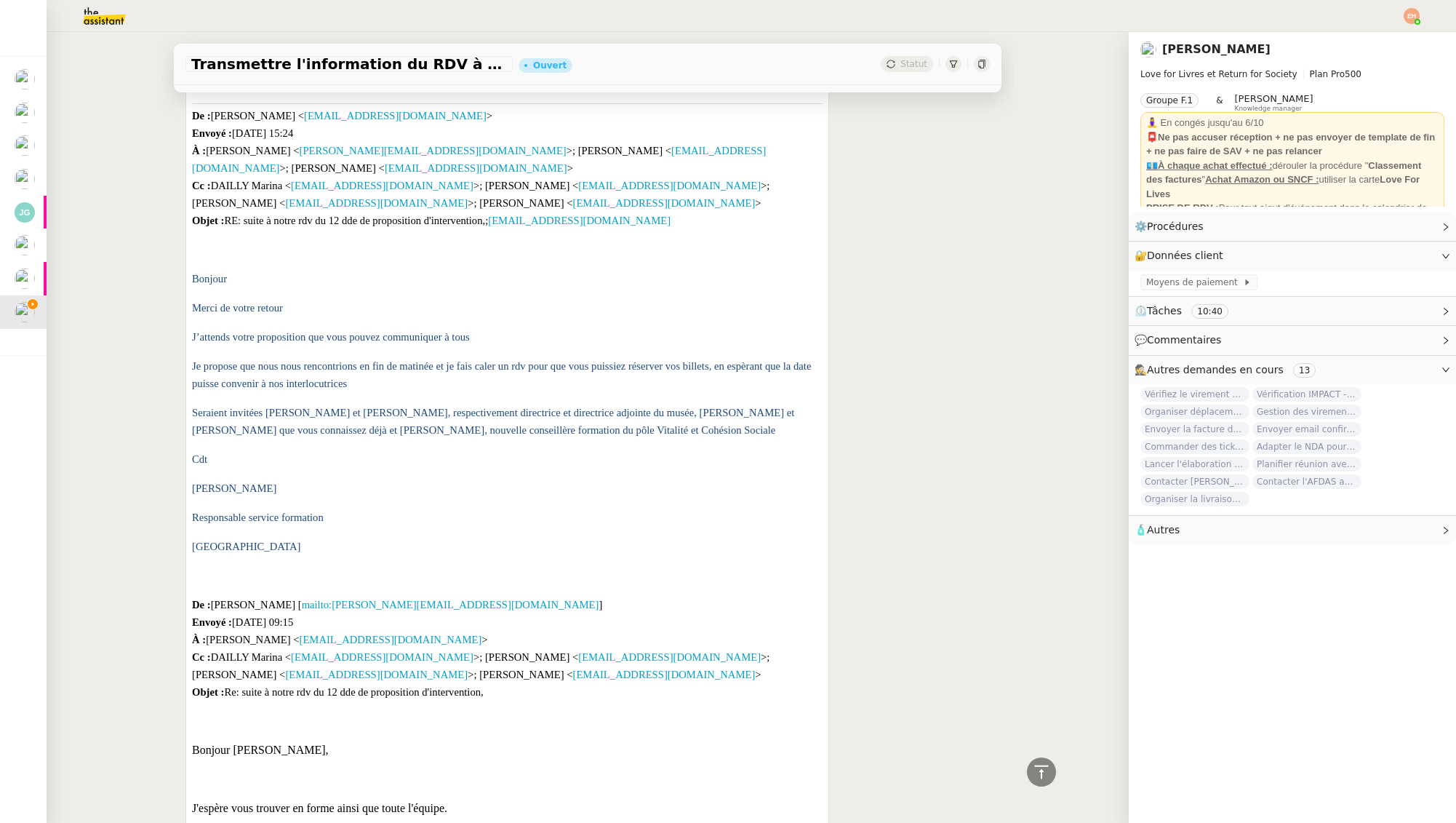
scroll to position [0, 0]
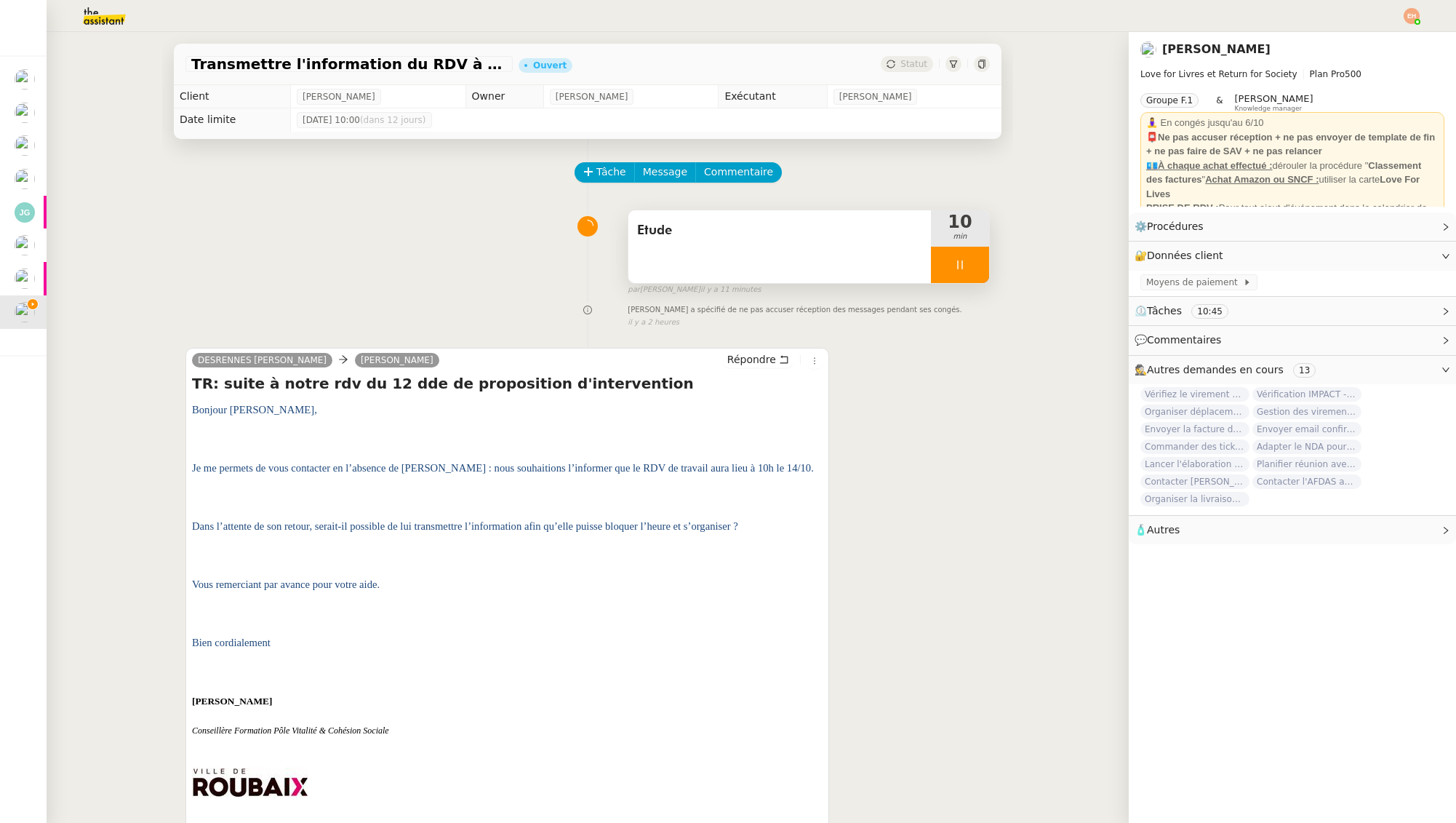
click at [959, 268] on icon at bounding box center [960, 264] width 11 height 11
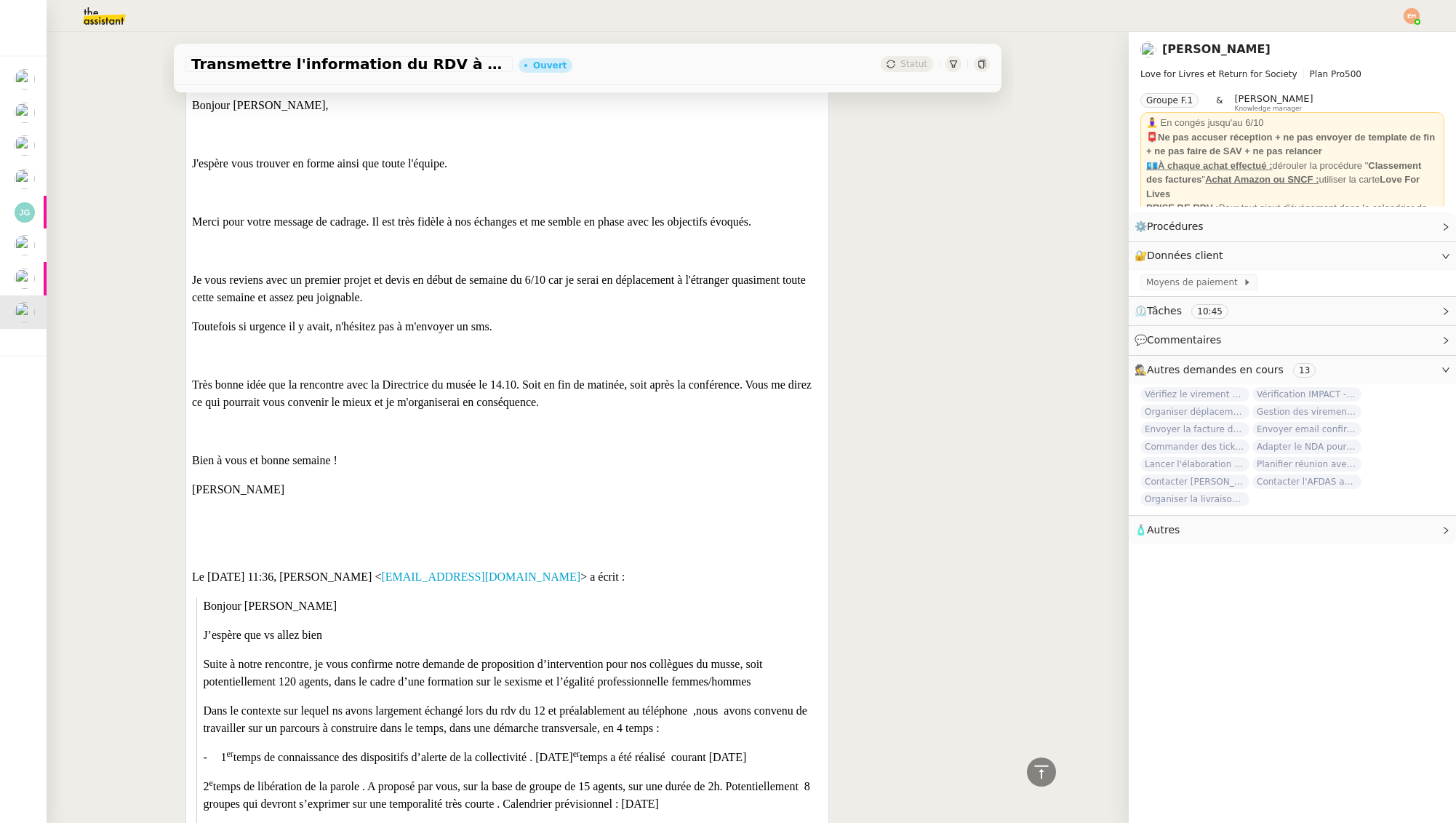
scroll to position [1541, 0]
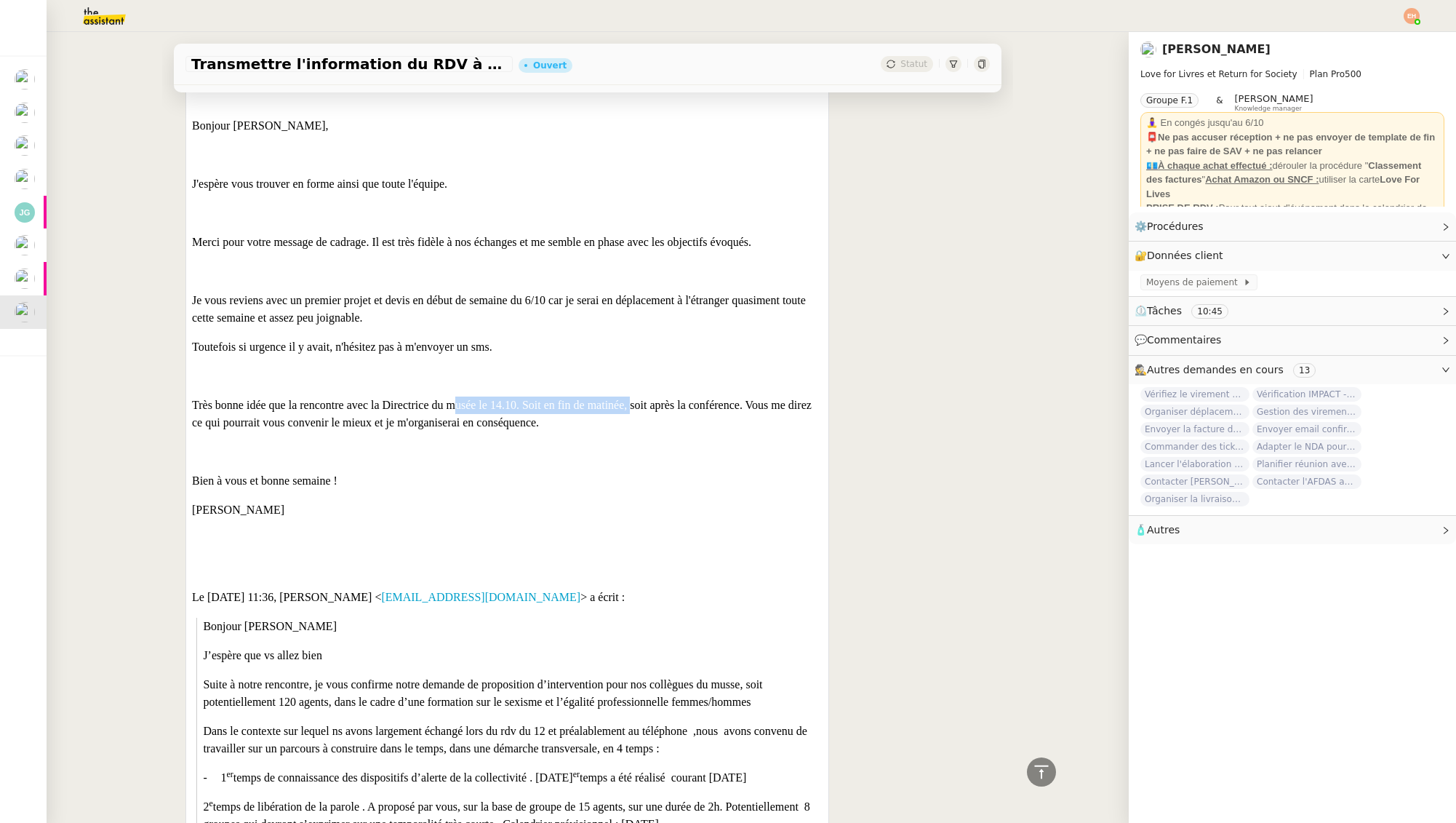
drag, startPoint x: 500, startPoint y: 406, endPoint x: 690, endPoint y: 407, distance: 190.0
click at [690, 407] on span "Très bonne idée que la rencontre avec la Directrice du musée le 14.10. Soit en …" at bounding box center [502, 413] width 620 height 30
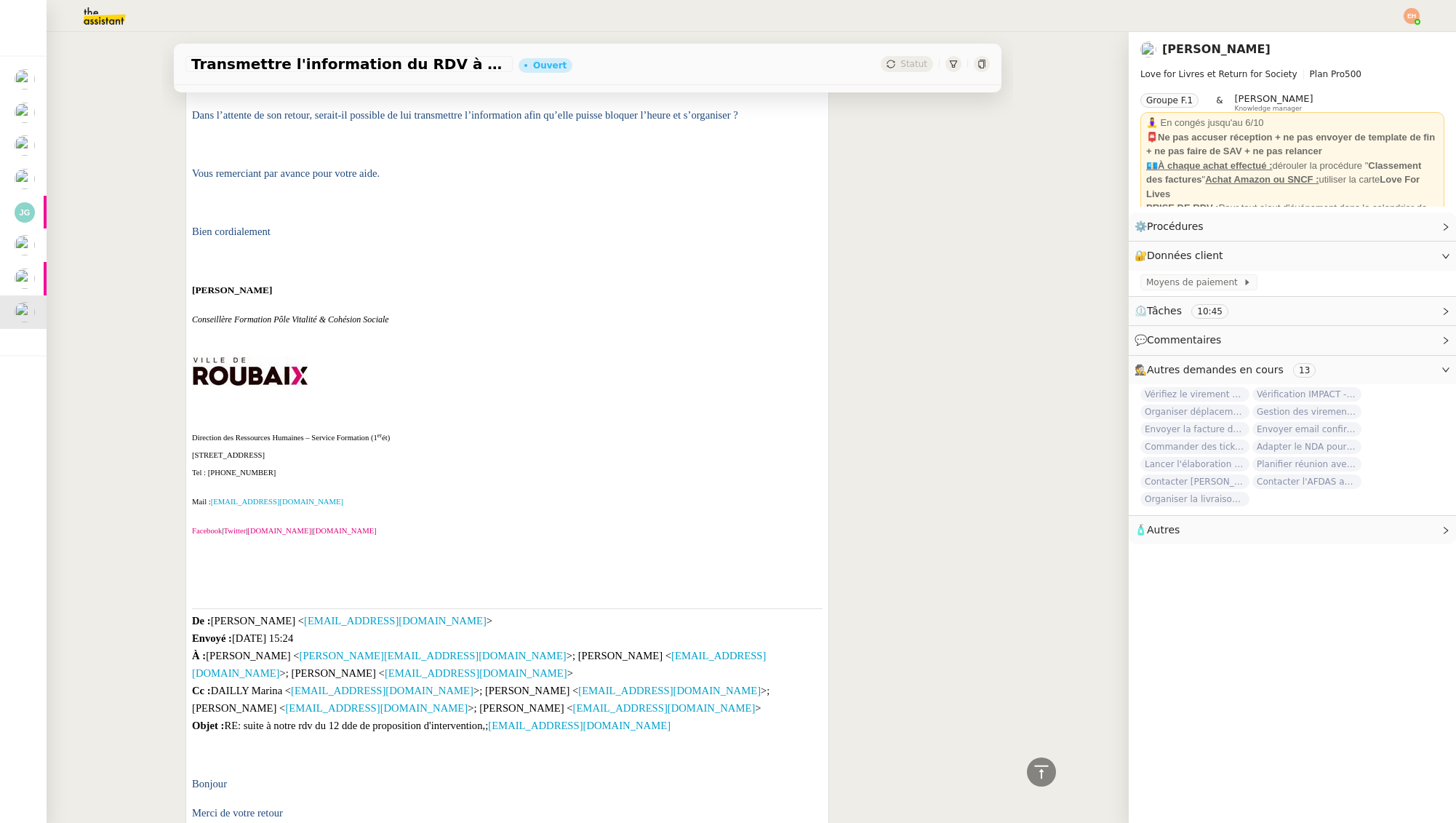
scroll to position [0, 0]
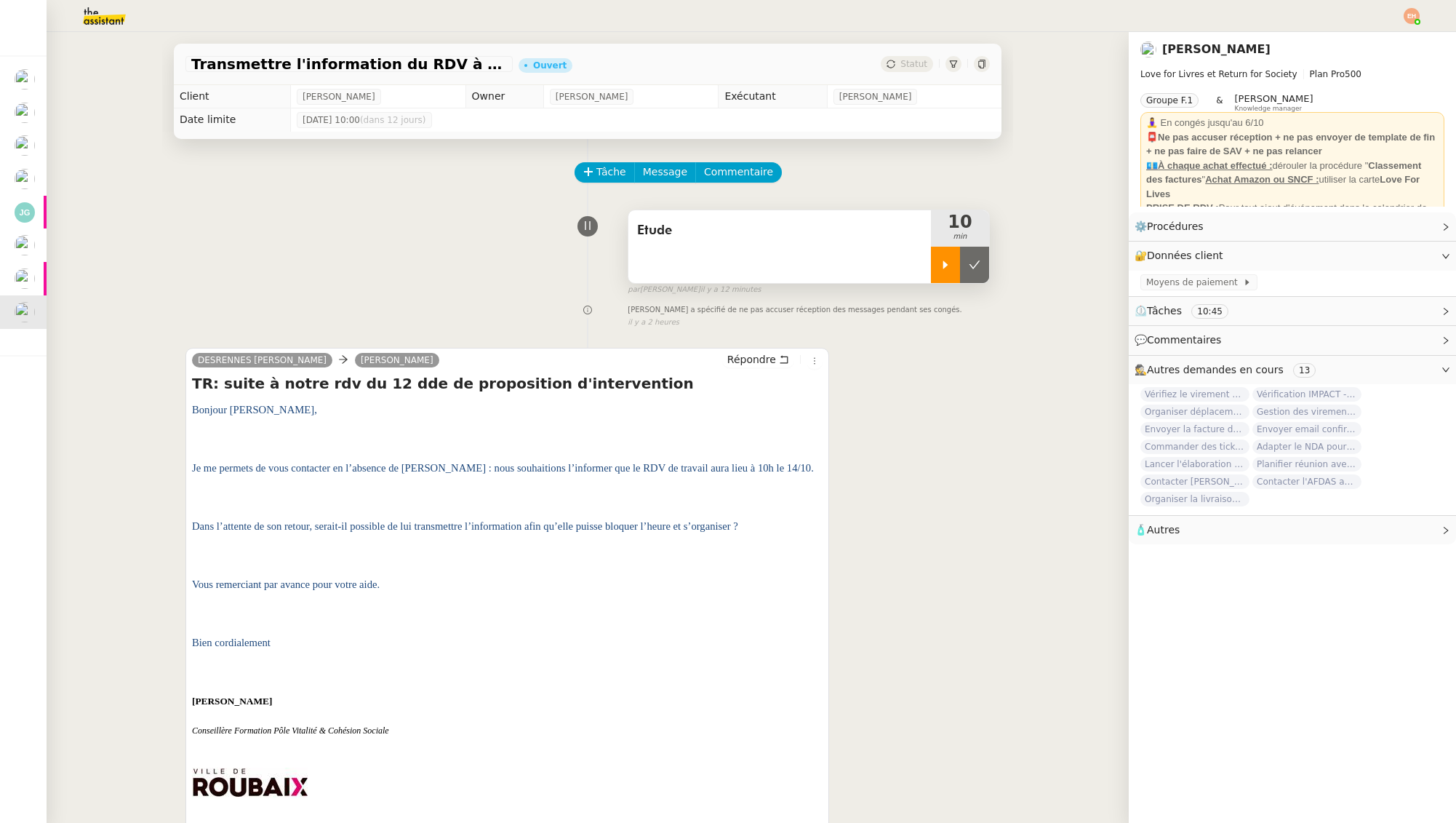
drag, startPoint x: 721, startPoint y: 249, endPoint x: 709, endPoint y: 248, distance: 12.0
click at [720, 249] on div "Etude" at bounding box center [780, 247] width 302 height 73
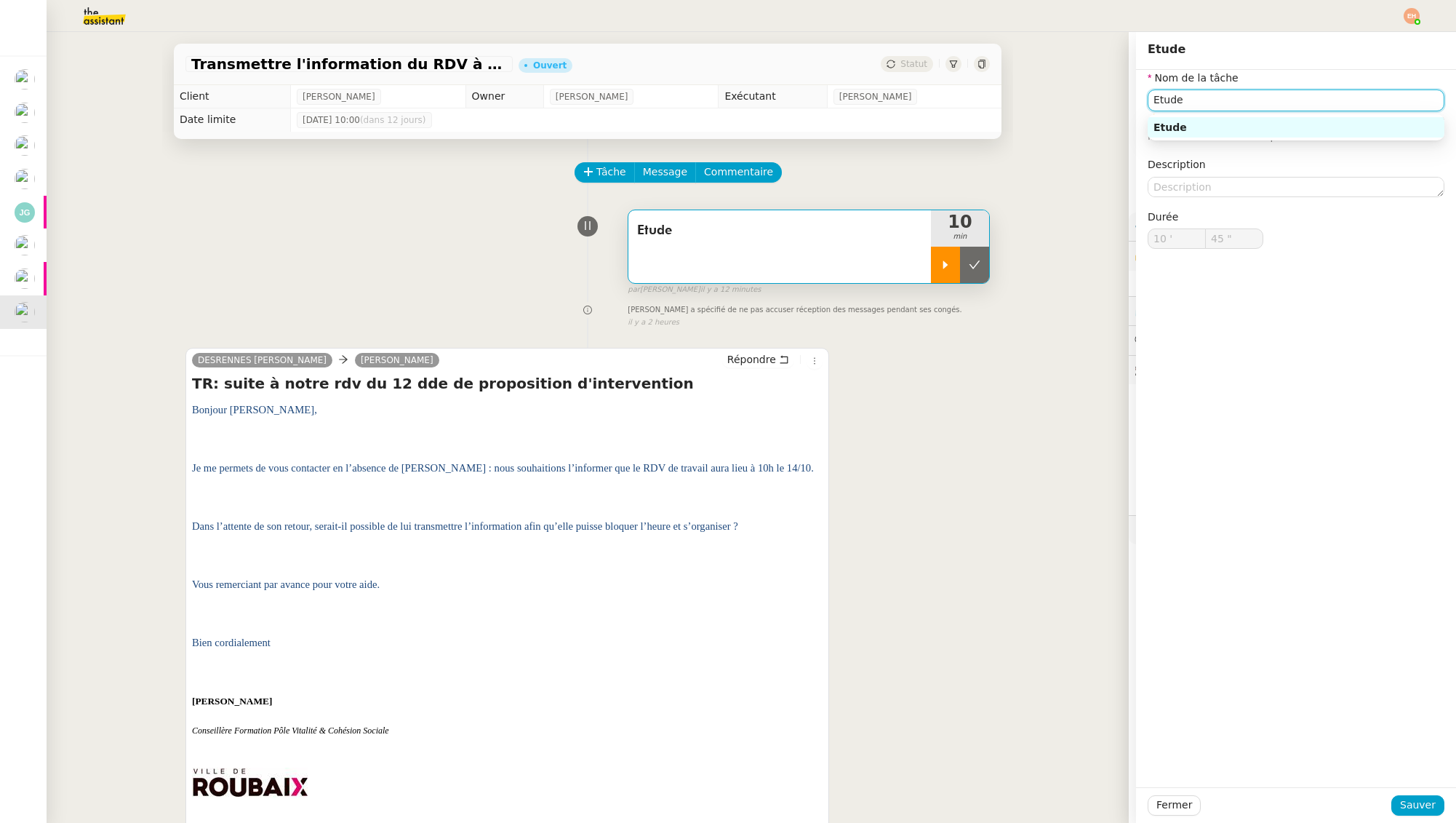
click at [1293, 101] on input "Etude" at bounding box center [1296, 100] width 297 height 21
drag, startPoint x: 1419, startPoint y: 811, endPoint x: 1399, endPoint y: 786, distance: 32.0
click at [1419, 811] on span "Sauver" at bounding box center [1418, 806] width 36 height 17
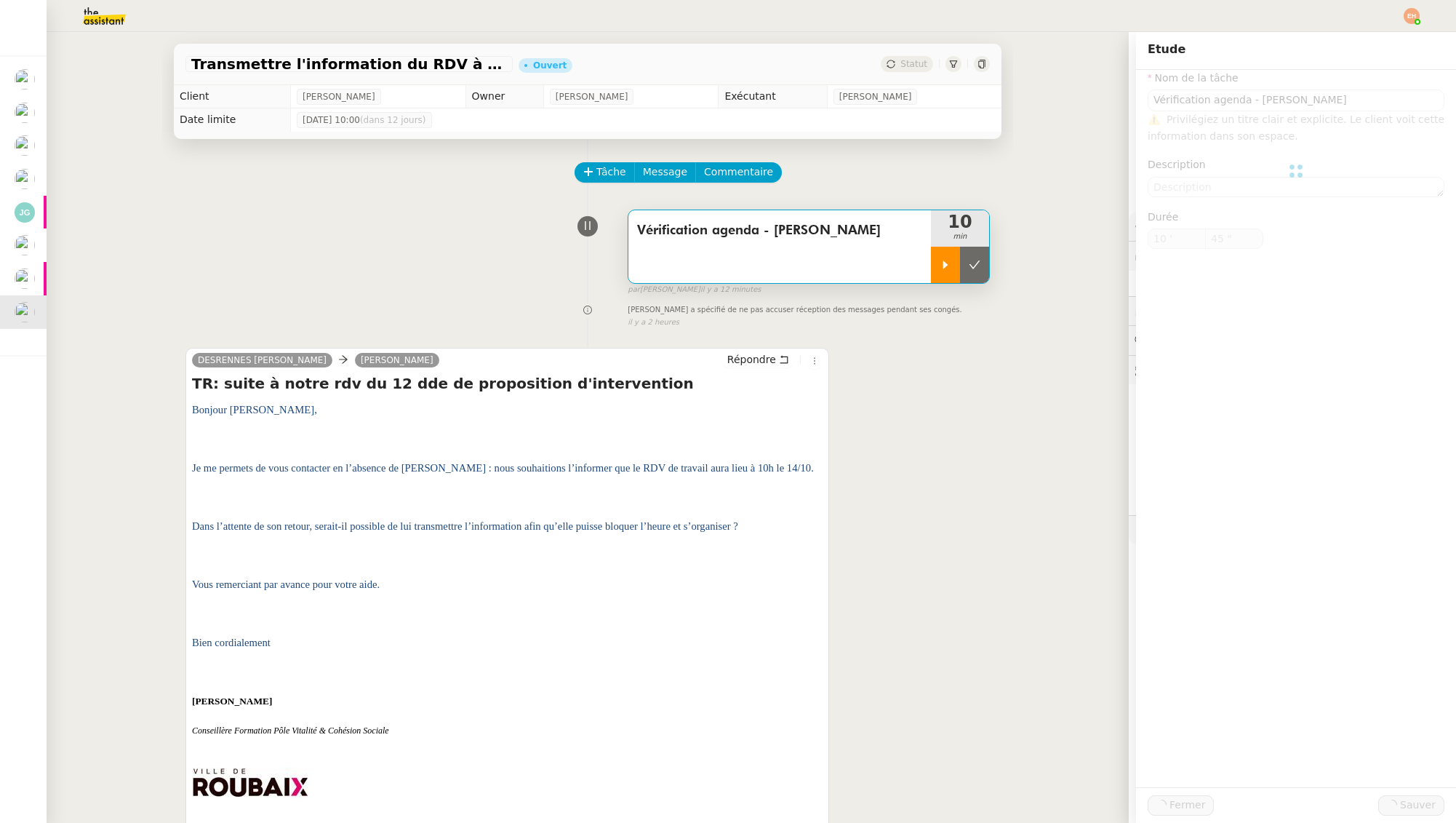
type input "Vérification agenda - [PERSON_NAME]"
type input "10 '"
type input "45 ""
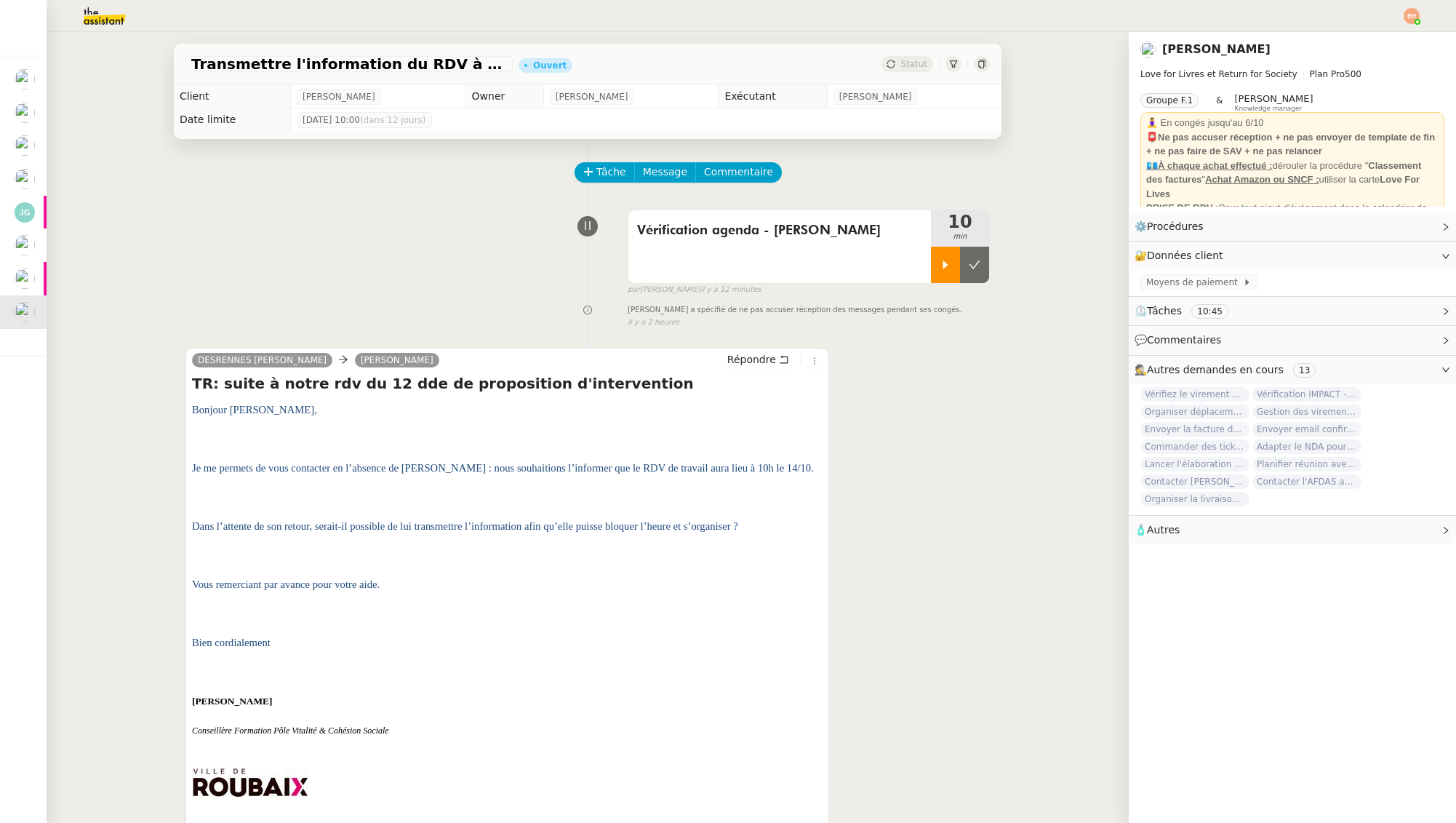
click at [933, 269] on div at bounding box center [946, 265] width 29 height 36
click at [955, 272] on div at bounding box center [960, 265] width 58 height 36
click at [981, 267] on button at bounding box center [974, 265] width 29 height 36
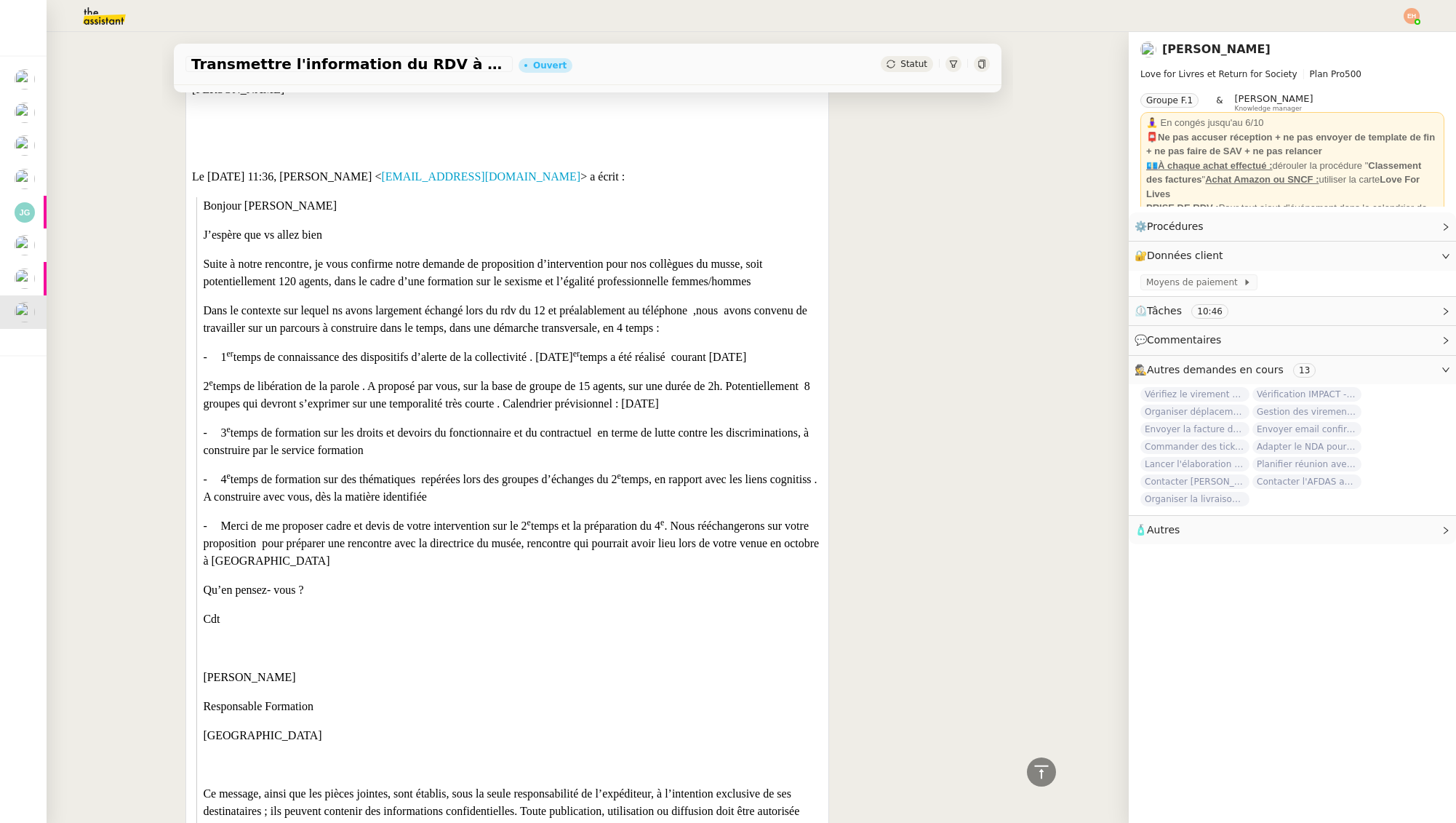
scroll to position [1963, 0]
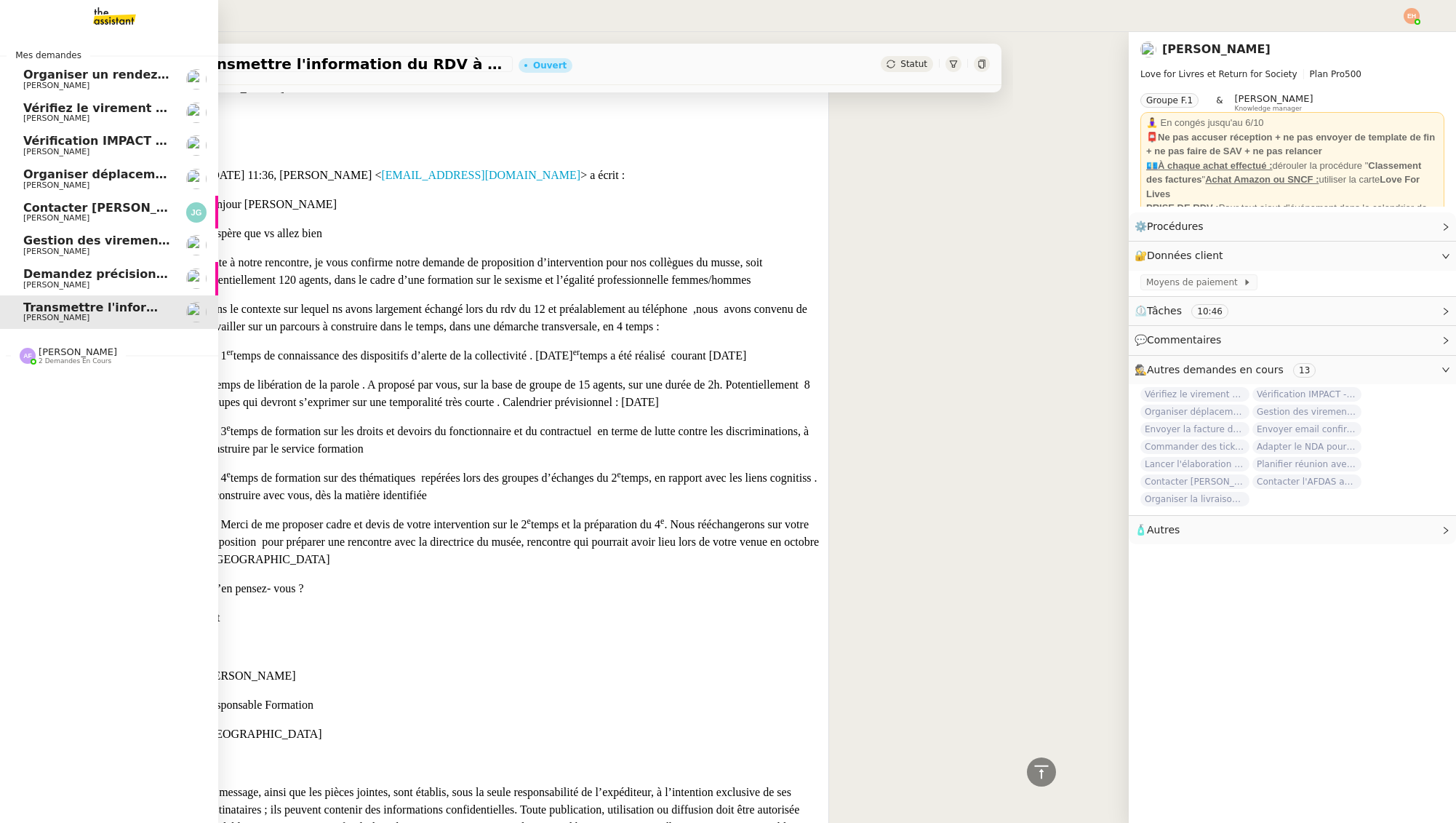
drag, startPoint x: 61, startPoint y: 277, endPoint x: 107, endPoint y: 303, distance: 52.8
click at [61, 277] on span "Demandez précision sur demandes QUALIBAT" at bounding box center [172, 274] width 298 height 14
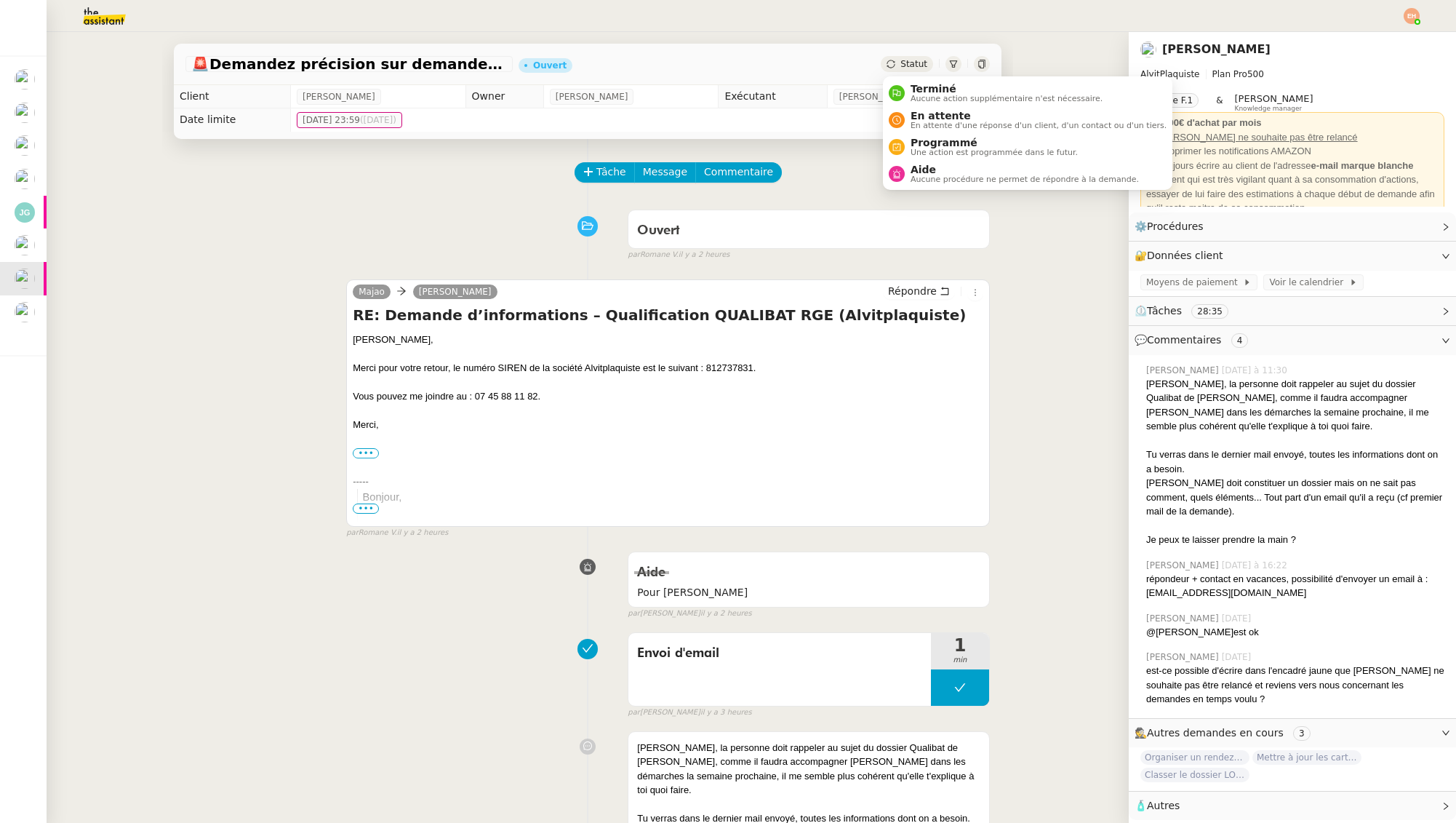
drag, startPoint x: 906, startPoint y: 66, endPoint x: 917, endPoint y: 103, distance: 38.6
click at [905, 66] on span "Statut" at bounding box center [914, 64] width 27 height 10
click at [923, 110] on span "En attente" at bounding box center [1038, 116] width 256 height 11
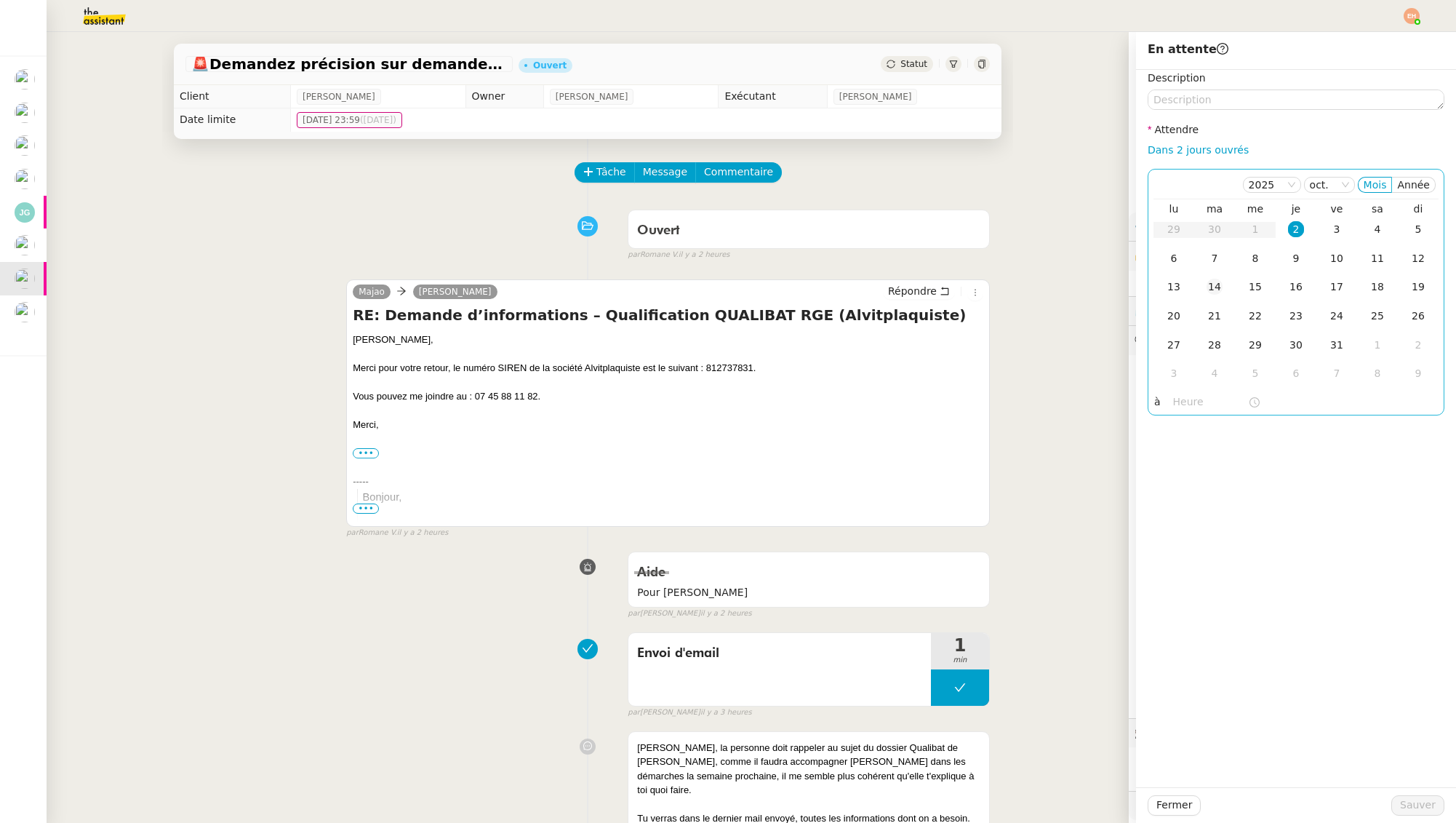
drag, startPoint x: 1204, startPoint y: 145, endPoint x: 1224, endPoint y: 300, distance: 156.3
click at [1204, 145] on link "Dans 2 jours ouvrés" at bounding box center [1198, 150] width 101 height 11
type input "07:00"
drag, startPoint x: 1431, startPoint y: 800, endPoint x: 1401, endPoint y: 789, distance: 32.0
click at [1430, 800] on span "Sauver" at bounding box center [1418, 806] width 36 height 17
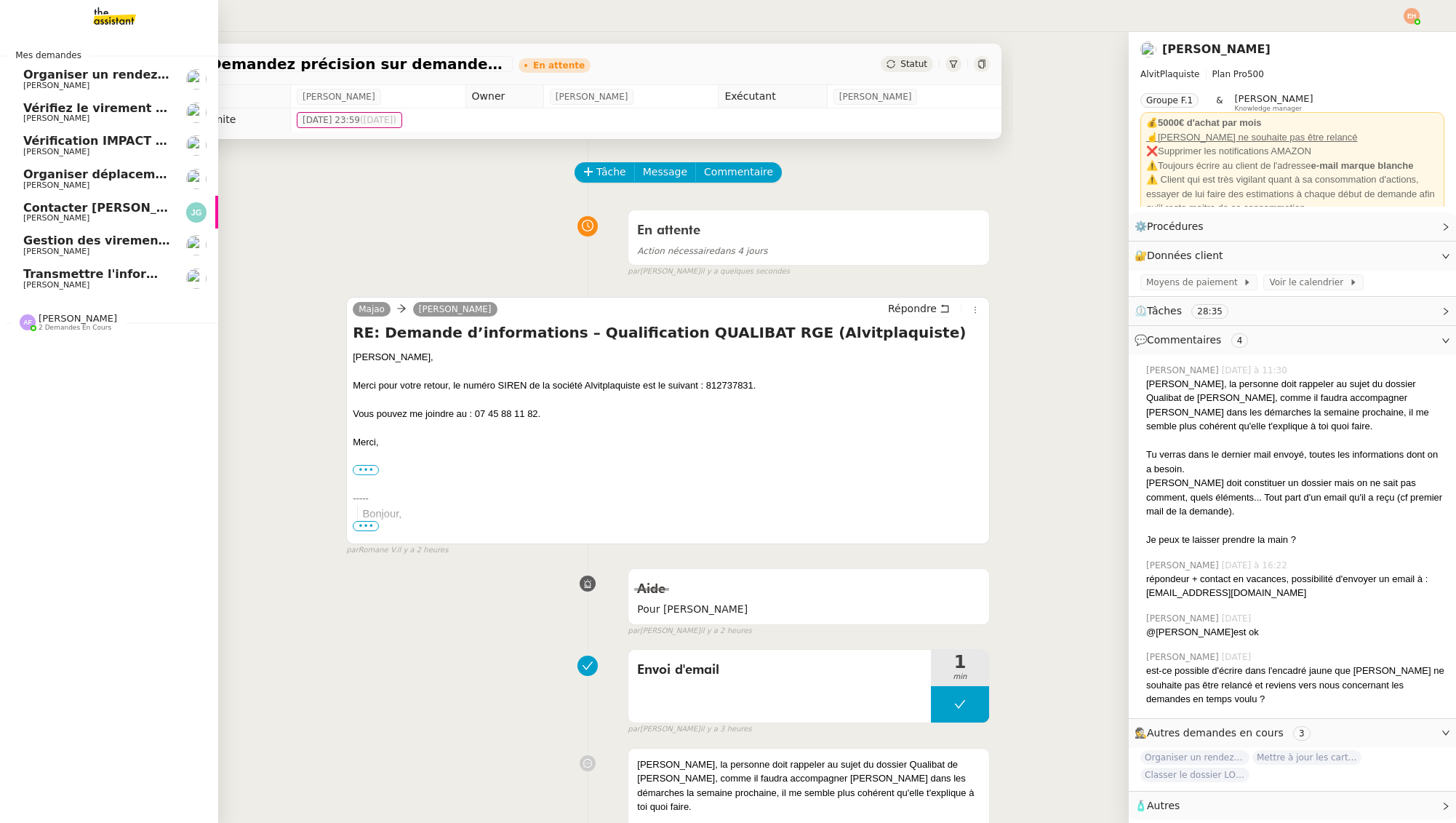
click at [83, 236] on span "Gestion des virements de salaire mensuel - [DATE]" at bounding box center [190, 240] width 333 height 14
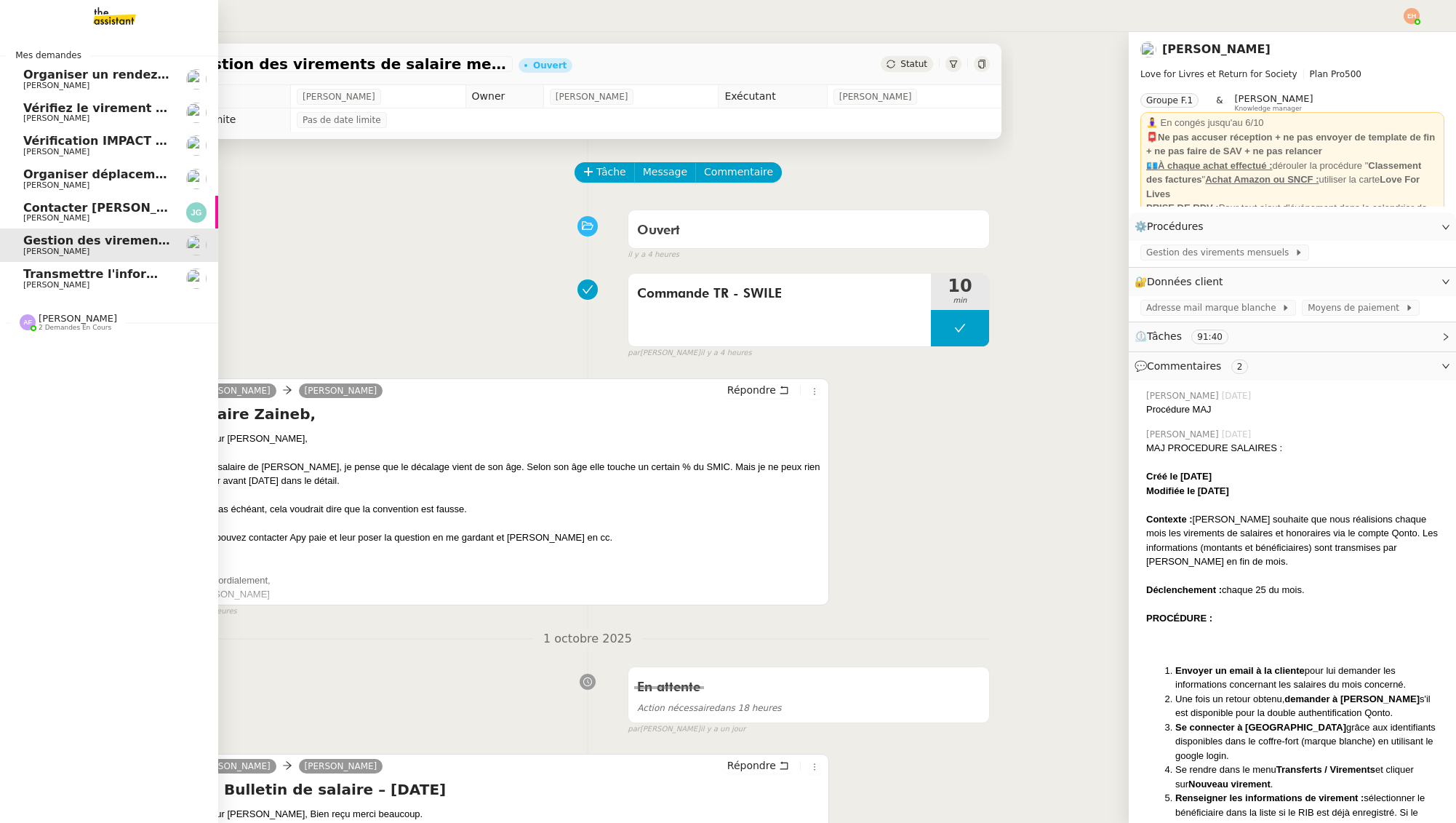
click at [21, 290] on link "Transmettre l'information du RDV à [PERSON_NAME]" at bounding box center [109, 279] width 218 height 33
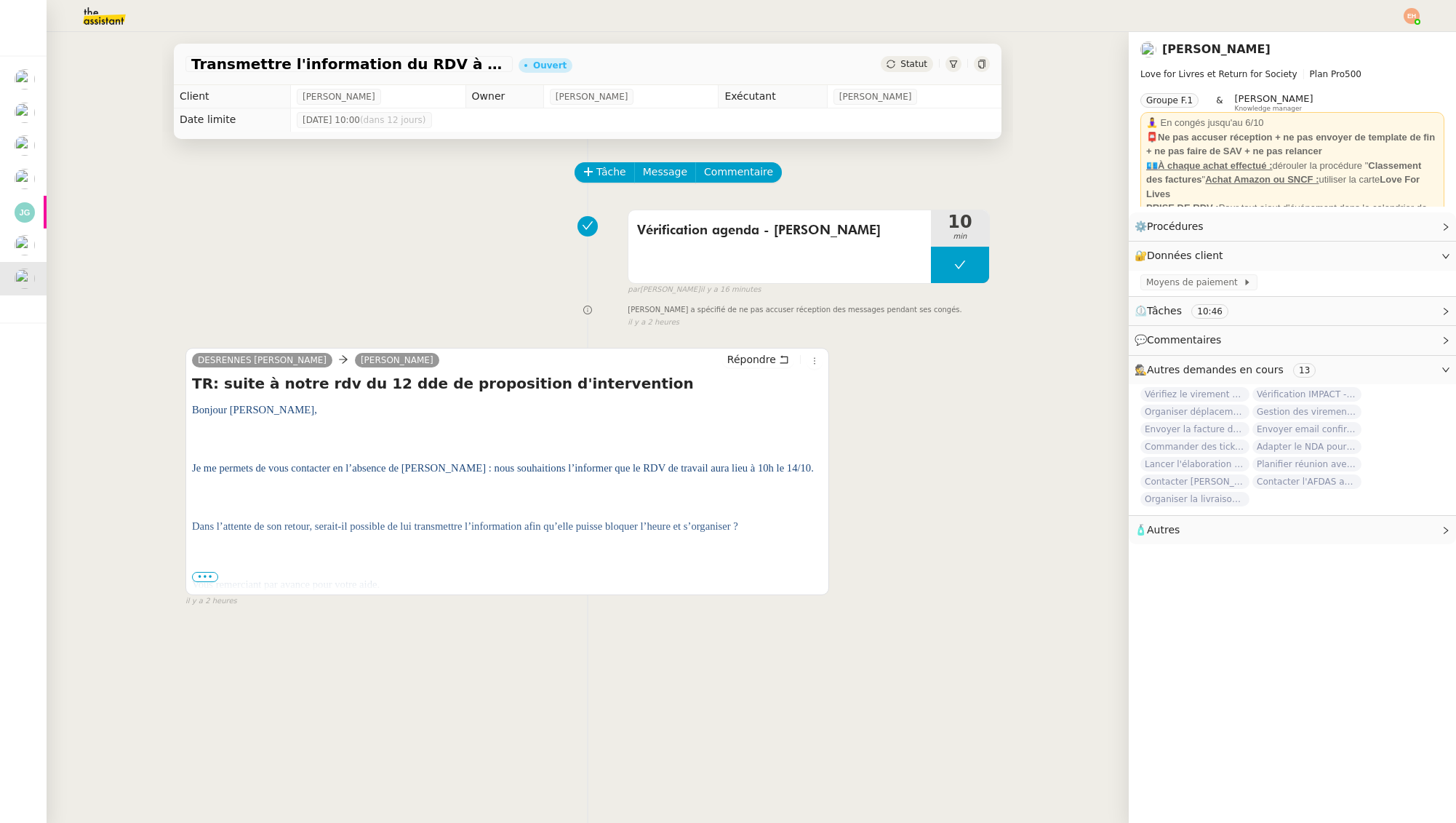
click at [204, 582] on span "Vous remerciant par avance pour votre aide." at bounding box center [286, 584] width 188 height 11
click at [206, 577] on span "•••" at bounding box center [205, 577] width 26 height 10
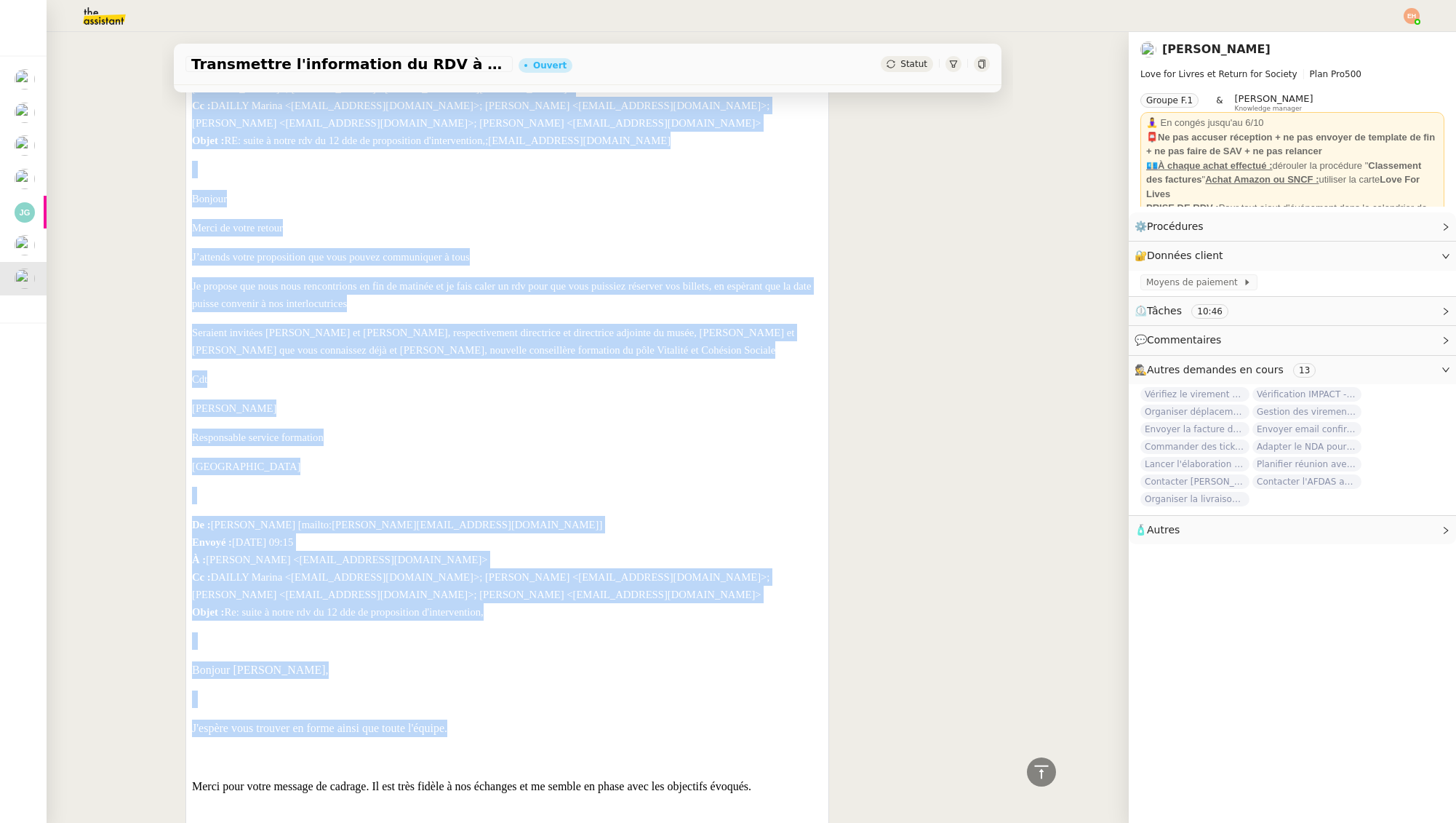
scroll to position [996, 0]
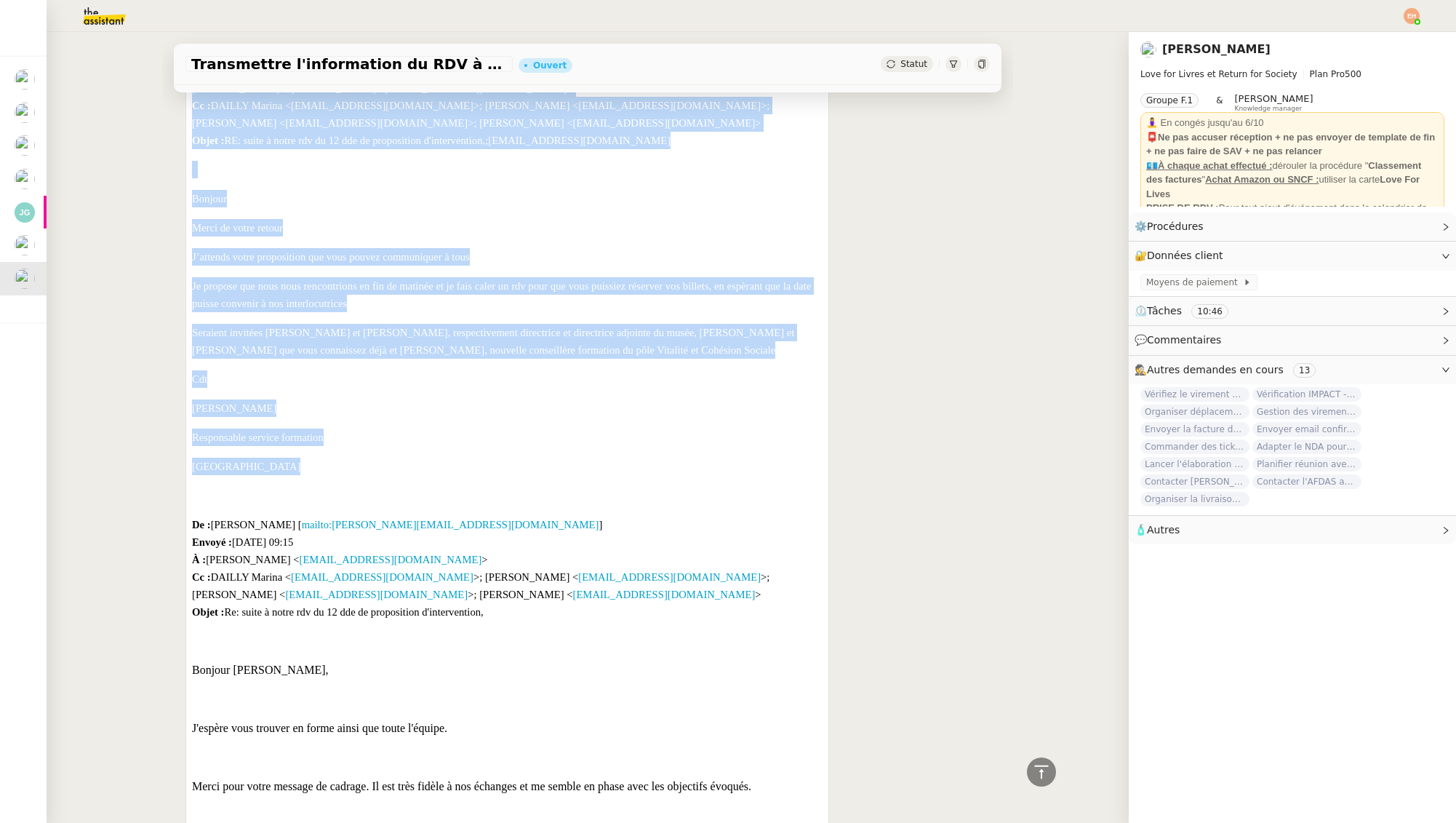
drag, startPoint x: 199, startPoint y: 394, endPoint x: 397, endPoint y: 458, distance: 208.1
click at [397, 458] on div "TR: suite à notre rdv du 12 dde de proposition d'intervention Bonjour [PERSON_N…" at bounding box center [507, 655] width 630 height 2556
copy div "LO: ipsum d sitam con ad 17 eli se doeiusmodte i'utlaboreetdo Magnaal Enimad, M…"
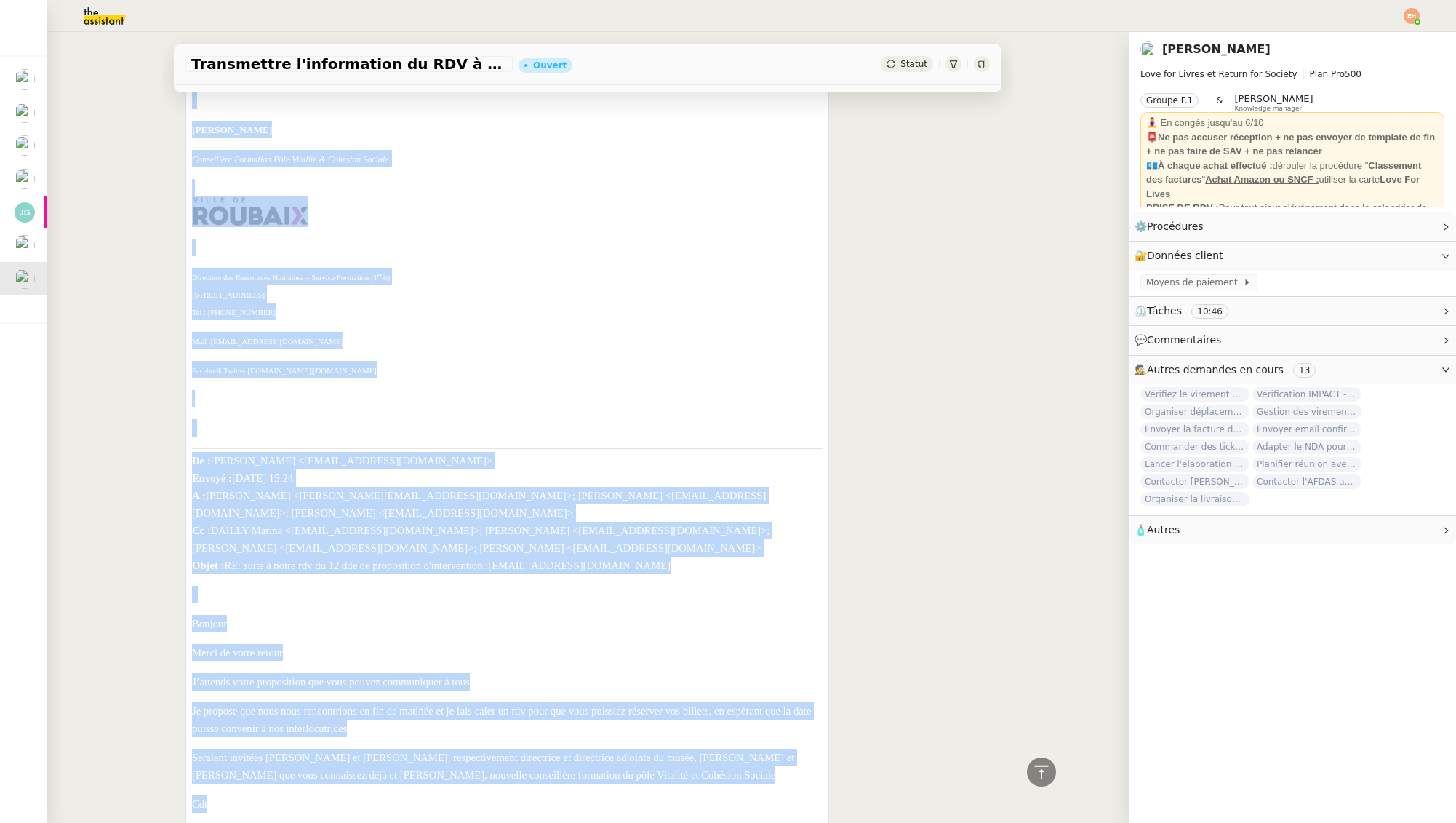
scroll to position [0, 0]
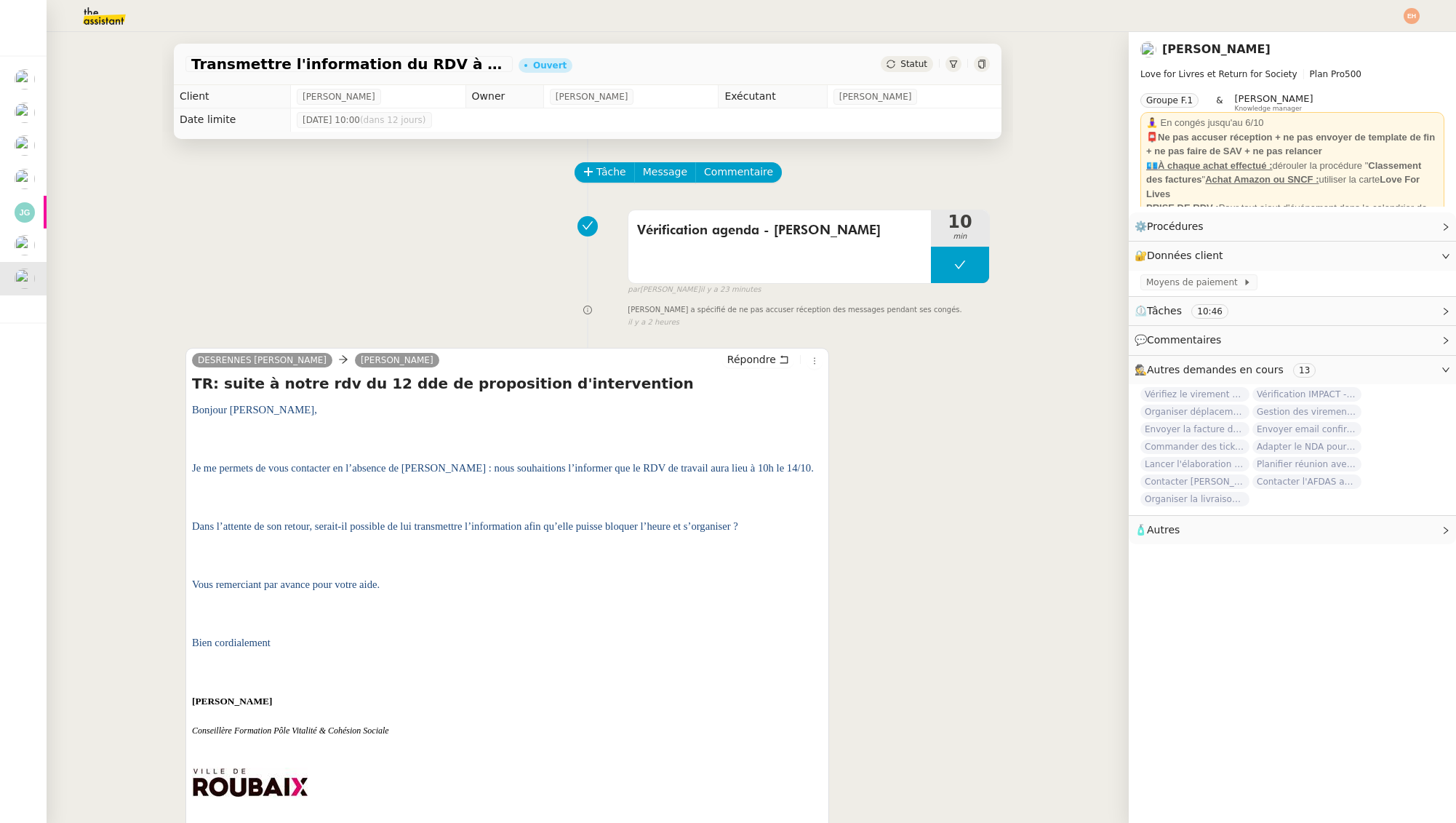
drag, startPoint x: 215, startPoint y: 234, endPoint x: 246, endPoint y: 251, distance: 35.4
click at [224, 239] on div "Vérification agenda - [PERSON_NAME] 10 min false par [PERSON_NAME] il y a 23 mi…" at bounding box center [587, 249] width 804 height 93
click at [760, 357] on span "Répondre" at bounding box center [752, 359] width 49 height 14
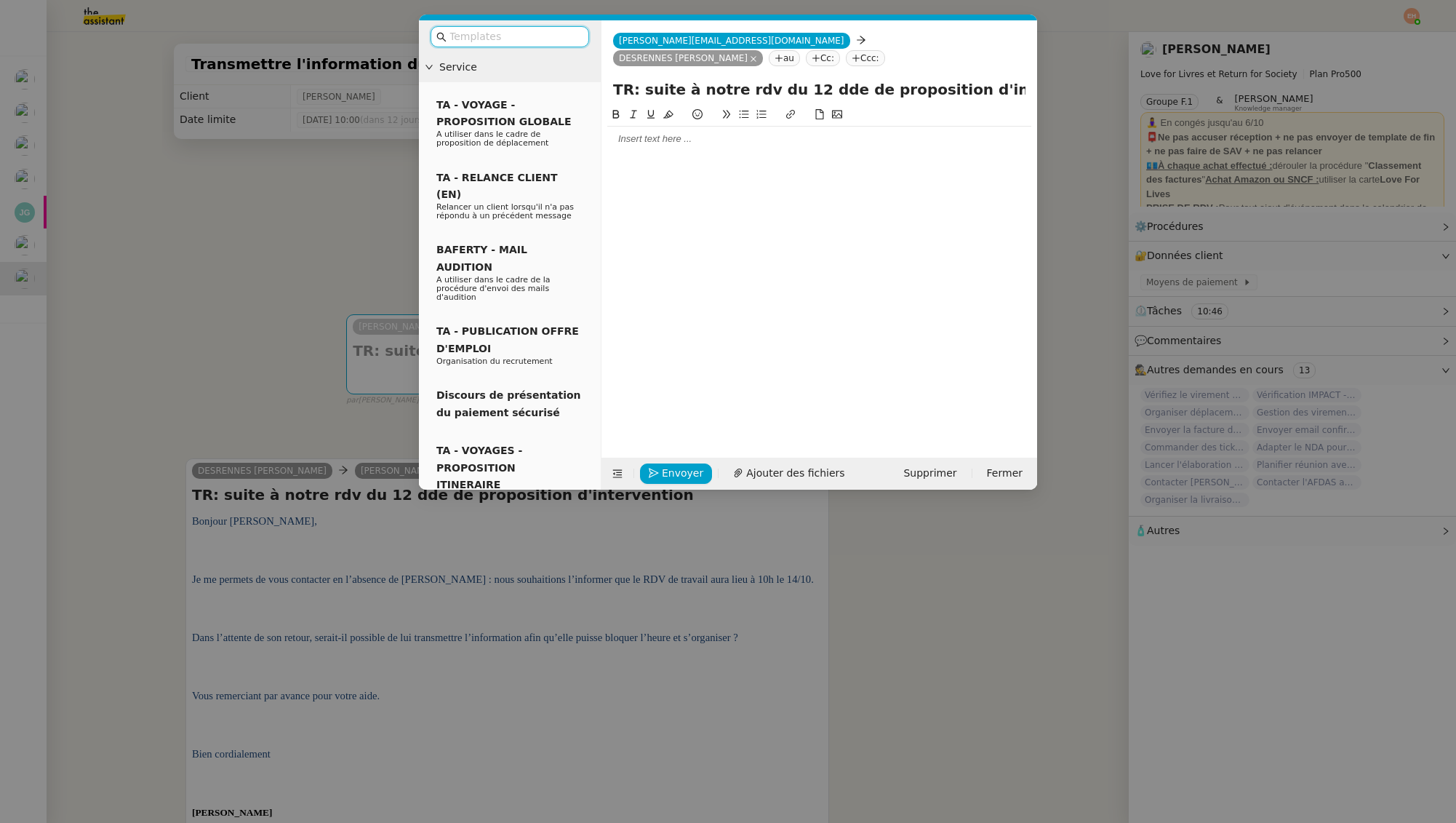
click at [712, 132] on div at bounding box center [820, 138] width 424 height 13
